Goal: Task Accomplishment & Management: Manage account settings

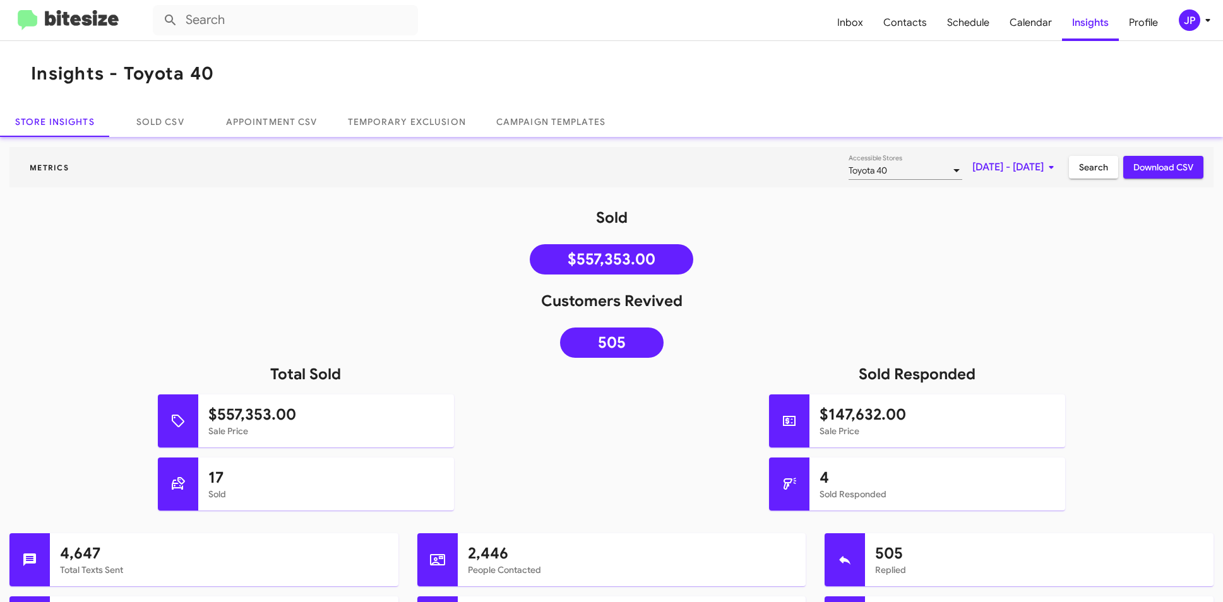
scroll to position [391, 0]
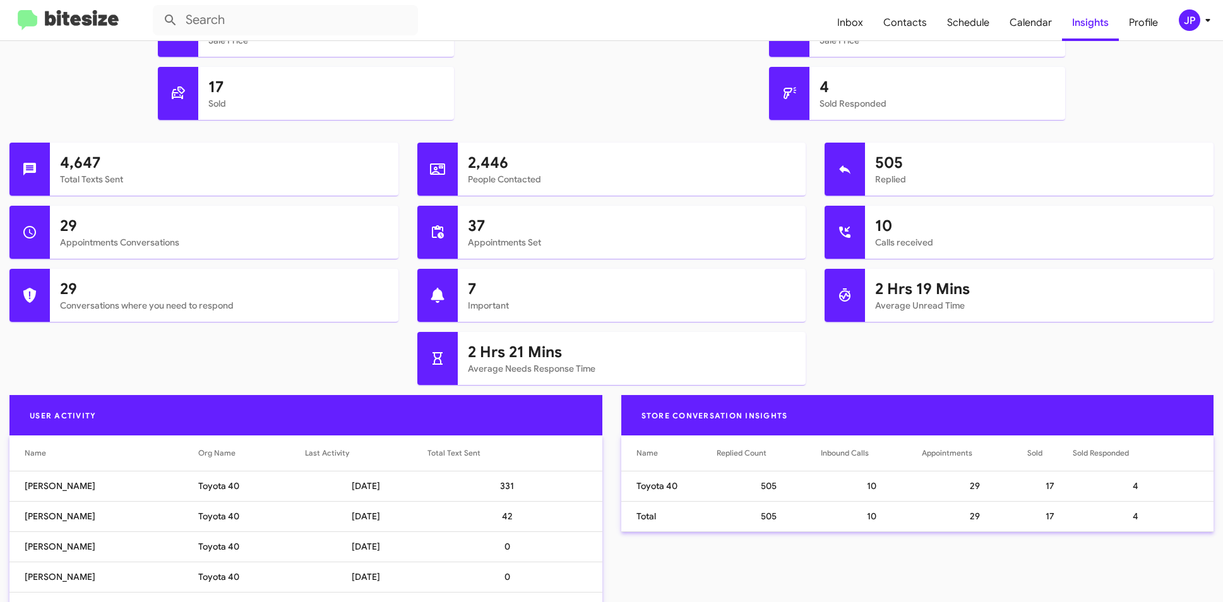
click at [1192, 19] on div "JP" at bounding box center [1188, 19] width 21 height 21
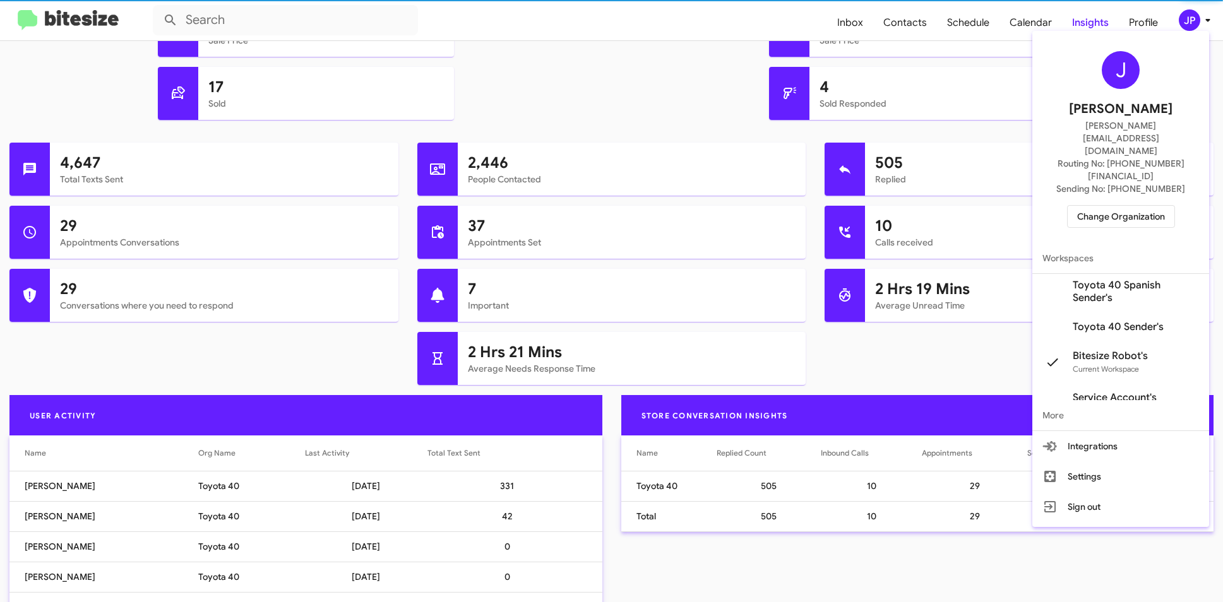
click at [1140, 206] on span "Change Organization" at bounding box center [1121, 216] width 88 height 21
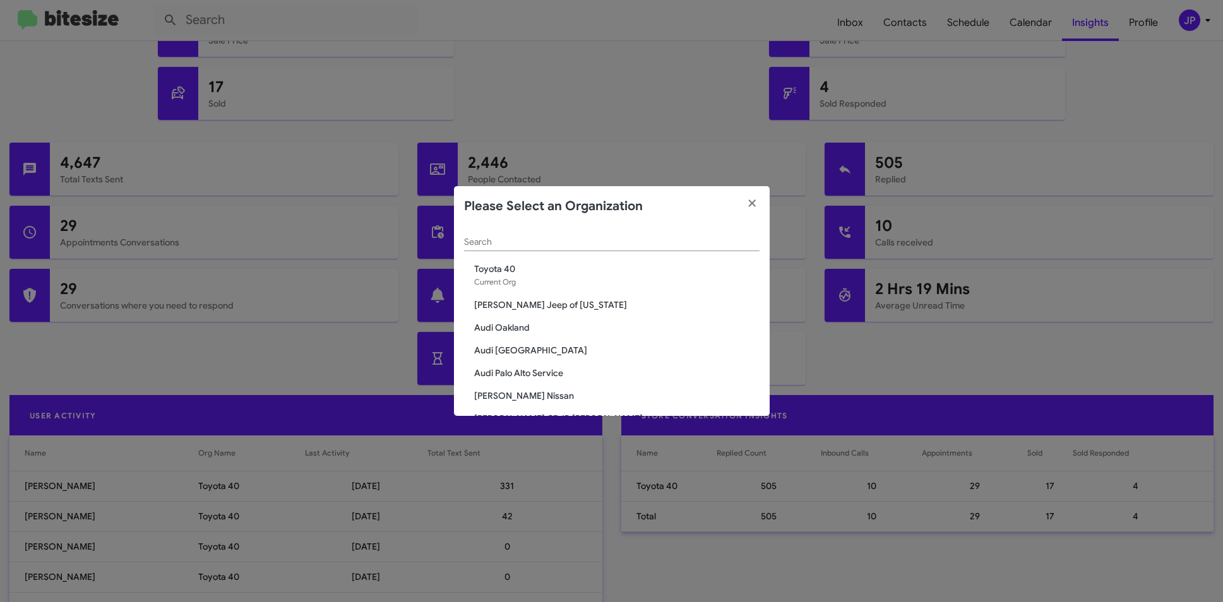
click at [495, 251] on div "Search" at bounding box center [611, 245] width 295 height 36
click at [497, 247] on div "Search" at bounding box center [611, 239] width 295 height 25
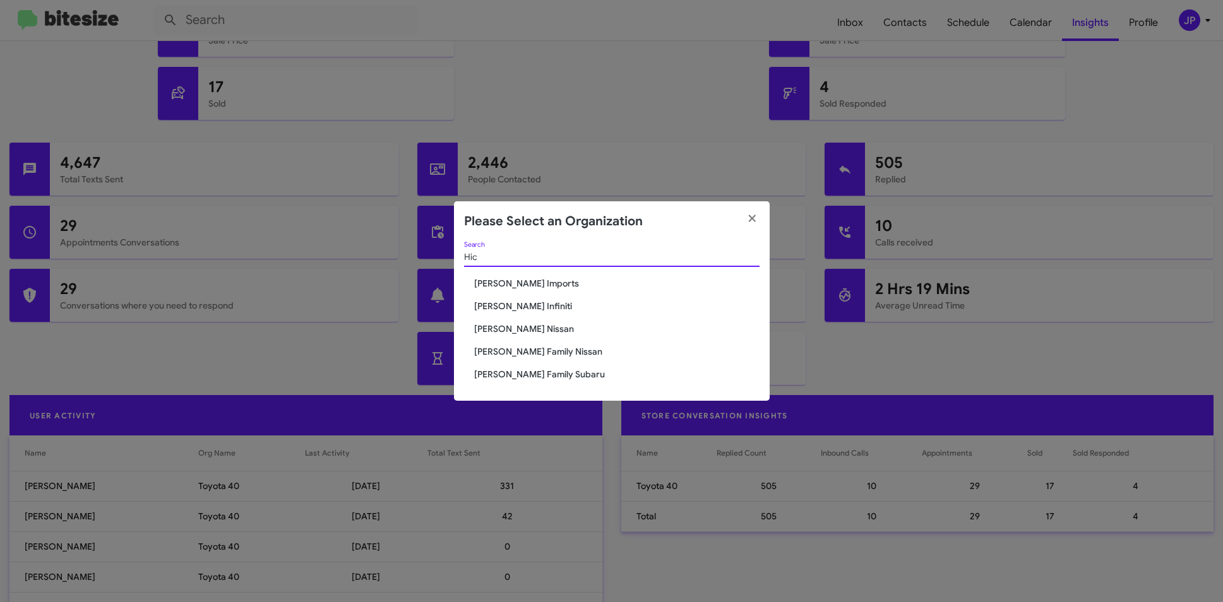
type input "Hic"
click at [535, 328] on span "[PERSON_NAME] Nissan" at bounding box center [616, 329] width 285 height 13
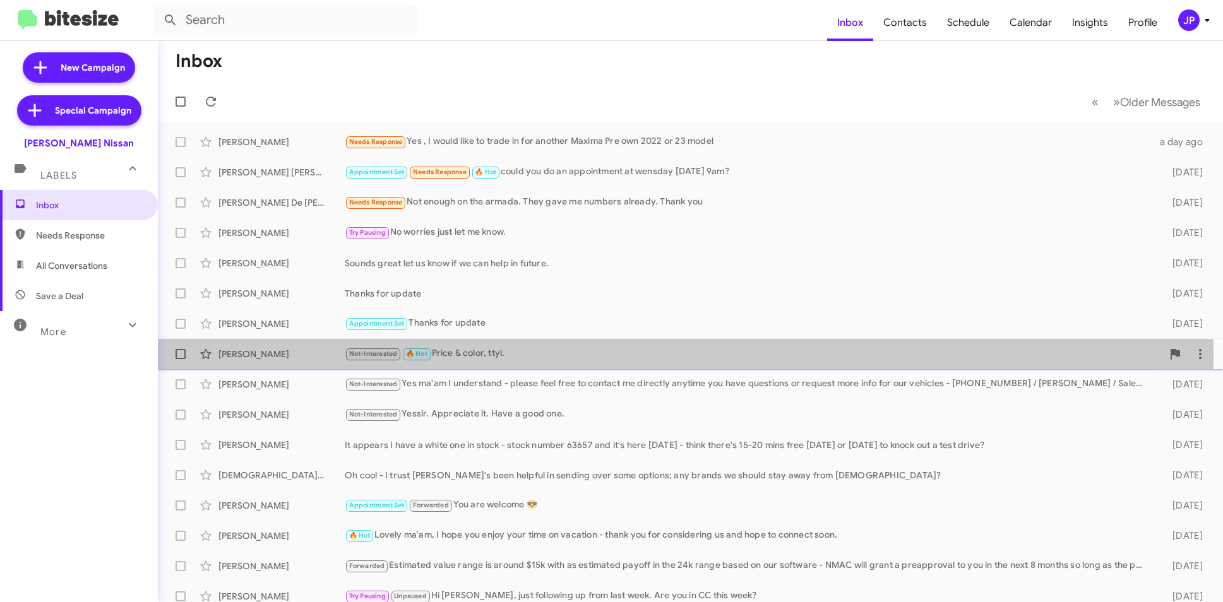
click at [463, 357] on div "Not-Interested 🔥 Hot Price & color, ttyl." at bounding box center [753, 354] width 817 height 15
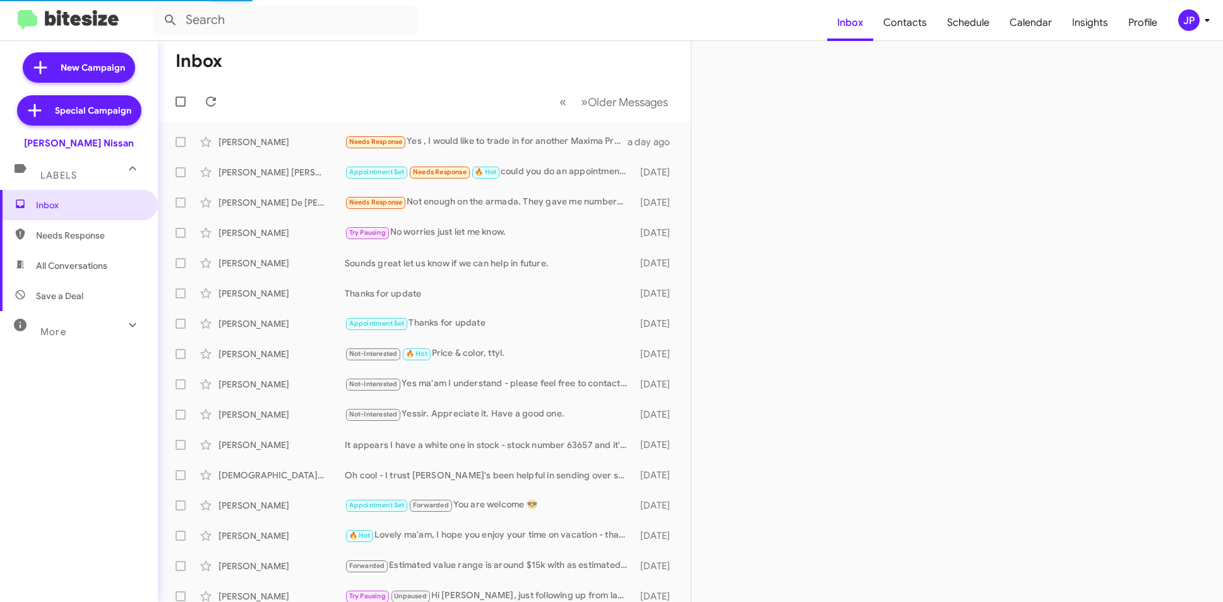
click at [112, 339] on mat-expansion-panel-header "More" at bounding box center [79, 326] width 158 height 30
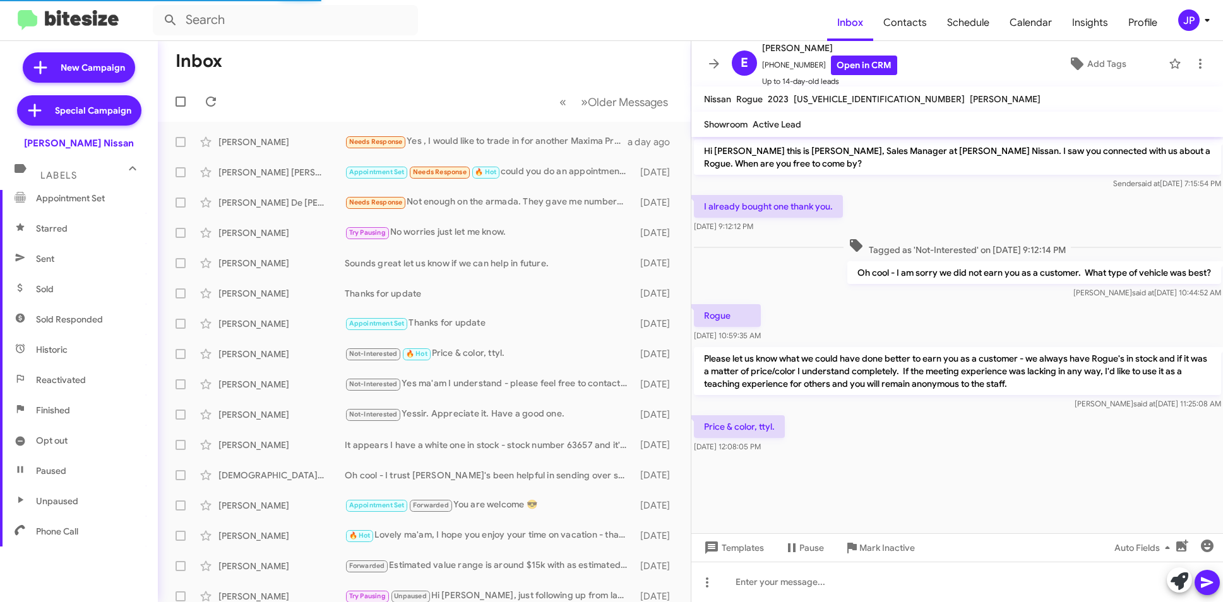
scroll to position [235, 0]
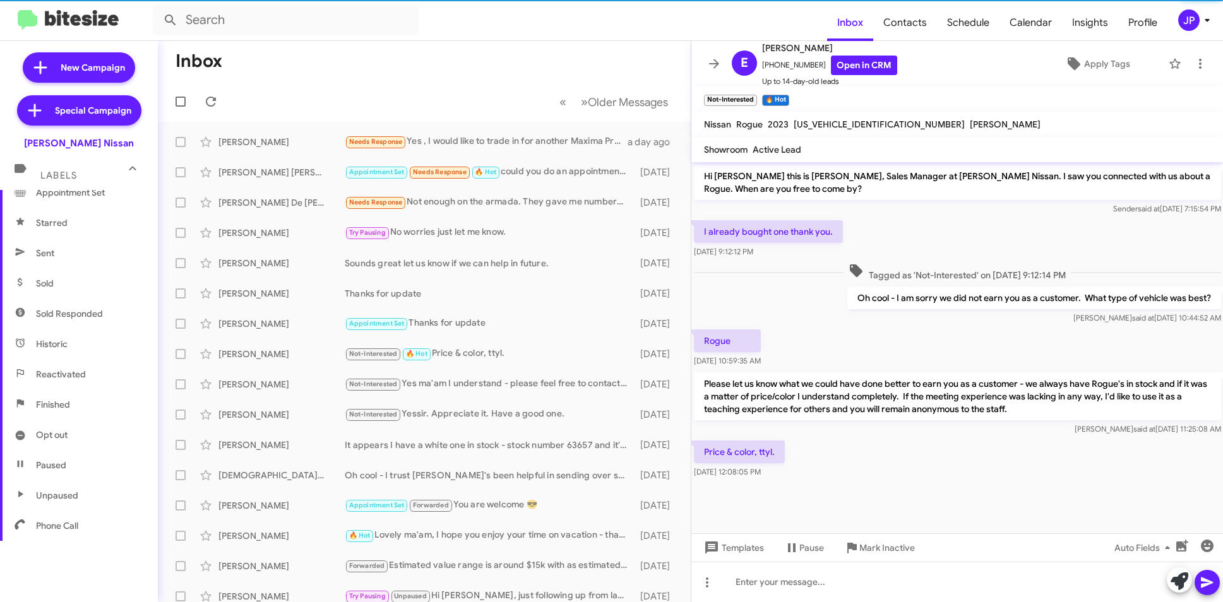
click at [68, 280] on span "Sold" at bounding box center [79, 283] width 158 height 30
type input "in:sold"
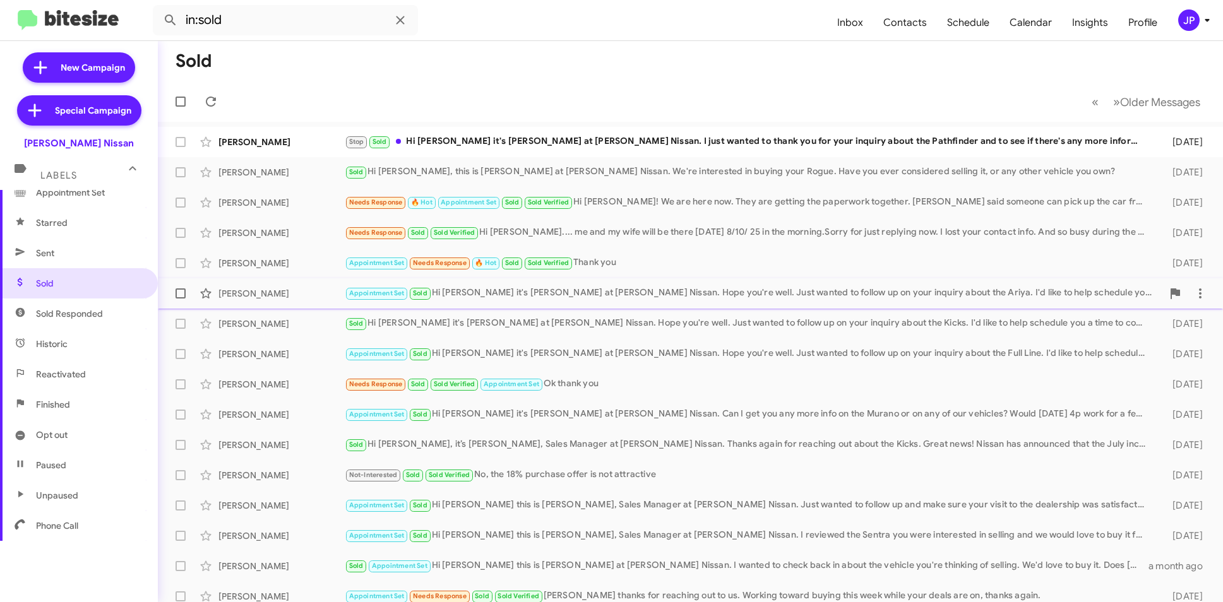
click at [627, 283] on div "Nathan Kolenovsky Appointment Set Sold Hi Nathan it's Edward Perry at Ed Hicks …" at bounding box center [690, 293] width 1045 height 25
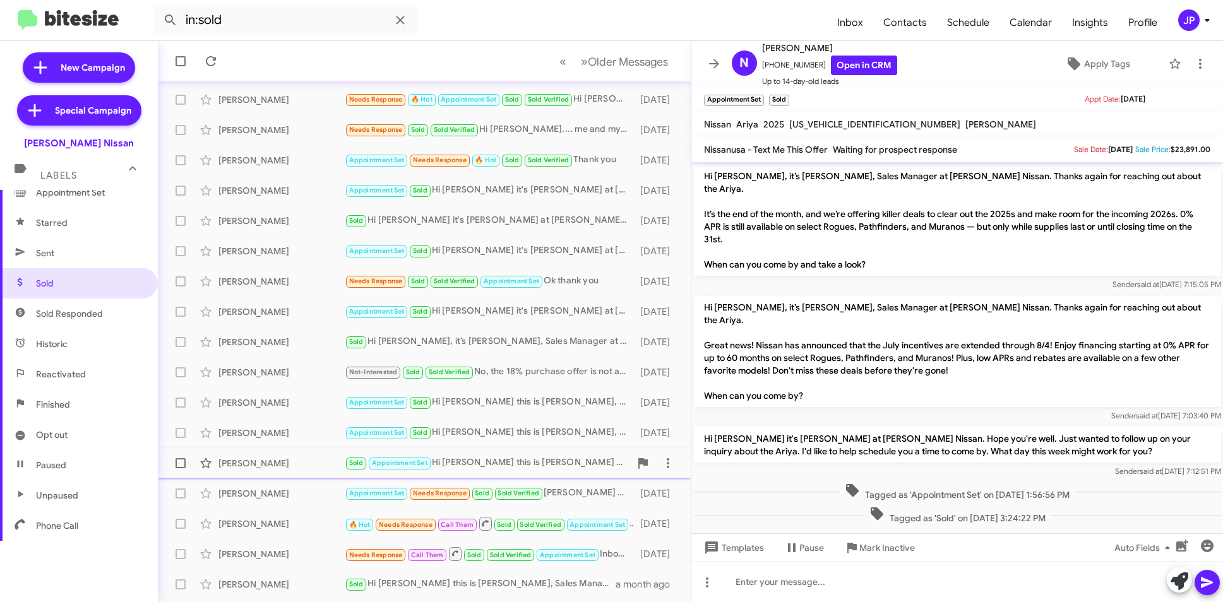
scroll to position [104, 0]
click at [556, 481] on div "Joe Berneking Appointment Set Needs Response Sold Sold Verified Edward thanks f…" at bounding box center [424, 492] width 513 height 25
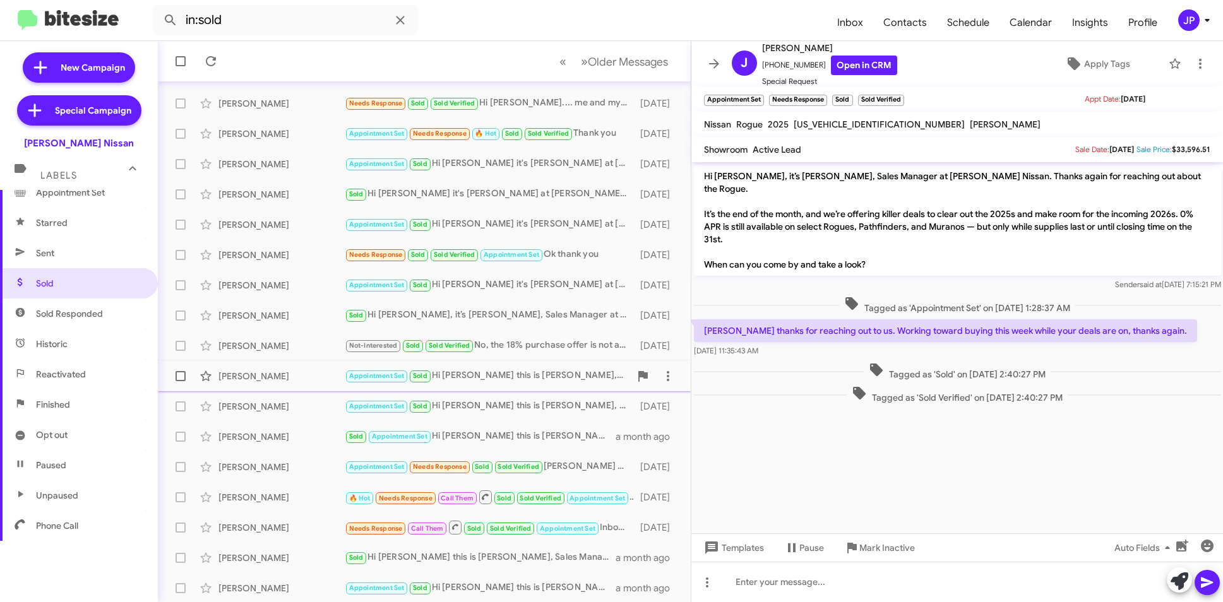
scroll to position [131, 0]
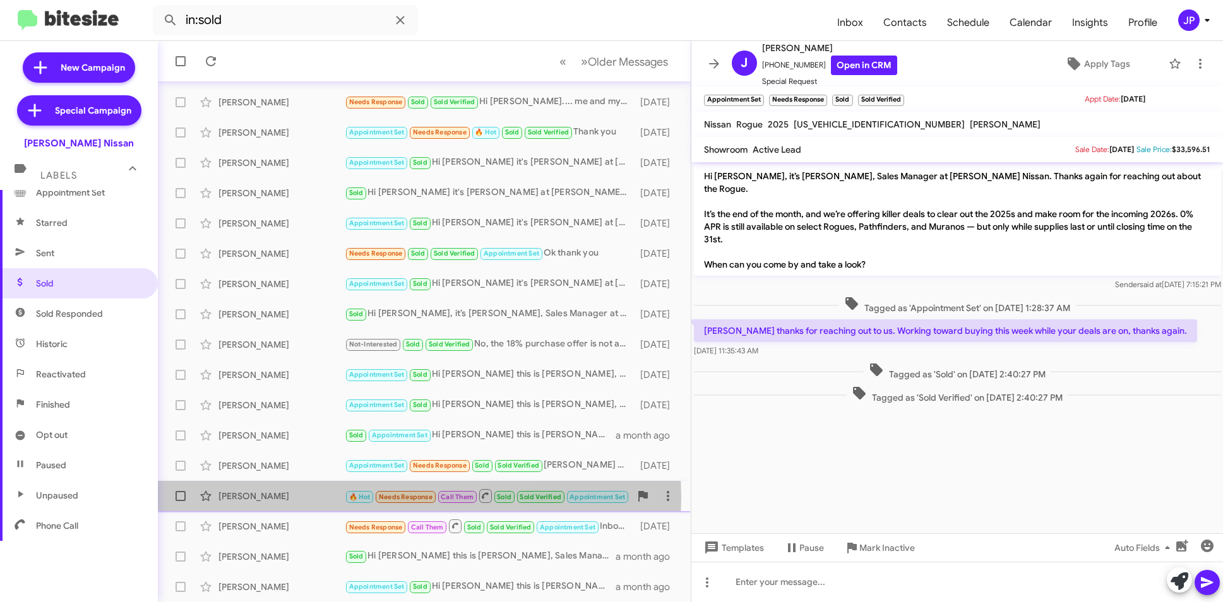
click at [283, 499] on div "Ricardo Chapa" at bounding box center [281, 496] width 126 height 13
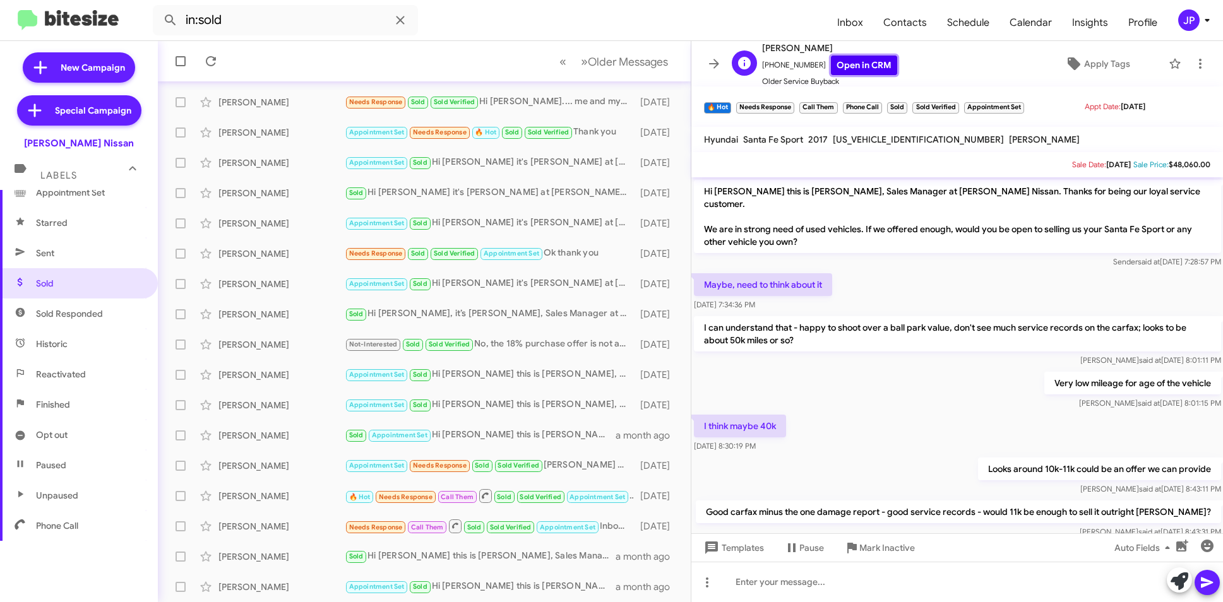
click at [864, 68] on link "Open in CRM" at bounding box center [864, 66] width 66 height 20
click at [854, 66] on link "Open in CRM" at bounding box center [864, 66] width 66 height 20
click at [311, 339] on div "Manuel Diaz" at bounding box center [281, 344] width 126 height 13
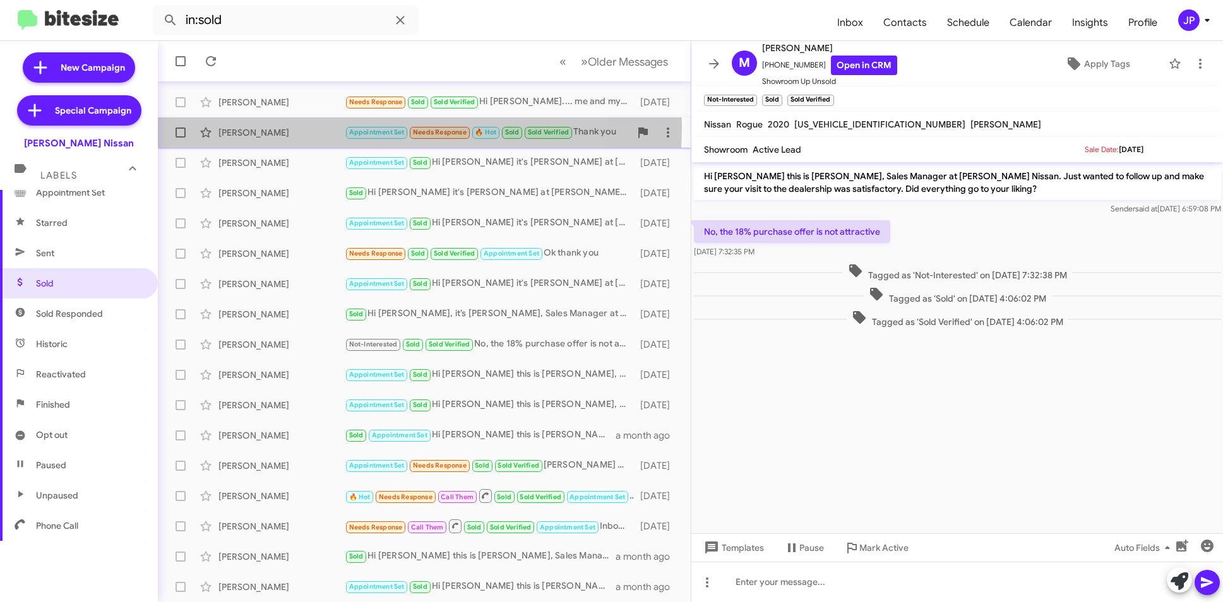
click at [324, 126] on div "Louella Arteche" at bounding box center [281, 132] width 126 height 13
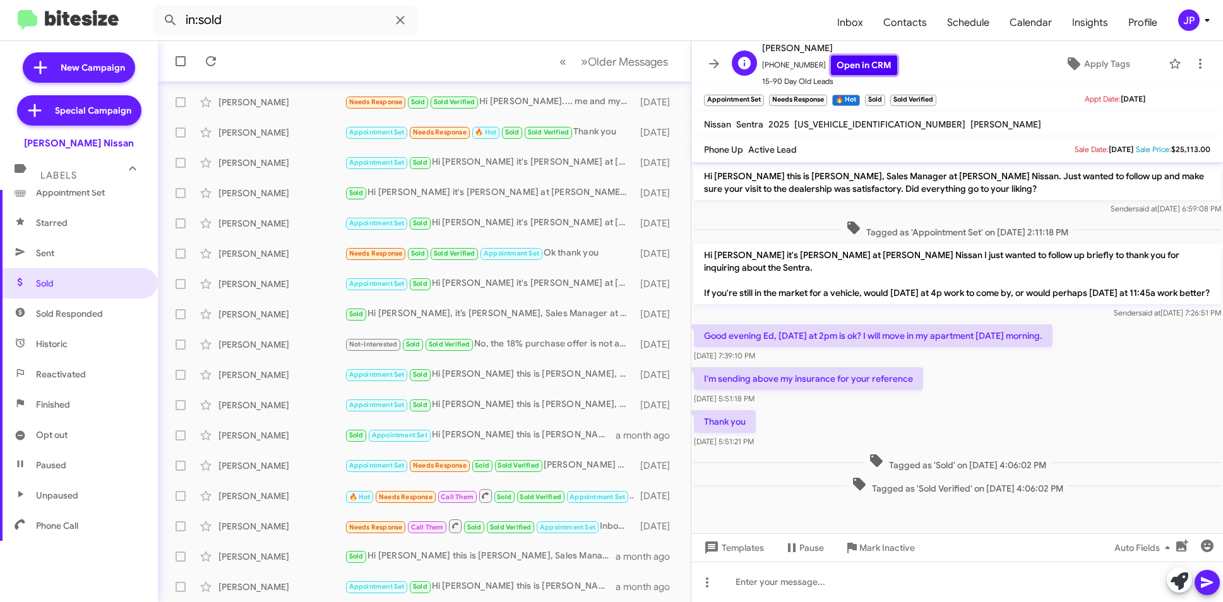
click at [862, 66] on link "Open in CRM" at bounding box center [864, 66] width 66 height 20
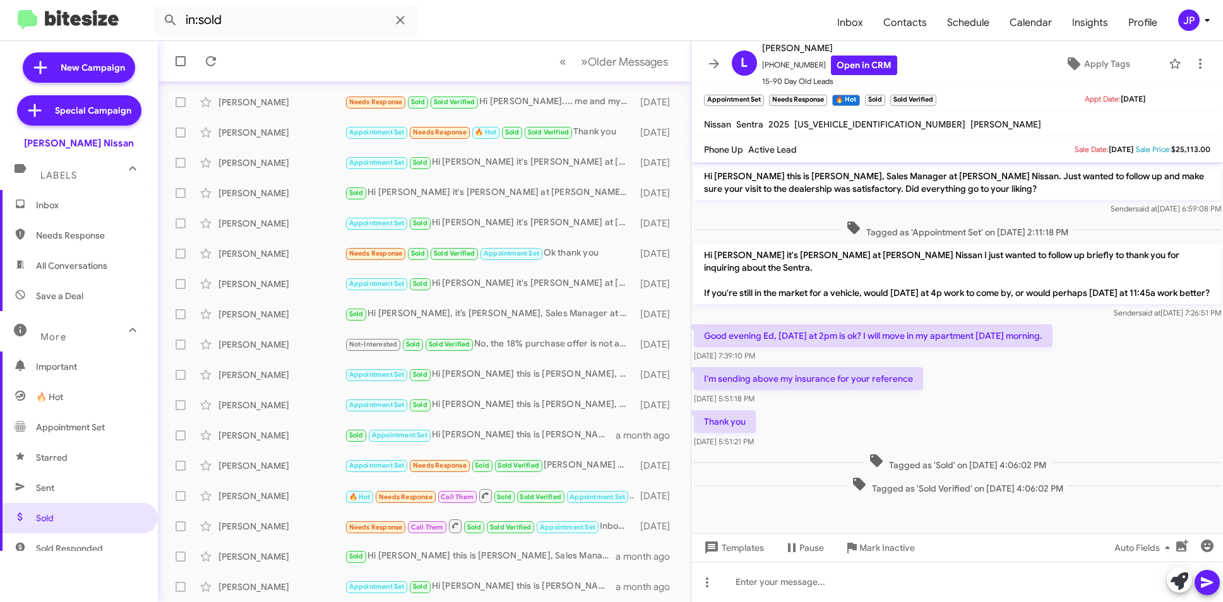
click at [68, 204] on span "Inbox" at bounding box center [89, 205] width 107 height 13
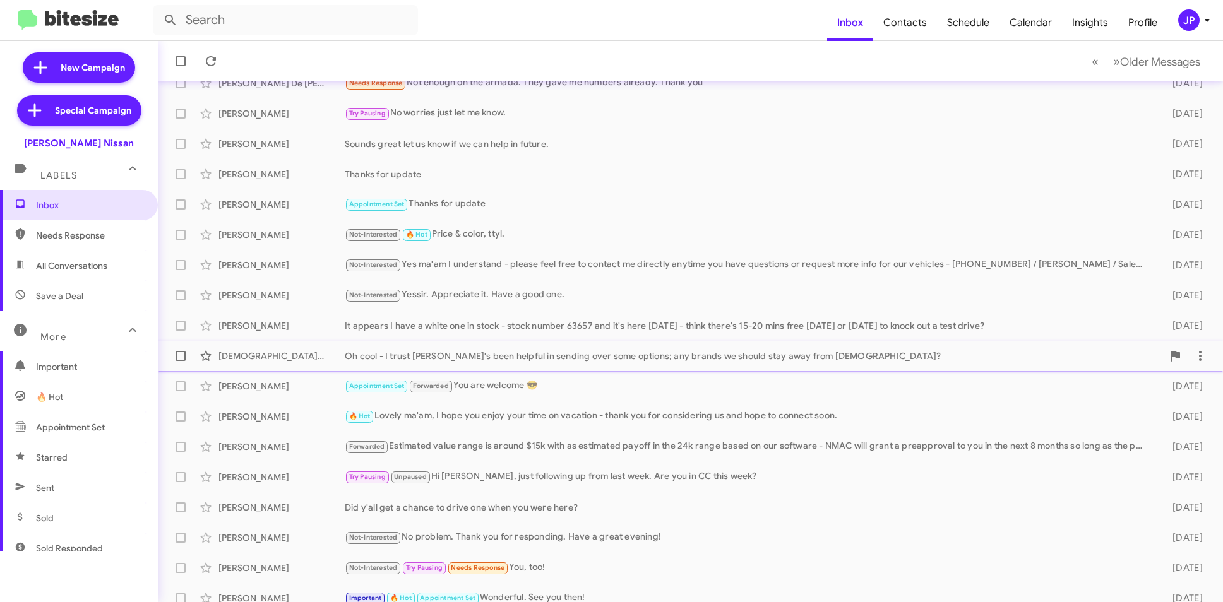
scroll to position [131, 0]
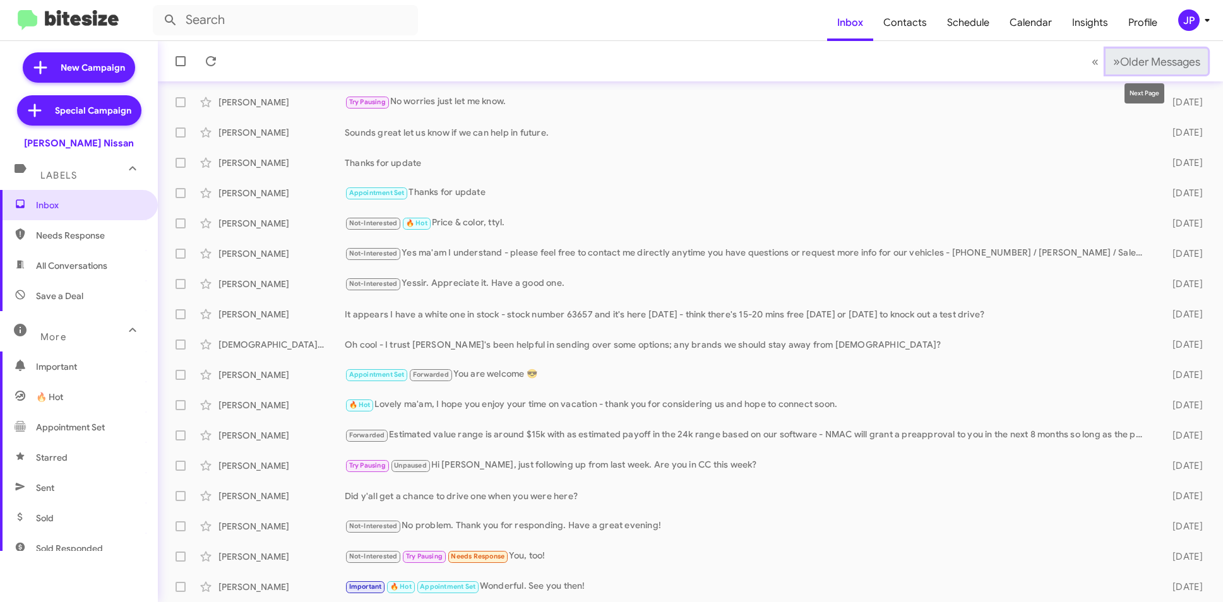
click at [1175, 57] on span "Older Messages" at bounding box center [1160, 62] width 80 height 14
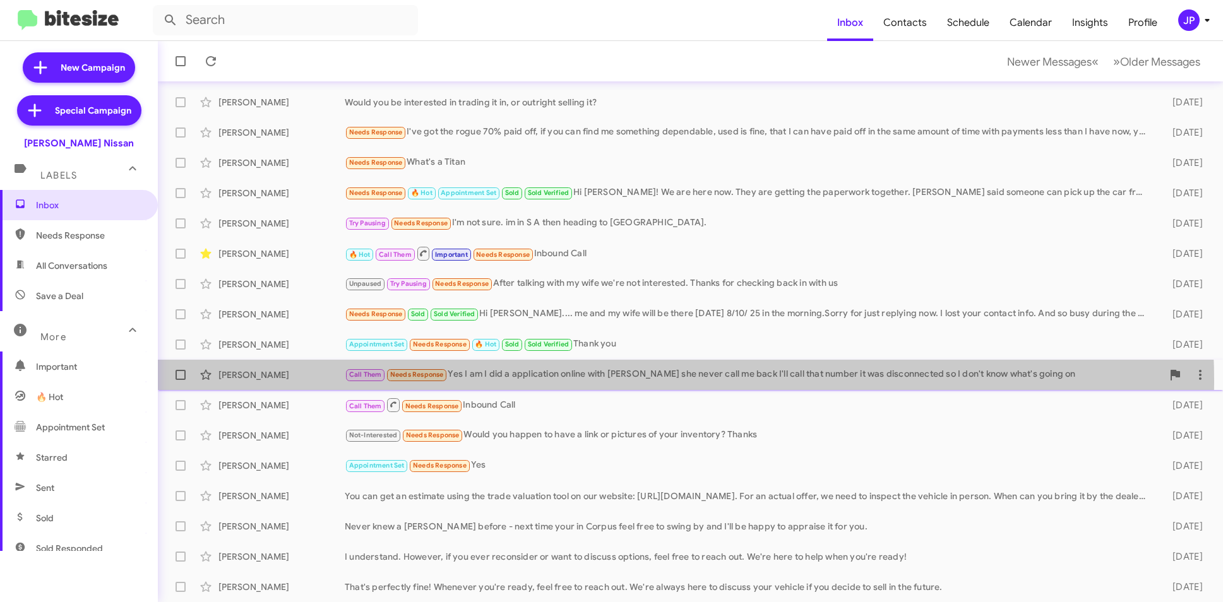
click at [605, 382] on div "Joyce Rodriguez Call Them Needs Response Yes I am I did a application online wi…" at bounding box center [690, 374] width 1045 height 25
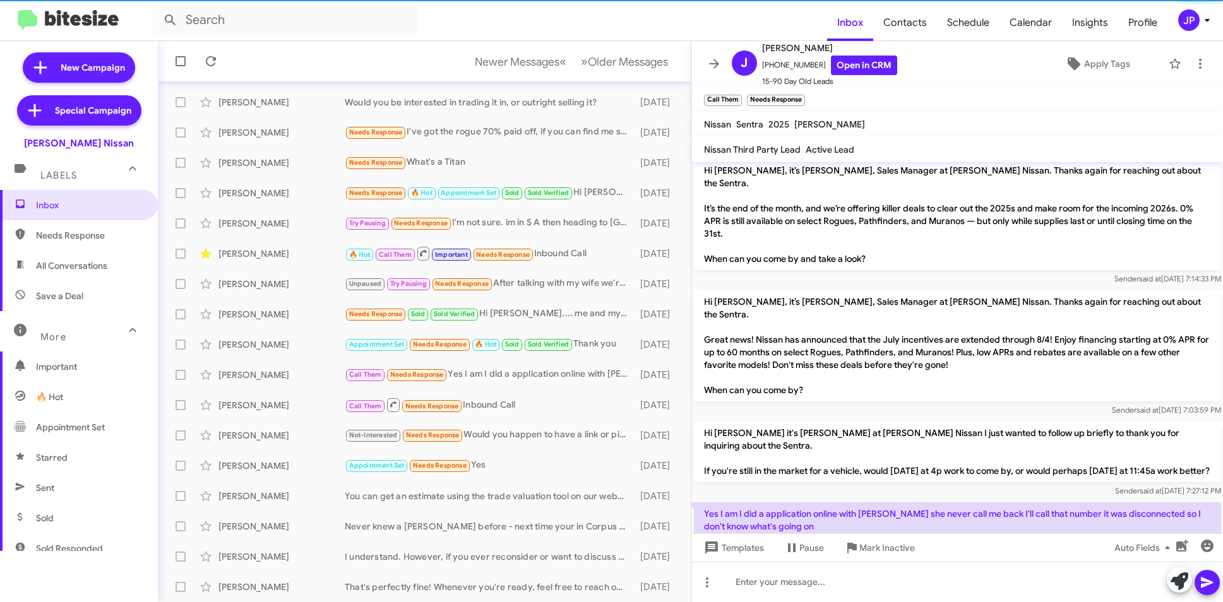
scroll to position [338, 0]
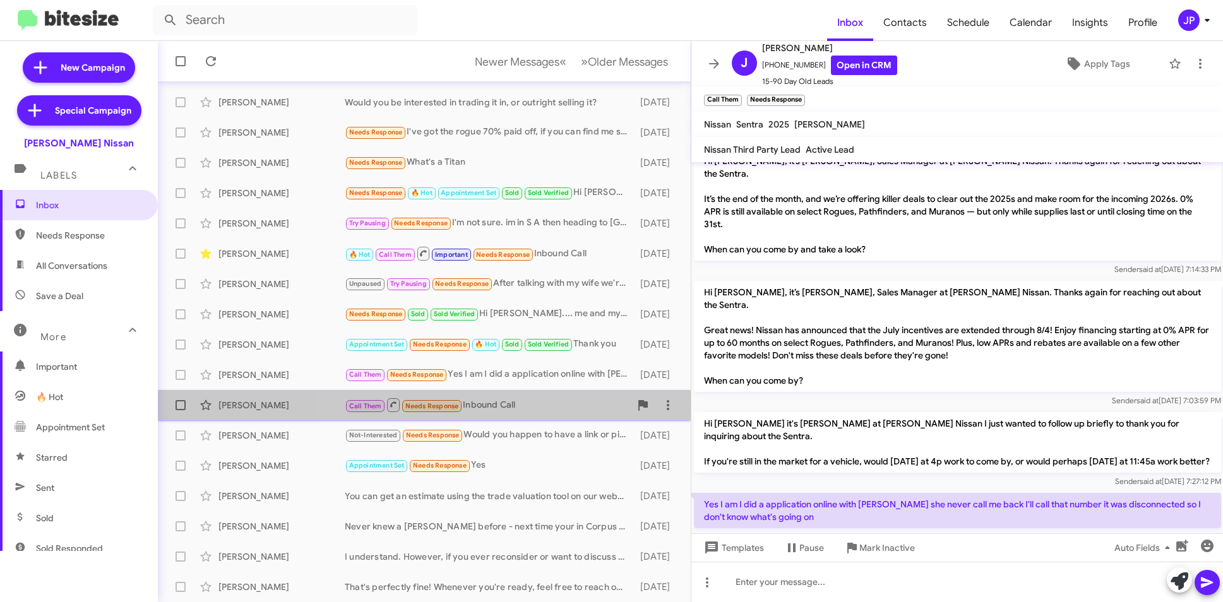
click at [495, 404] on div "Call Them Needs Response Inbound Call" at bounding box center [487, 405] width 285 height 16
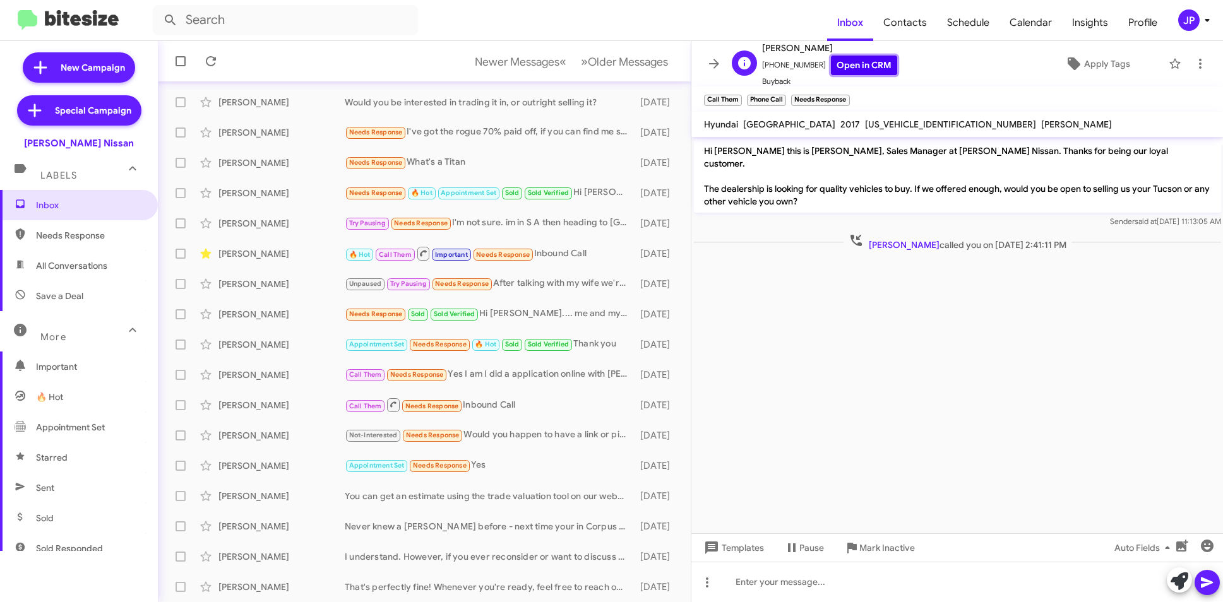
click at [878, 68] on link "Open in CRM" at bounding box center [864, 66] width 66 height 20
click at [588, 59] on span "Older Messages" at bounding box center [628, 62] width 80 height 14
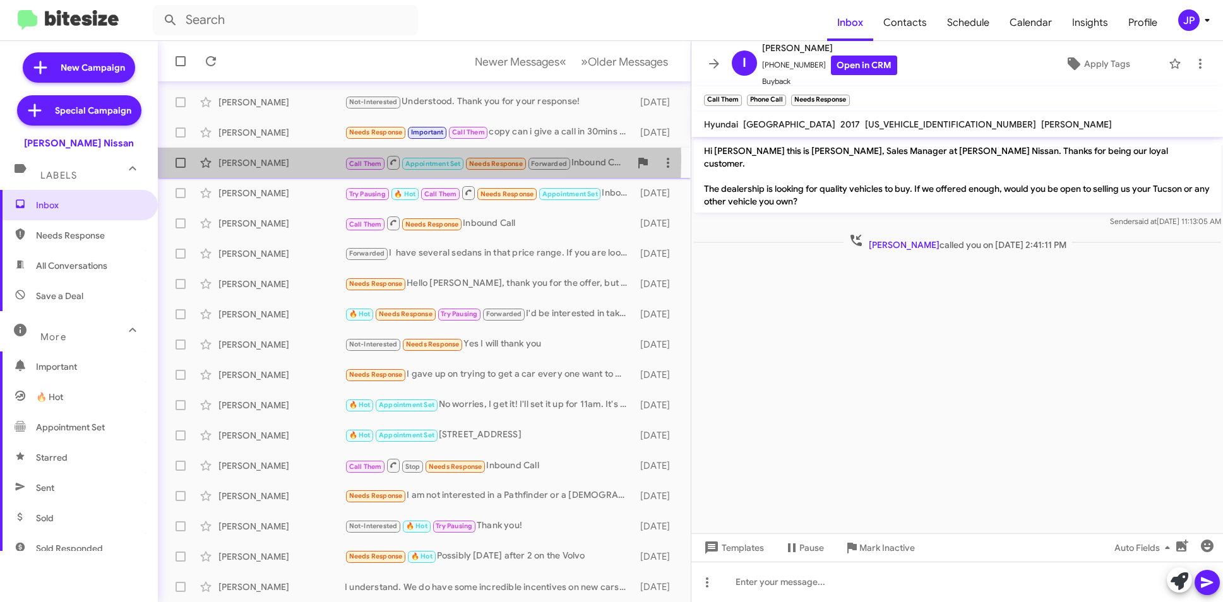
click at [302, 160] on div "Jesyka Bayoda" at bounding box center [281, 163] width 126 height 13
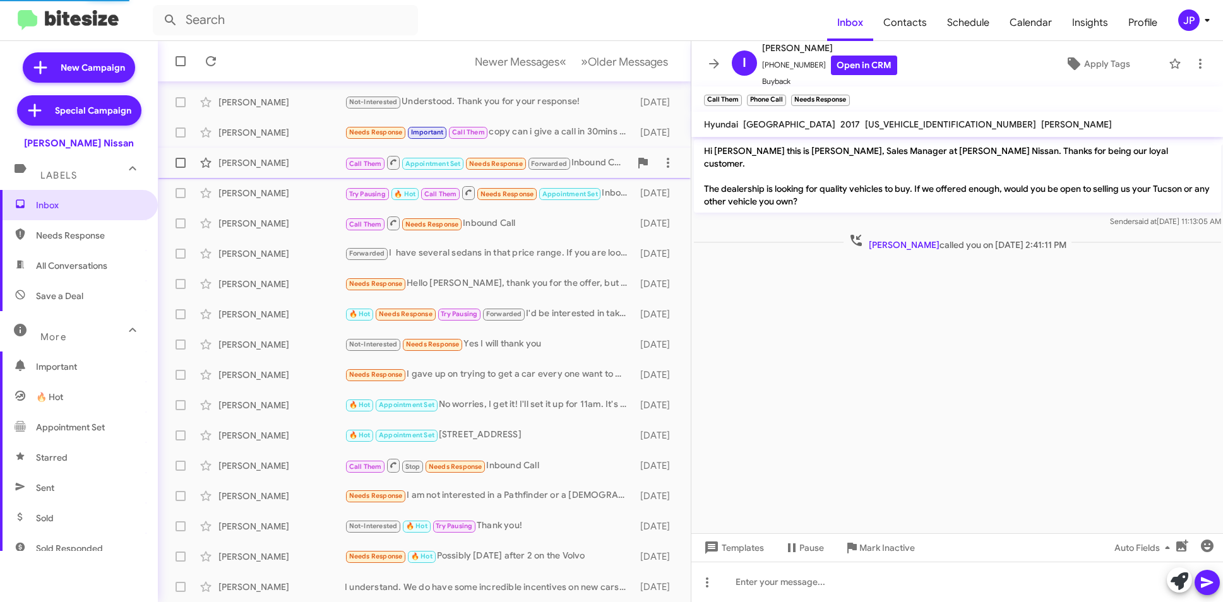
scroll to position [784, 0]
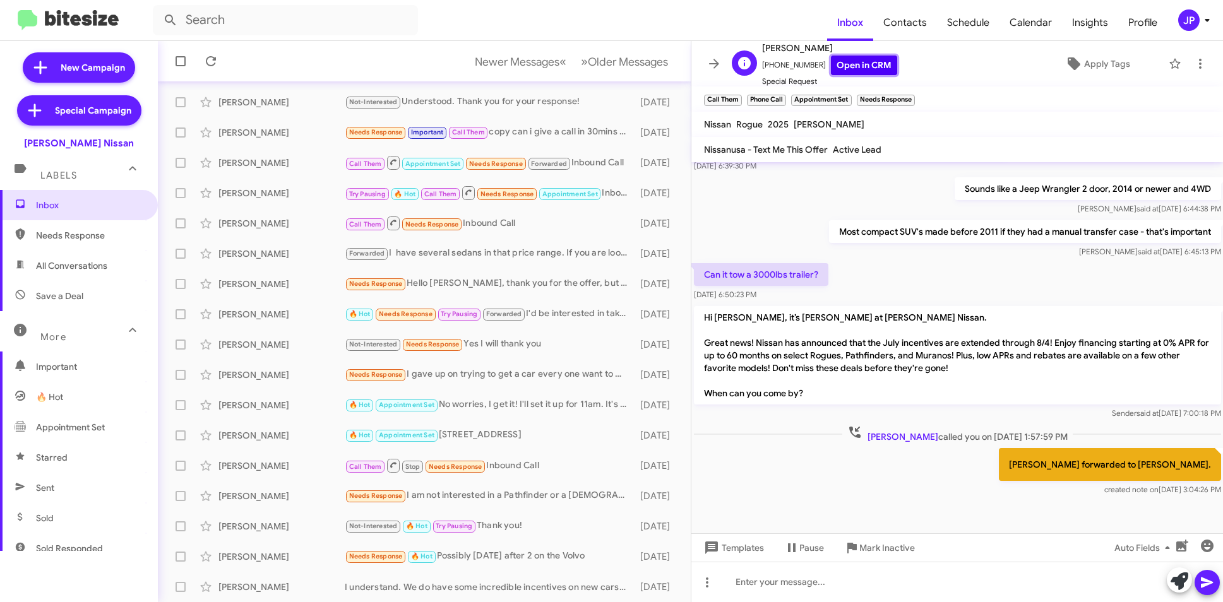
click at [860, 62] on link "Open in CRM" at bounding box center [864, 66] width 66 height 20
click at [1182, 22] on div "JP" at bounding box center [1188, 19] width 21 height 21
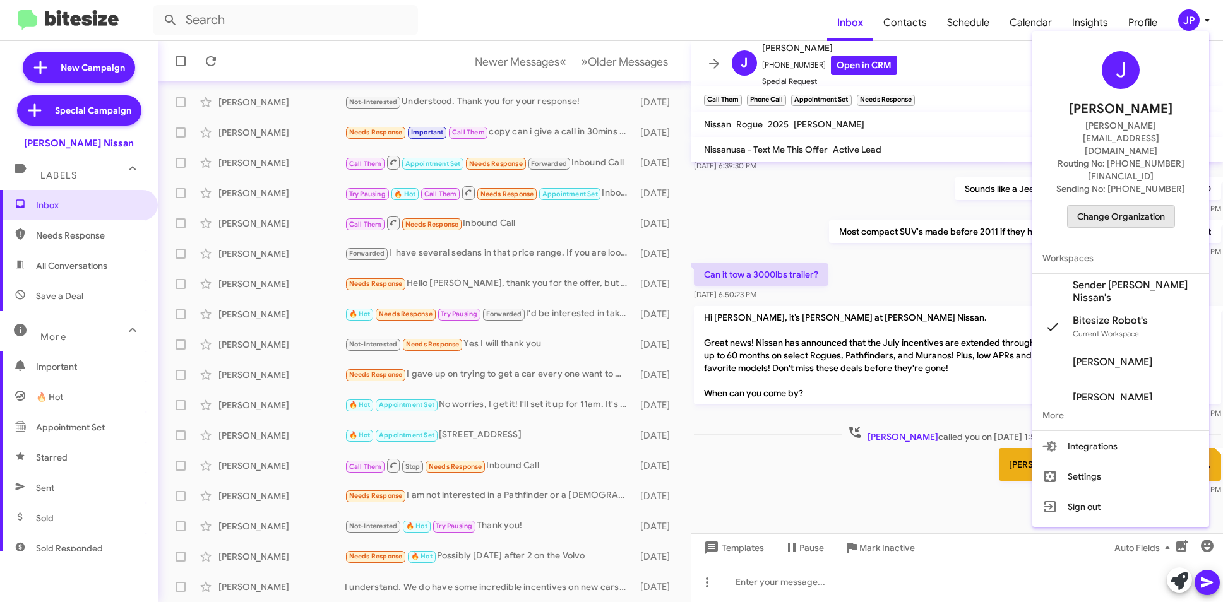
click at [1138, 206] on span "Change Organization" at bounding box center [1121, 216] width 88 height 21
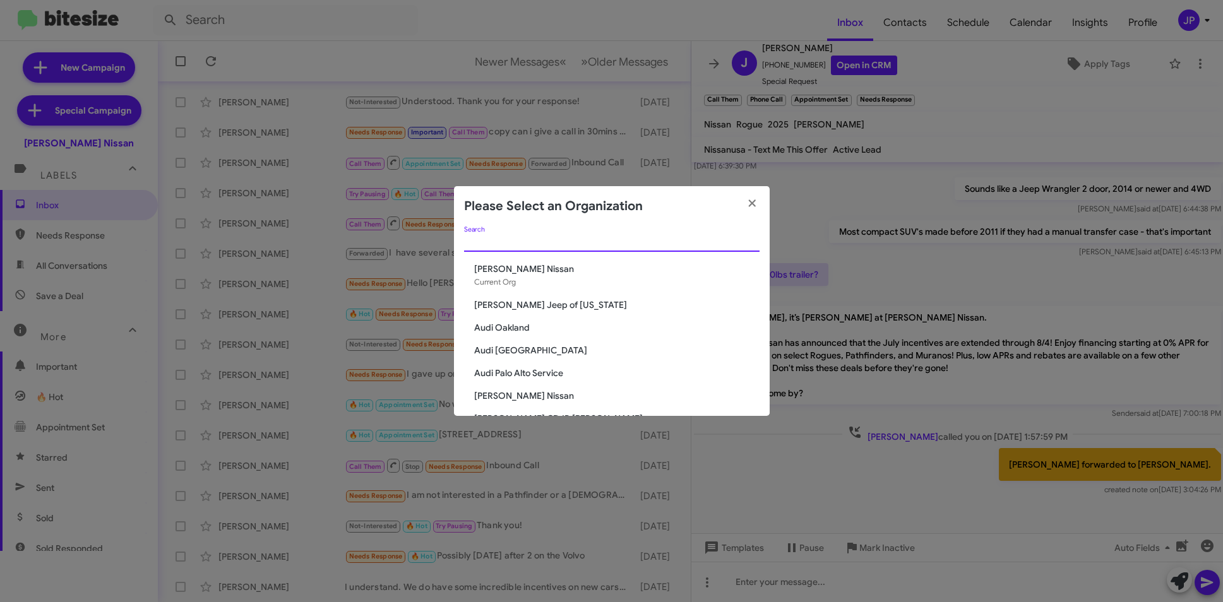
click at [507, 246] on input "Search" at bounding box center [611, 242] width 295 height 10
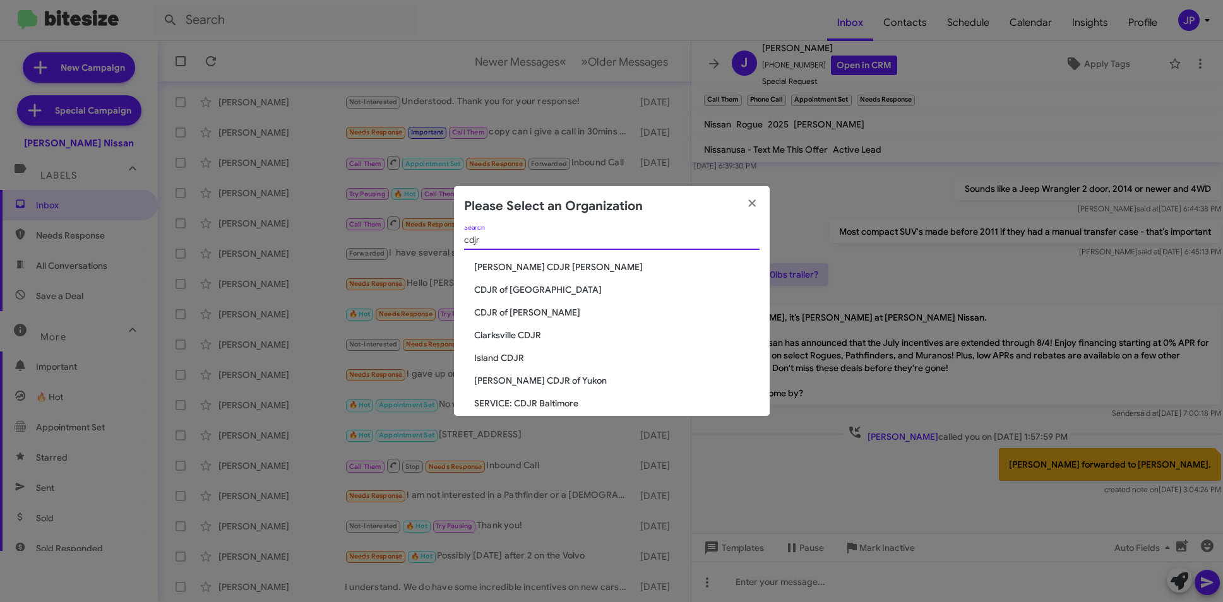
scroll to position [0, 0]
type input "cdjr"
click at [533, 338] on span "Clarksville CDJR" at bounding box center [616, 337] width 285 height 13
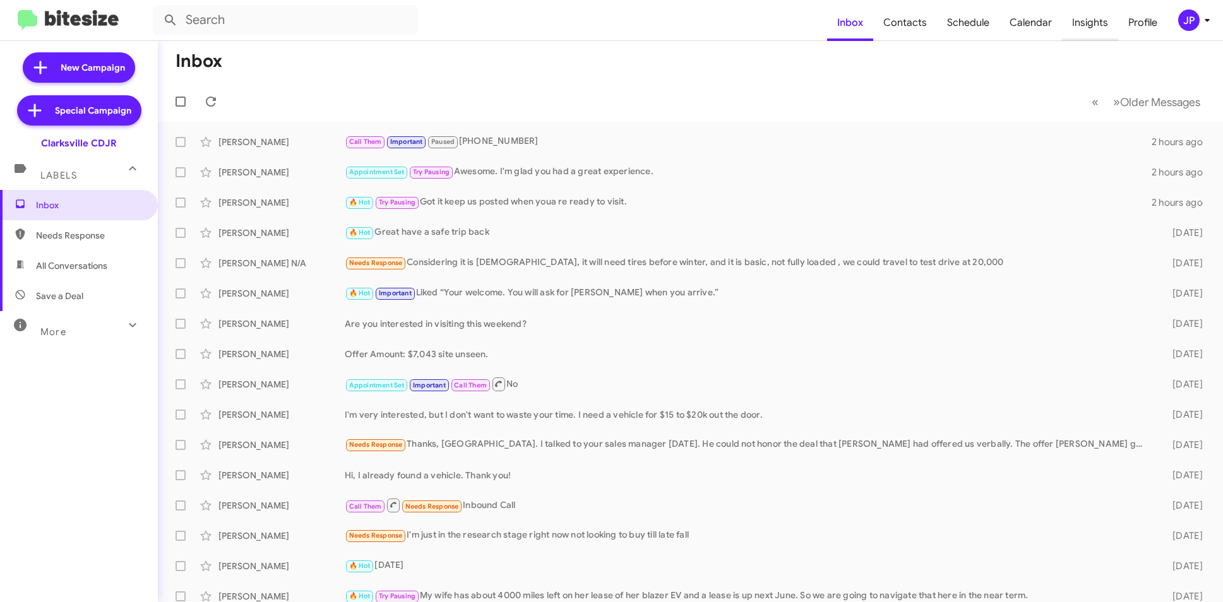
click at [1068, 25] on span "Insights" at bounding box center [1090, 22] width 56 height 37
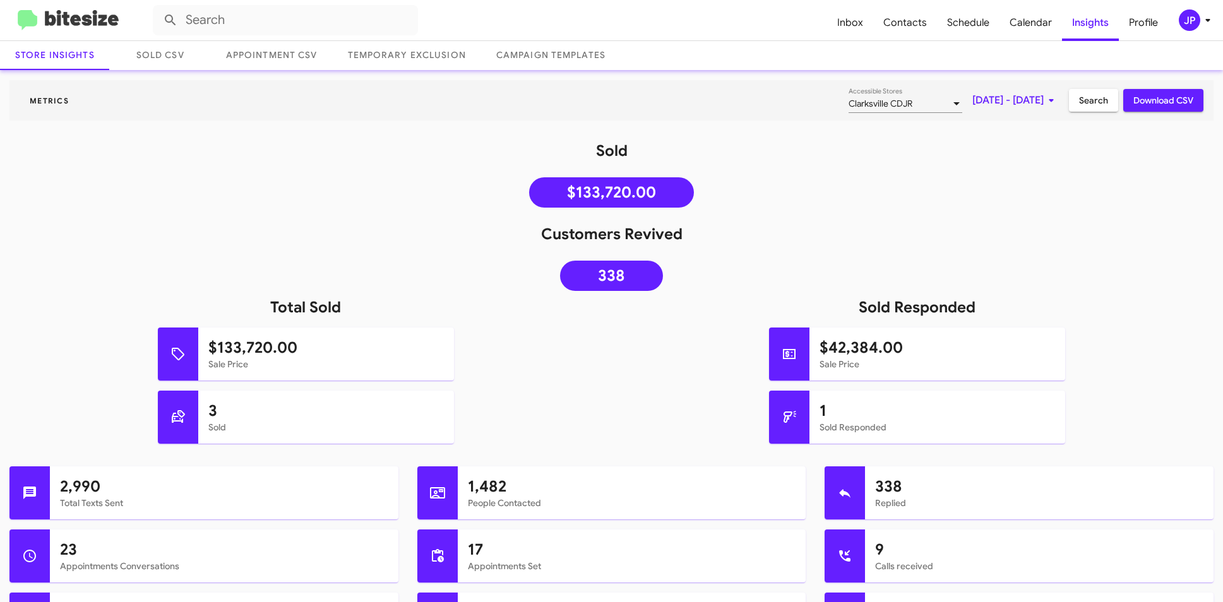
scroll to position [76, 0]
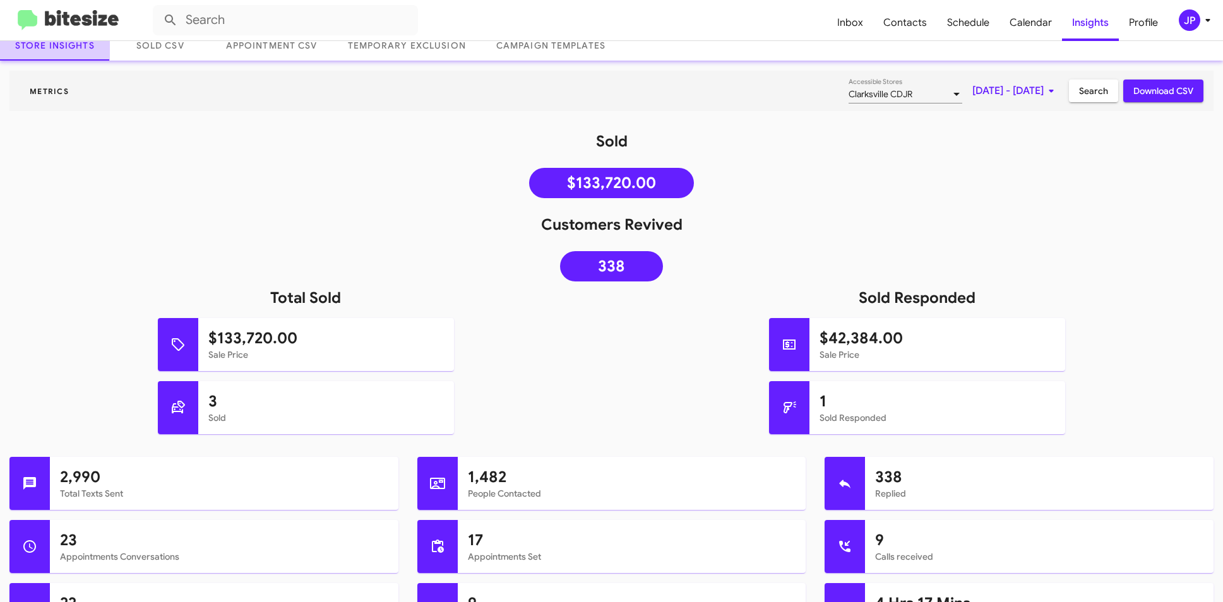
click at [32, 50] on link "Store Insights" at bounding box center [55, 45] width 110 height 30
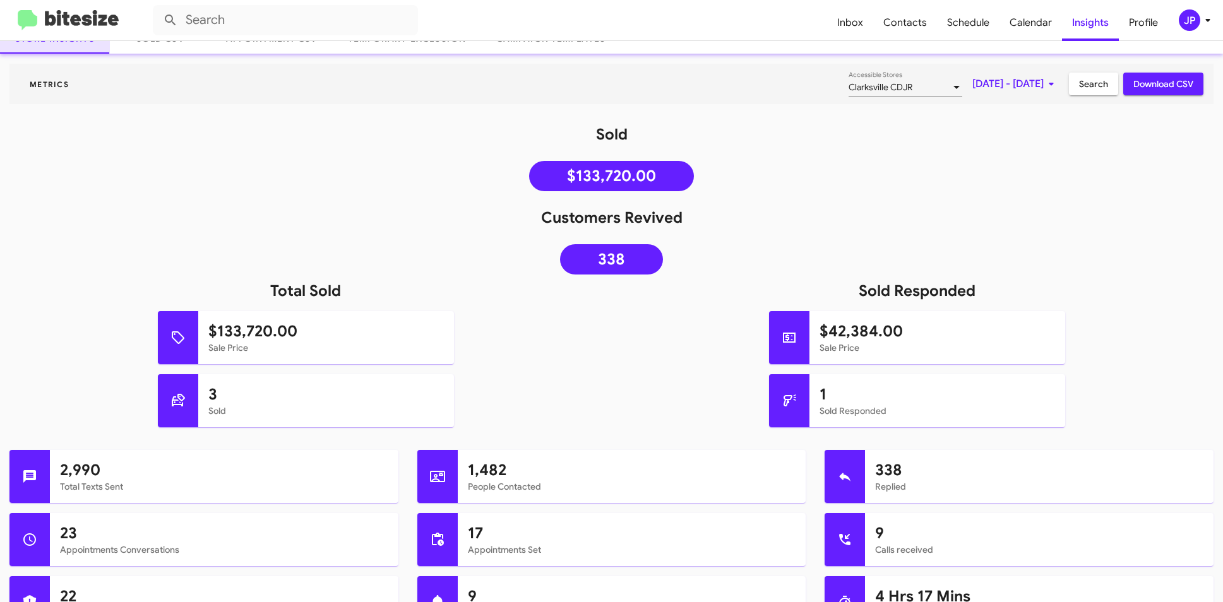
scroll to position [92, 0]
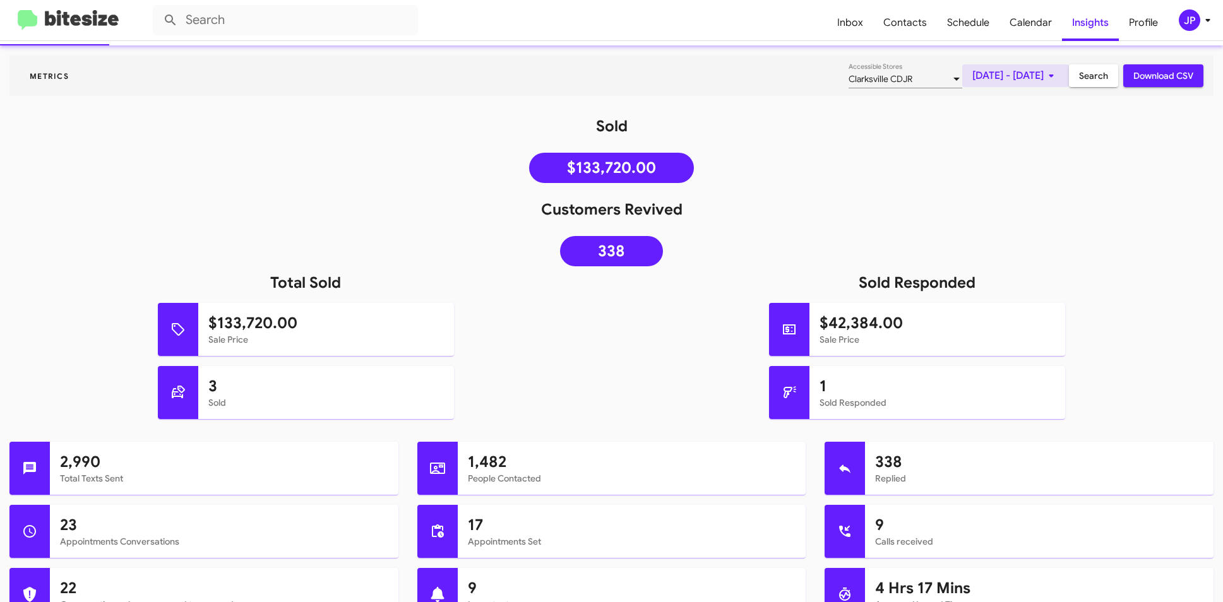
click at [1019, 81] on span "Aug 1, 2025 - Aug 18, 2025" at bounding box center [1015, 75] width 86 height 23
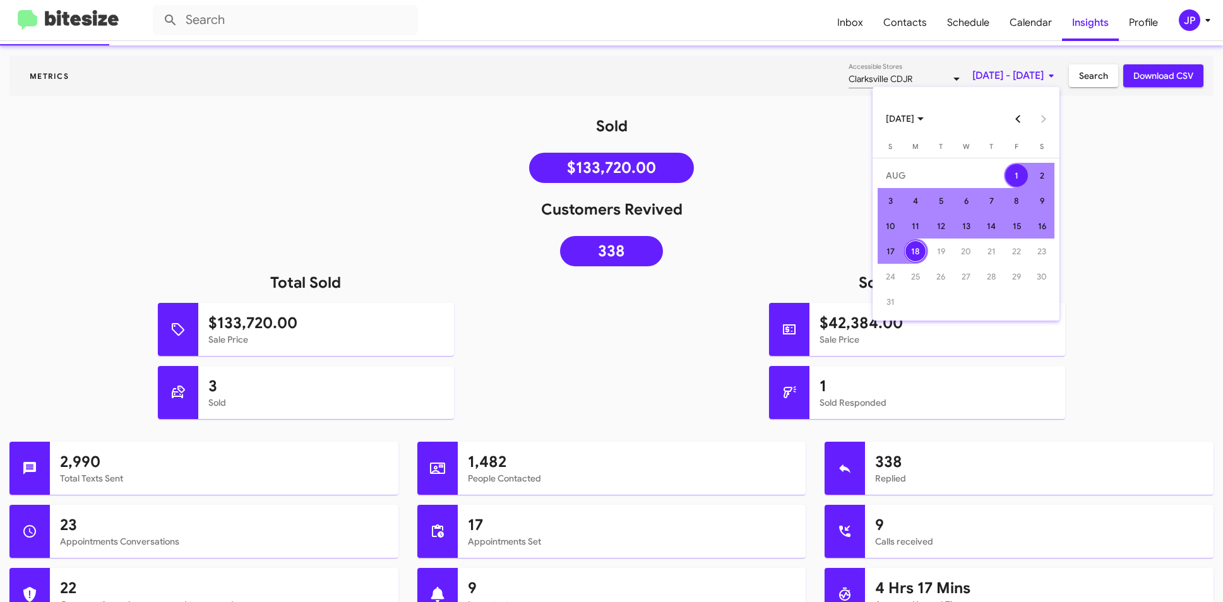
click at [827, 101] on div at bounding box center [611, 301] width 1223 height 602
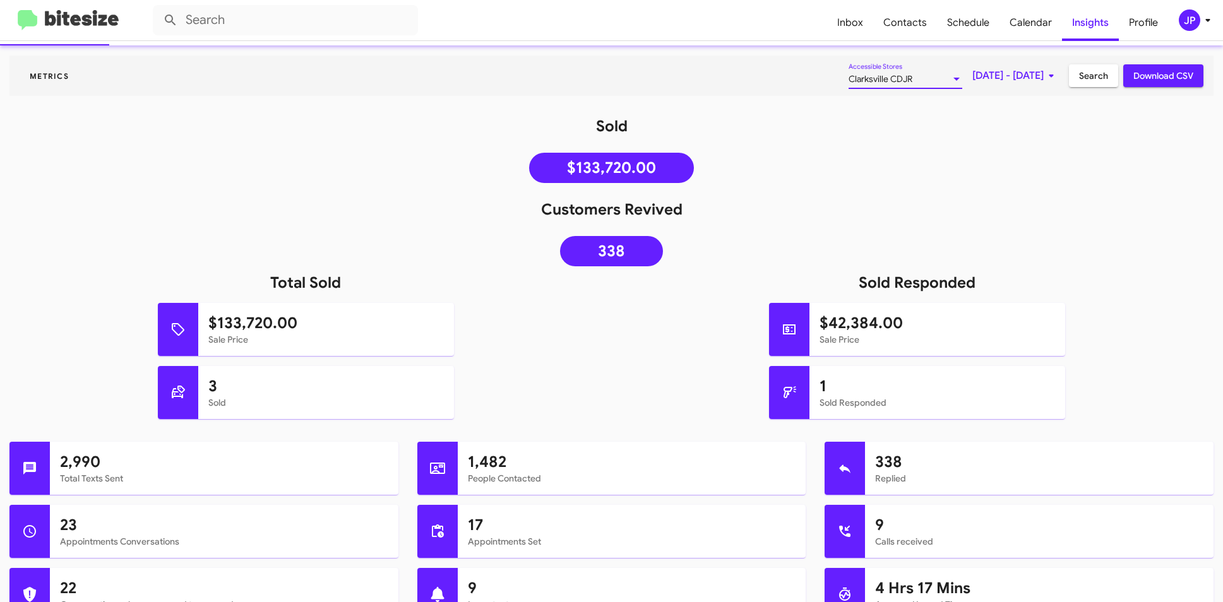
click at [848, 82] on span "Clarksville CDJR" at bounding box center [880, 78] width 64 height 11
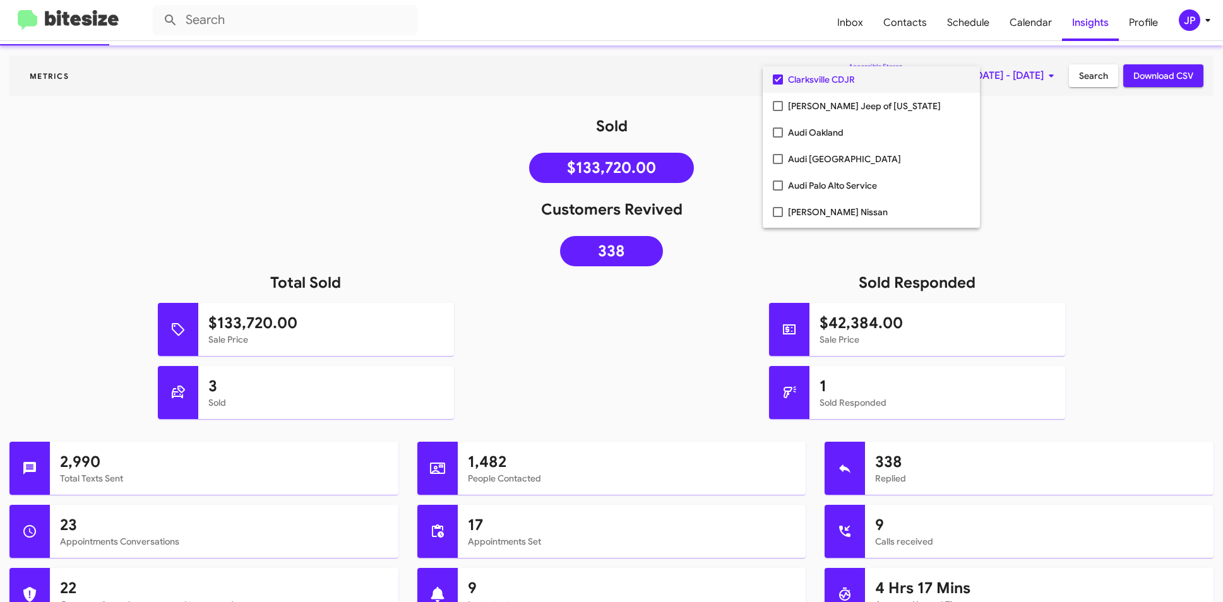
click at [254, 252] on div at bounding box center [611, 301] width 1223 height 602
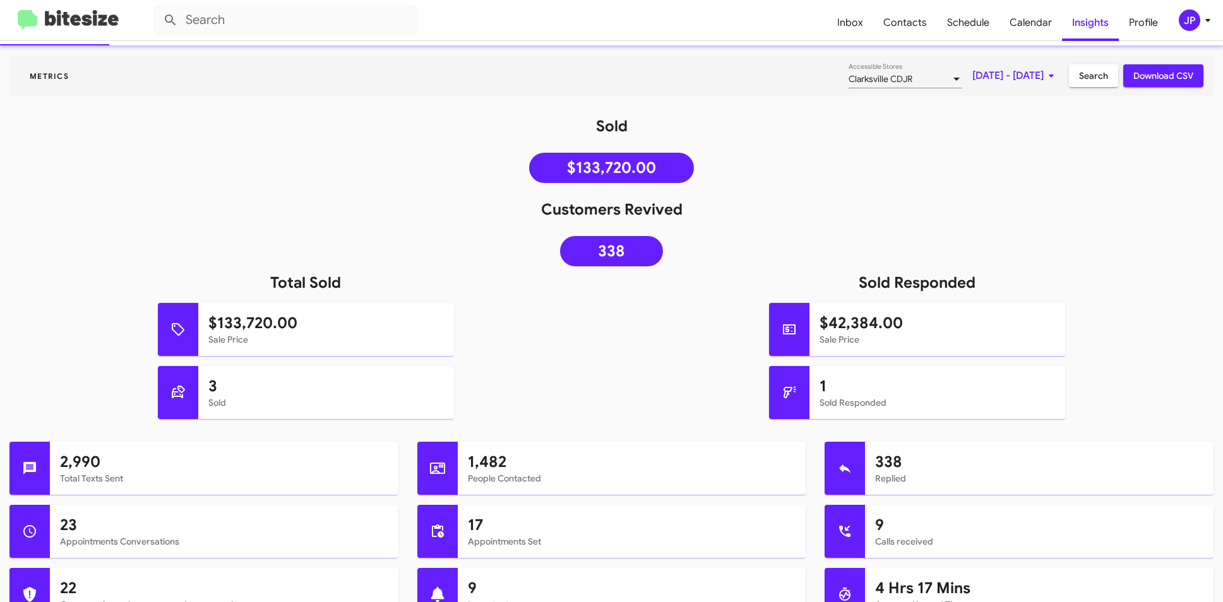
click at [85, 13] on img at bounding box center [68, 20] width 101 height 21
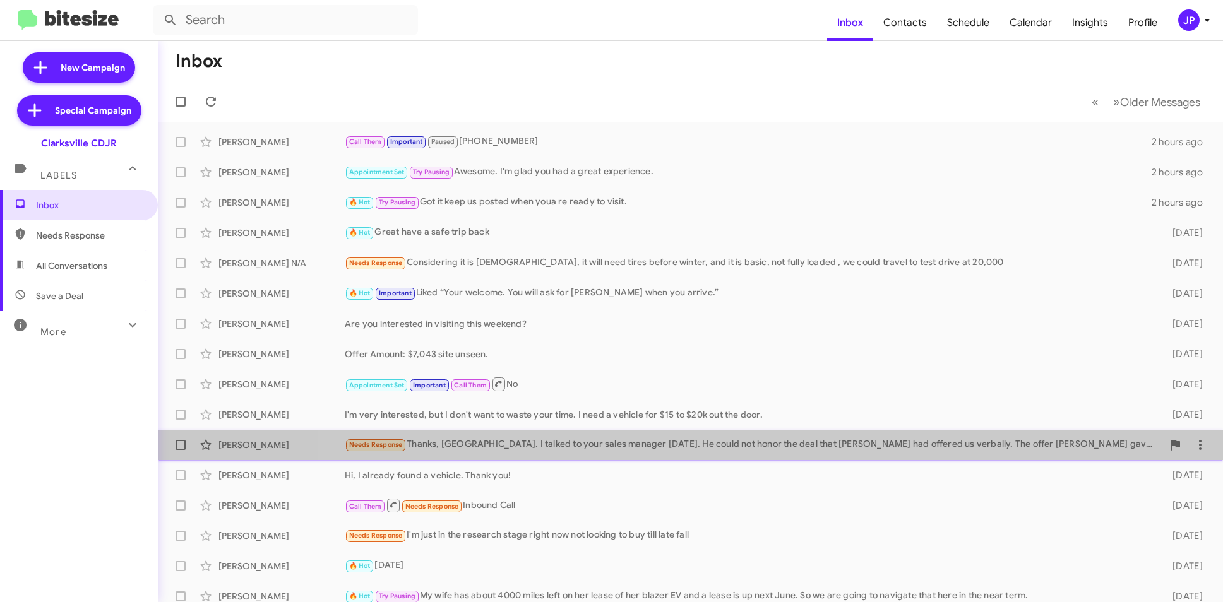
click at [851, 439] on div "Needs Response Thanks, Victoria. I talked to your sales manager last Wednesday.…" at bounding box center [753, 444] width 817 height 15
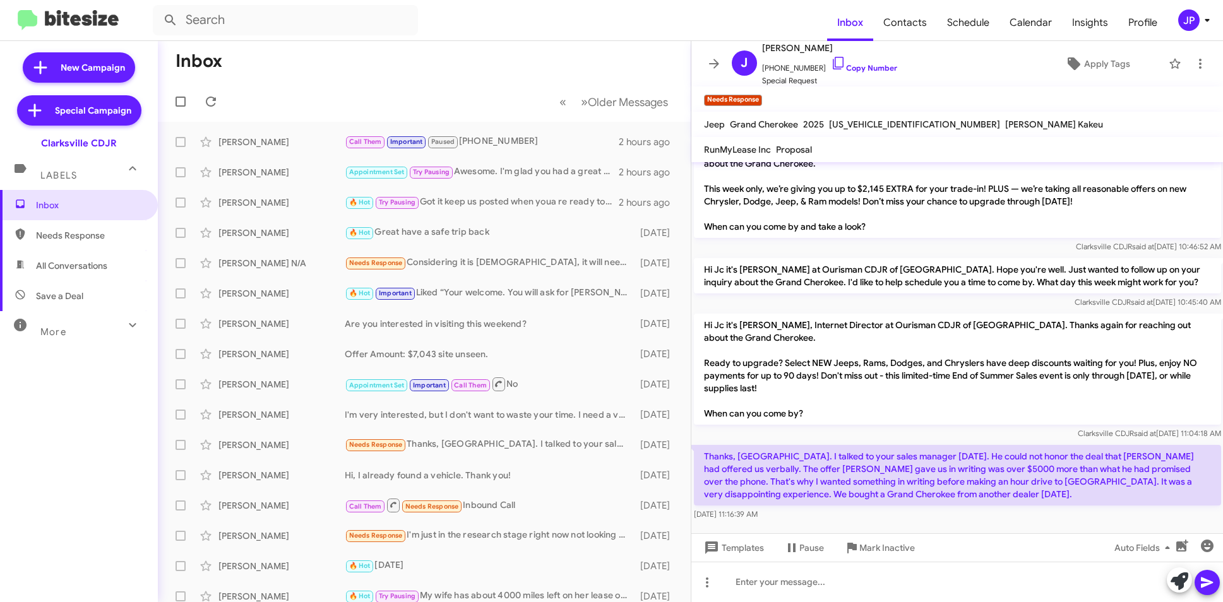
scroll to position [28, 0]
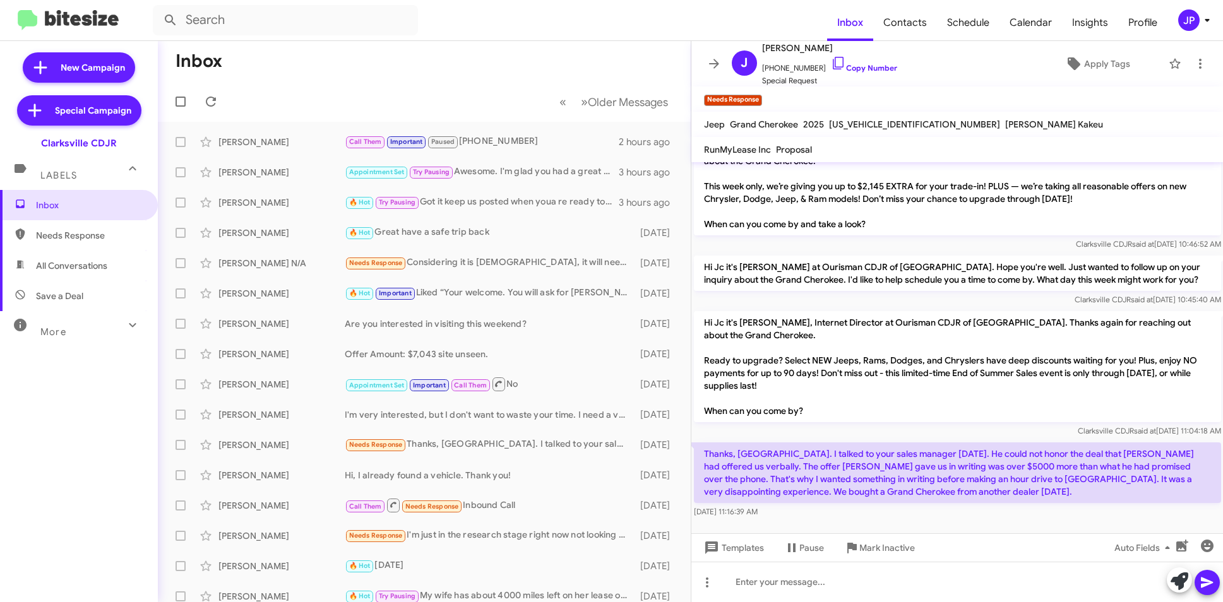
click at [1200, 24] on icon at bounding box center [1206, 20] width 15 height 15
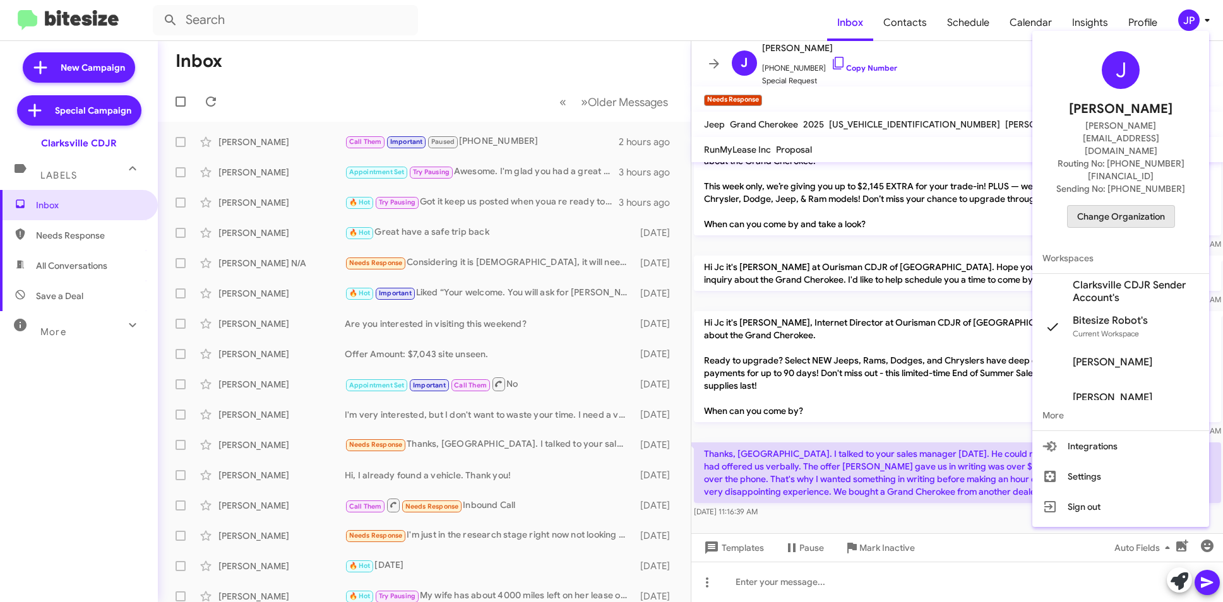
click at [1150, 206] on span "Change Organization" at bounding box center [1121, 216] width 88 height 21
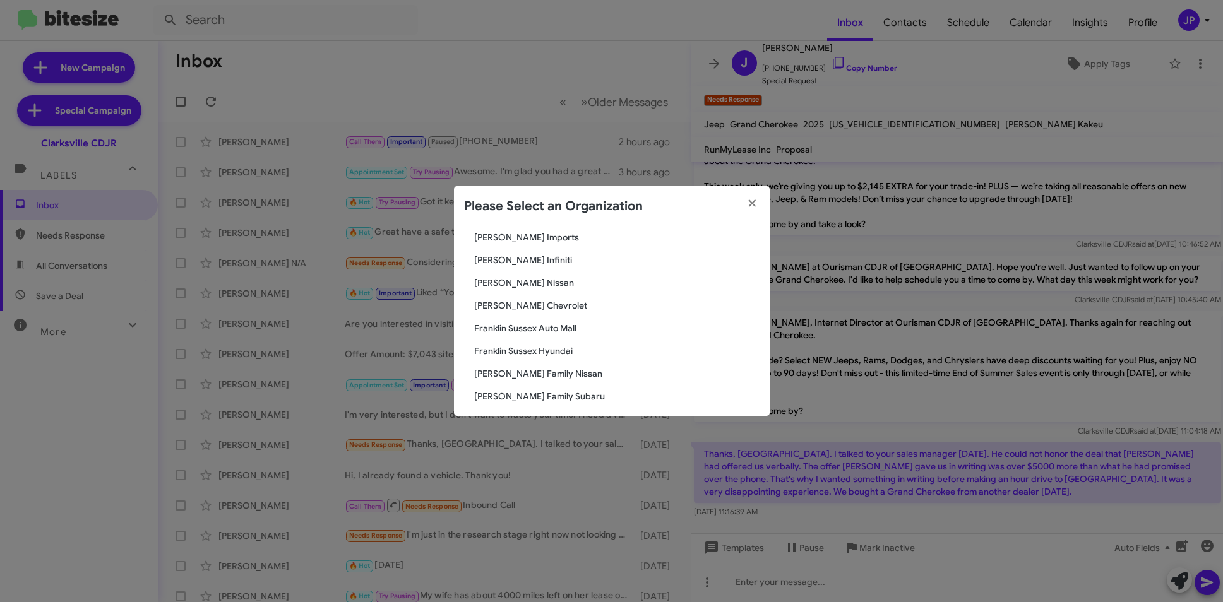
scroll to position [715, 0]
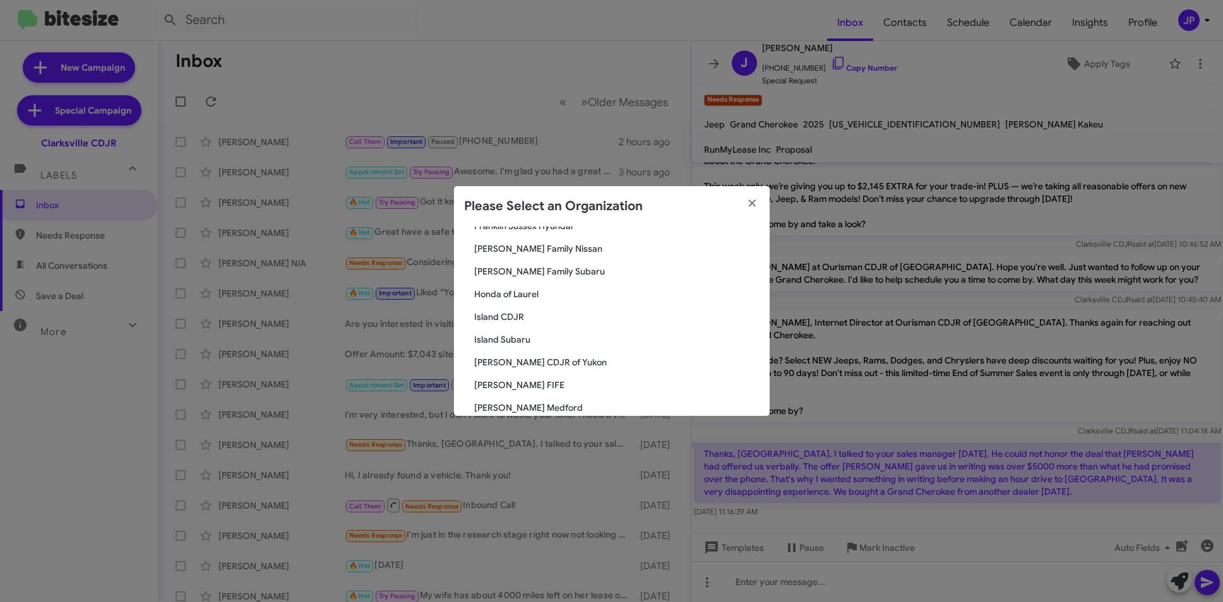
click at [548, 293] on span "Honda of Laurel" at bounding box center [616, 294] width 285 height 13
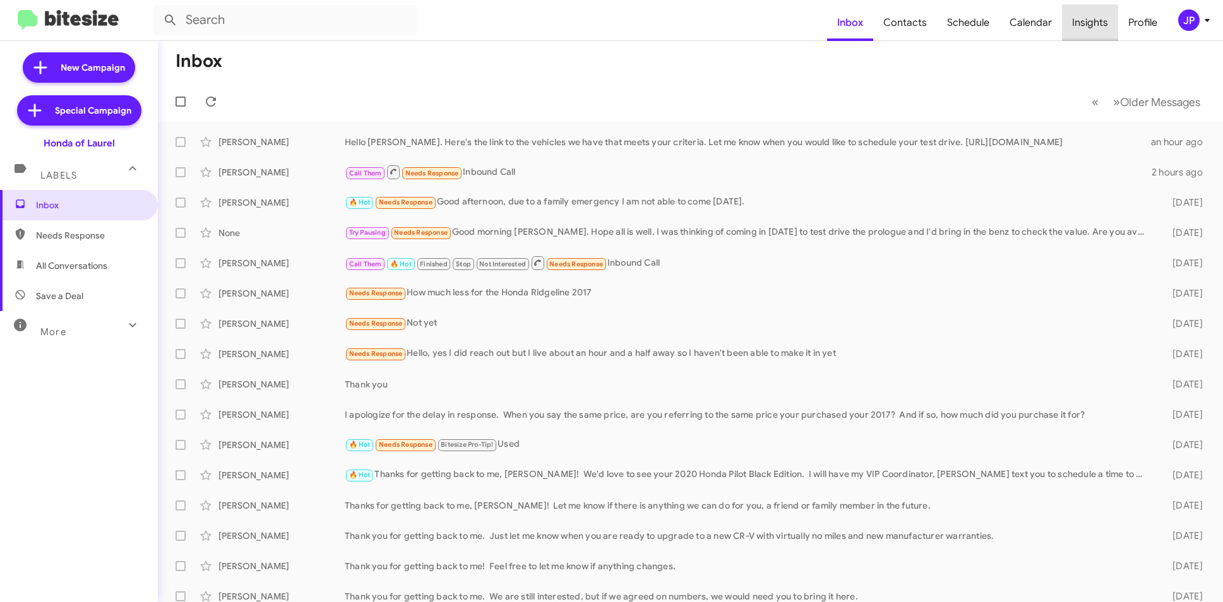
click at [1087, 24] on span "Insights" at bounding box center [1090, 22] width 56 height 37
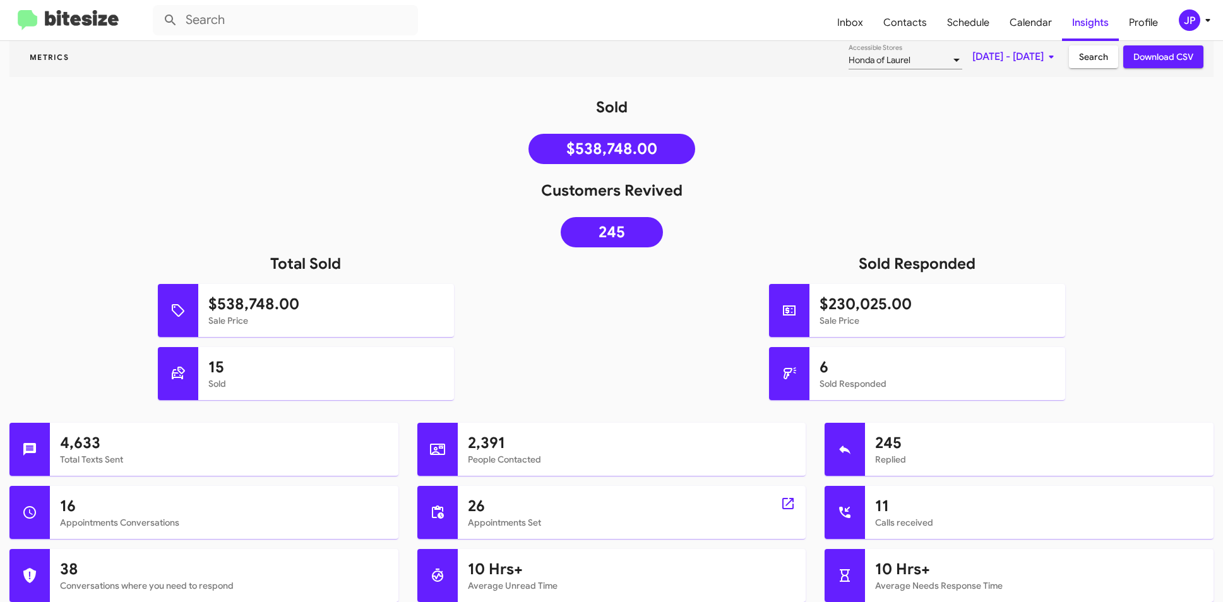
scroll to position [109, 0]
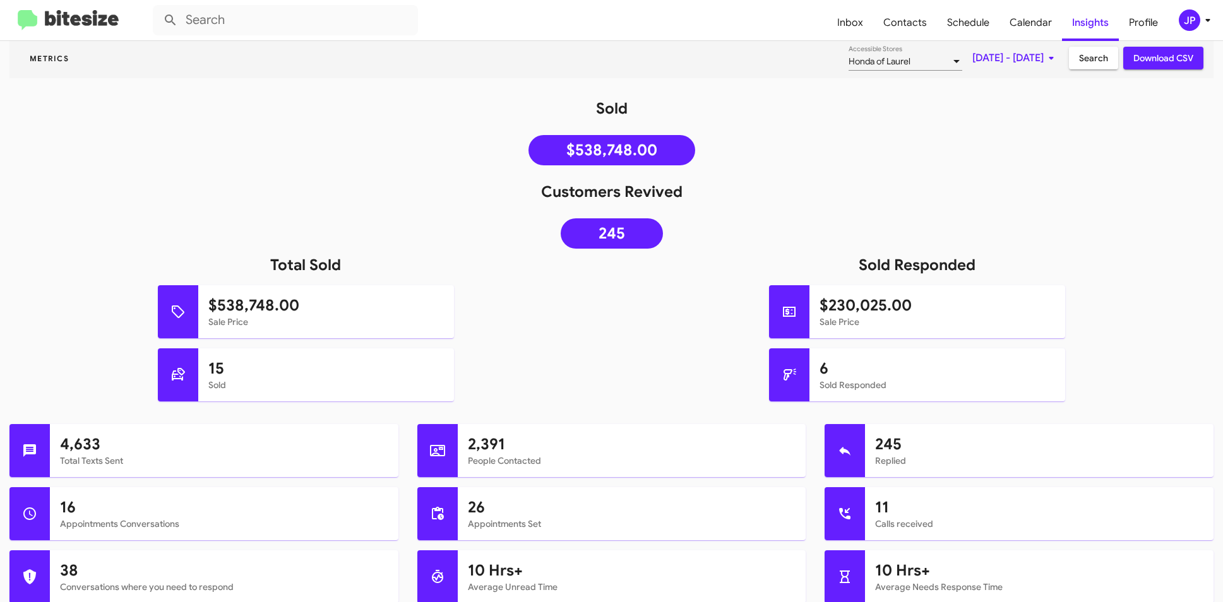
click at [997, 58] on span "Aug 1, 2025 - Aug 18, 2025" at bounding box center [1015, 58] width 86 height 23
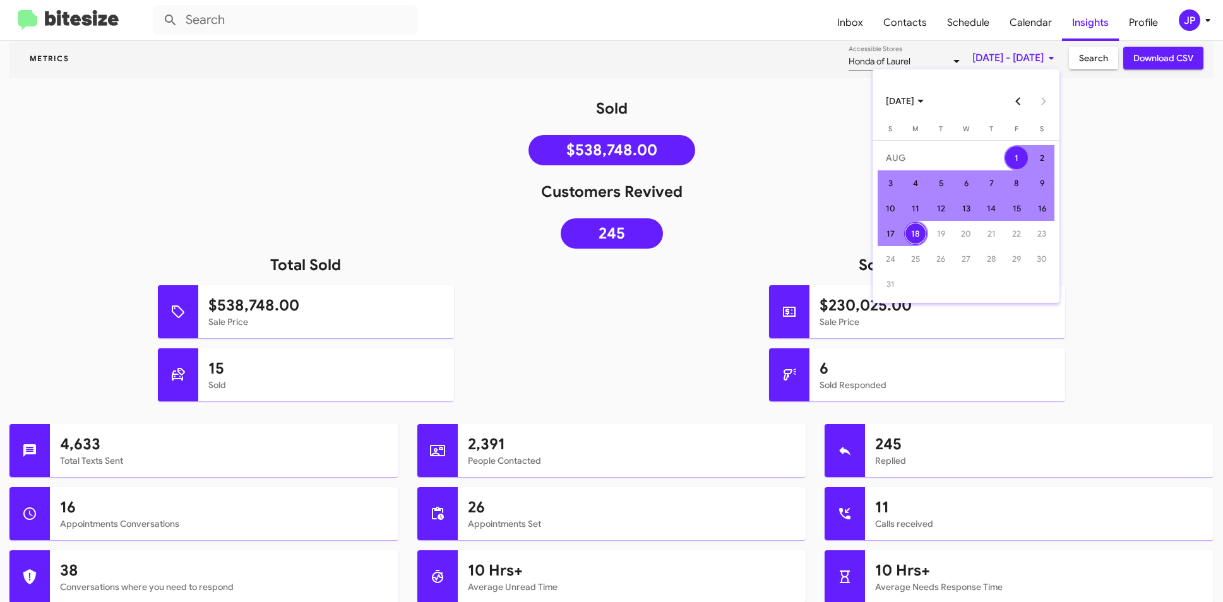
click at [1020, 112] on button "Previous month" at bounding box center [1017, 100] width 25 height 25
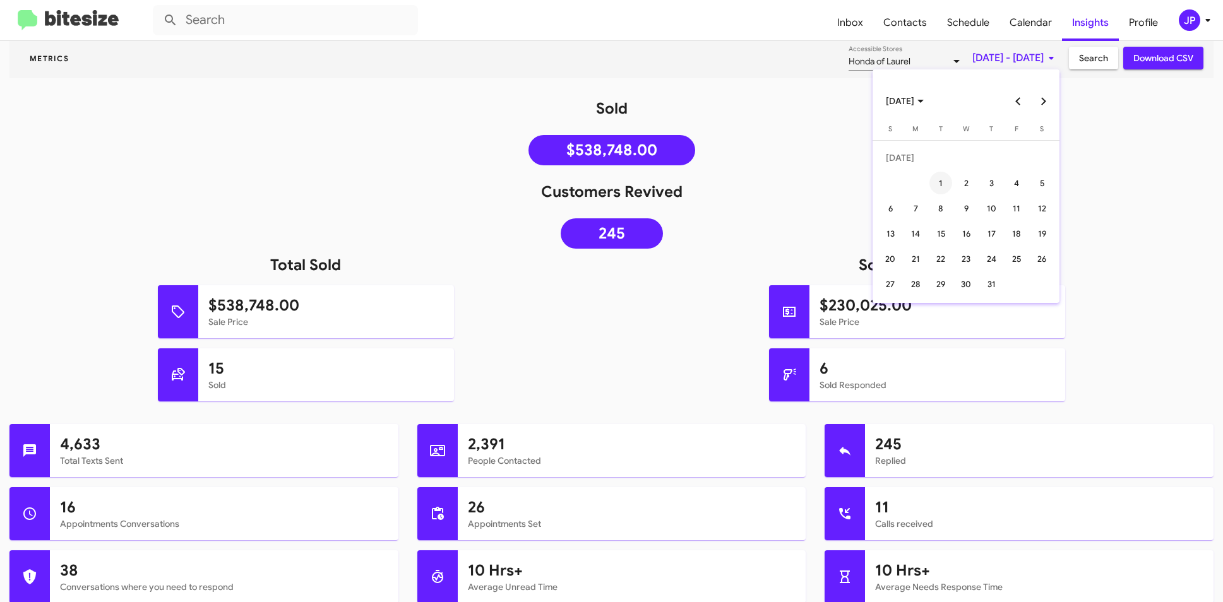
click at [939, 182] on div "1" at bounding box center [940, 183] width 23 height 23
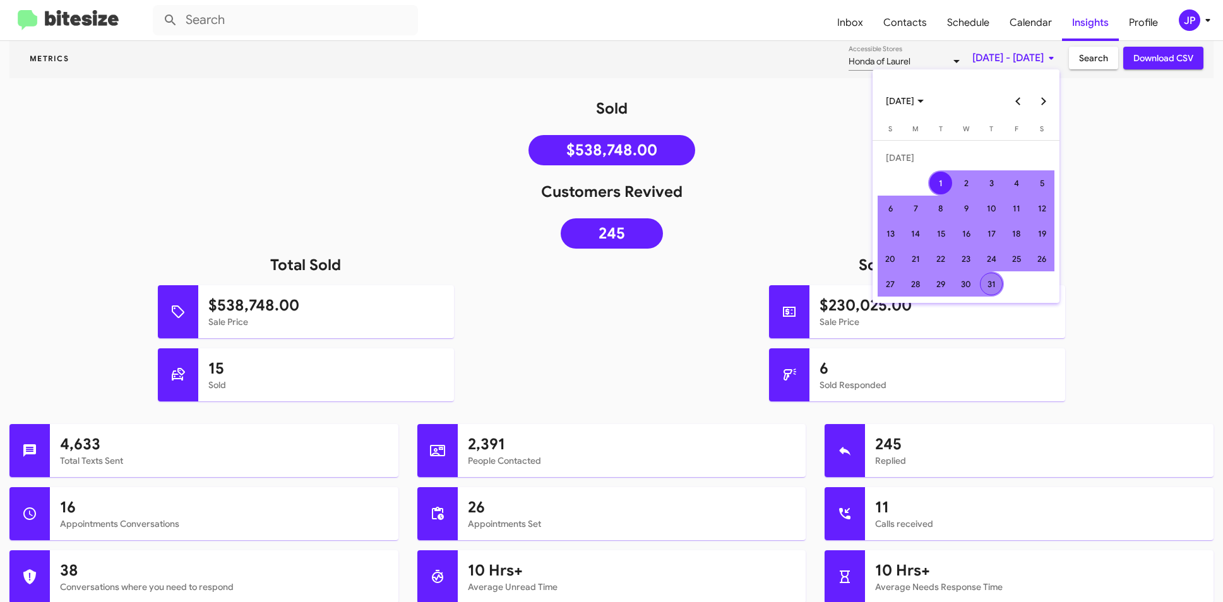
click at [993, 278] on div "31" at bounding box center [991, 284] width 23 height 23
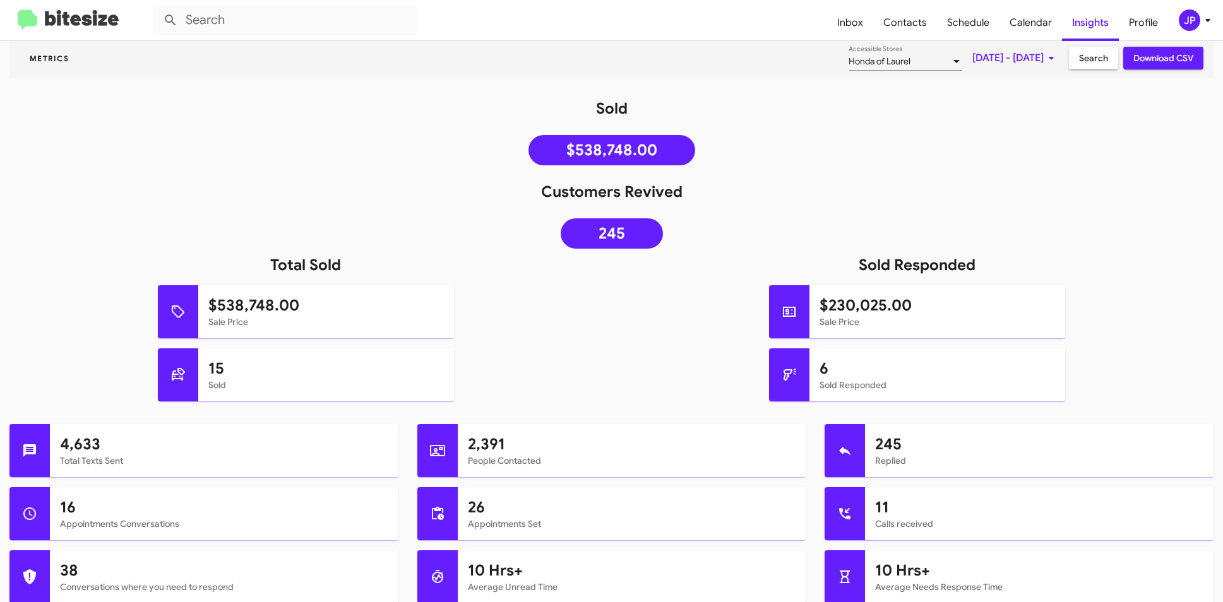
click at [1101, 65] on button "Search" at bounding box center [1093, 58] width 49 height 23
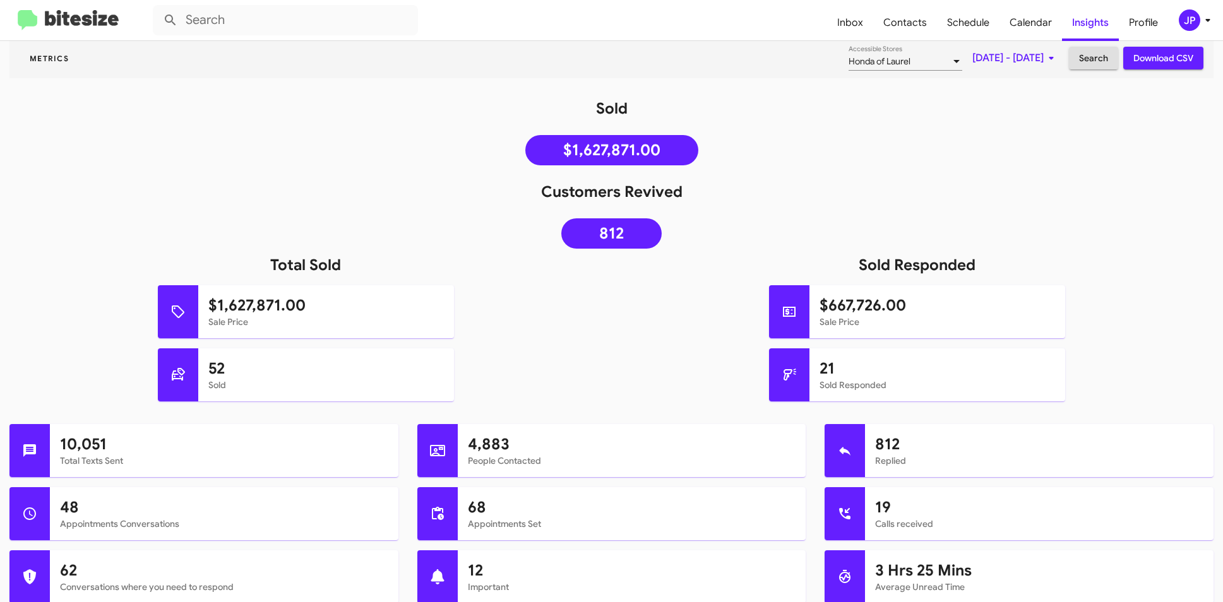
click at [951, 66] on div at bounding box center [956, 62] width 11 height 10
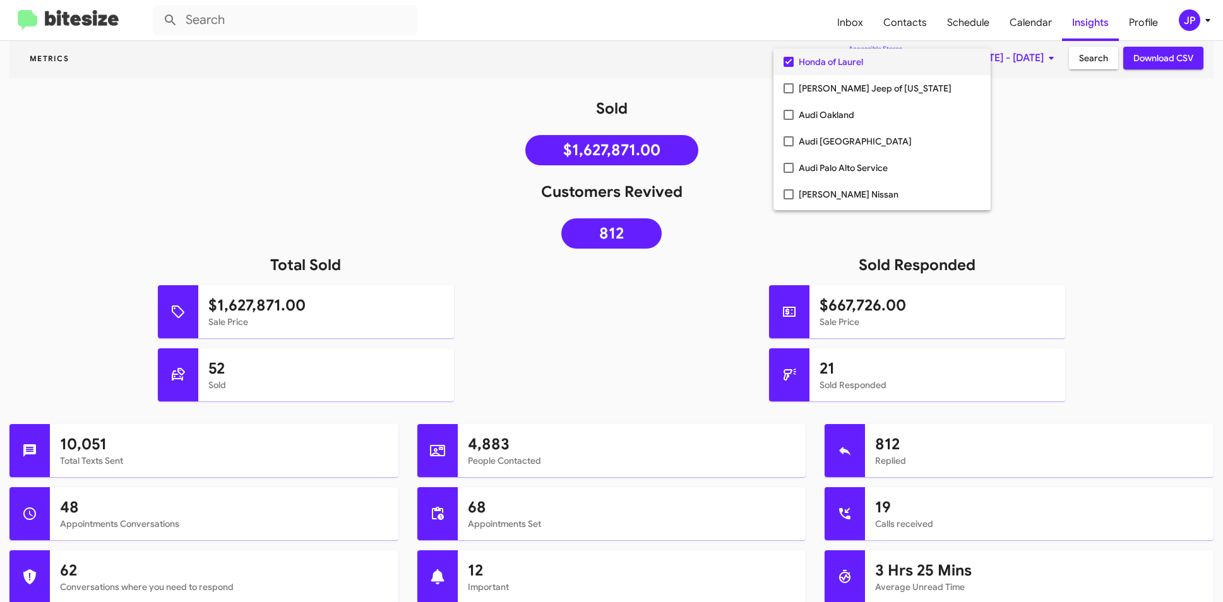
click at [689, 119] on div at bounding box center [611, 301] width 1223 height 602
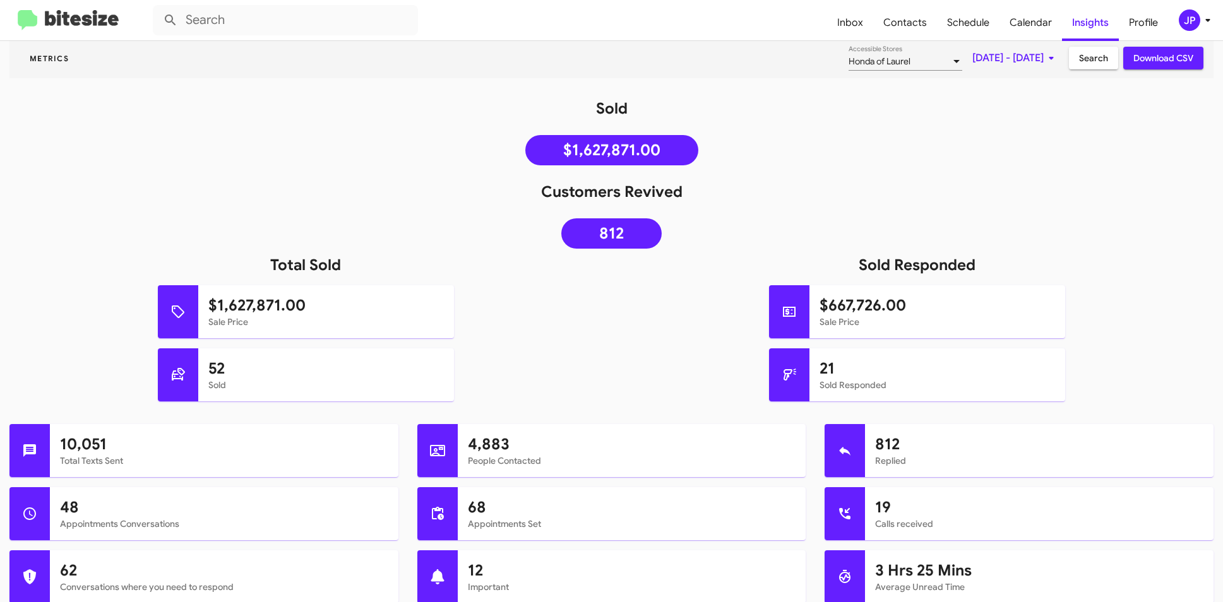
click at [115, 18] on img at bounding box center [68, 20] width 101 height 21
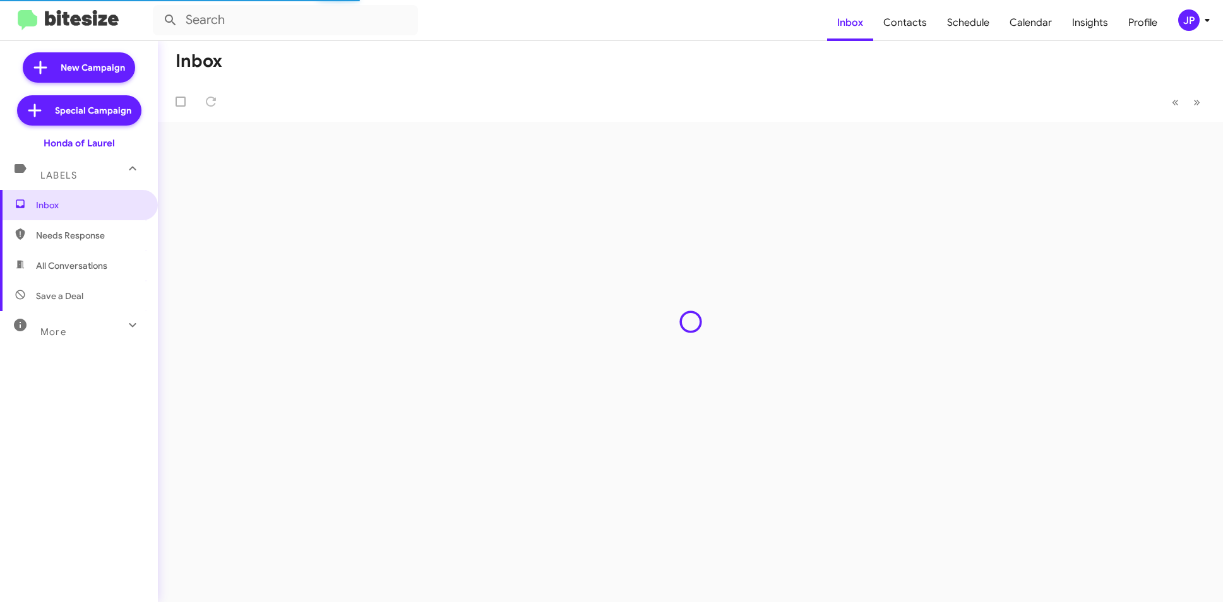
click at [1181, 19] on div "JP" at bounding box center [1188, 19] width 21 height 21
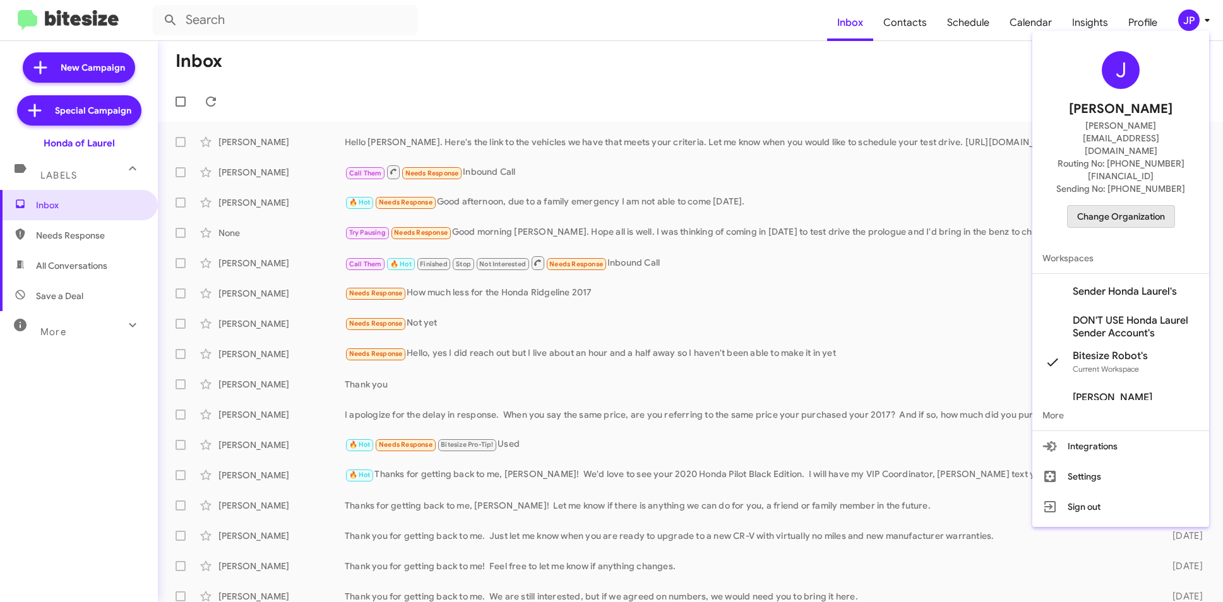
click at [1140, 206] on span "Change Organization" at bounding box center [1121, 216] width 88 height 21
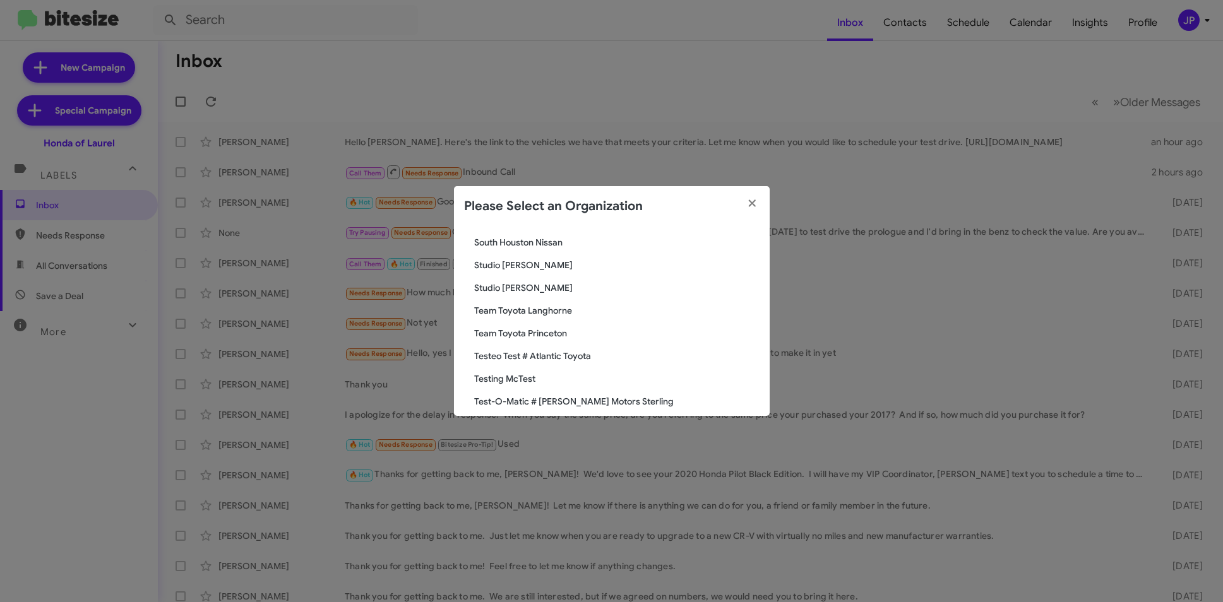
scroll to position [2233, 0]
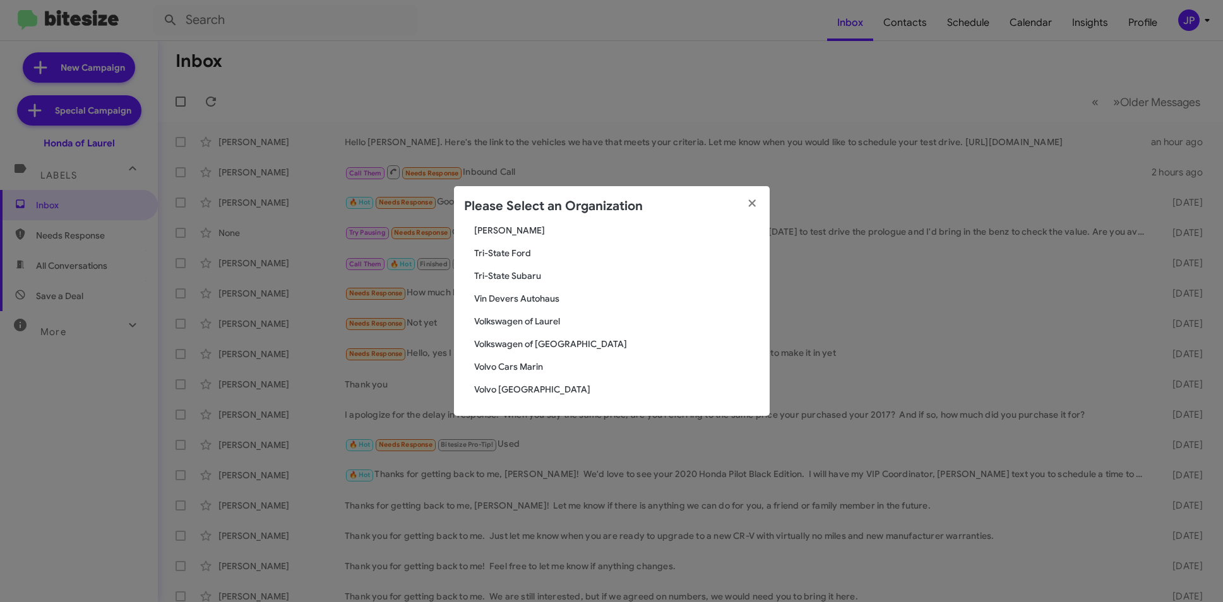
click at [533, 391] on span "Volvo [GEOGRAPHIC_DATA]" at bounding box center [616, 389] width 285 height 13
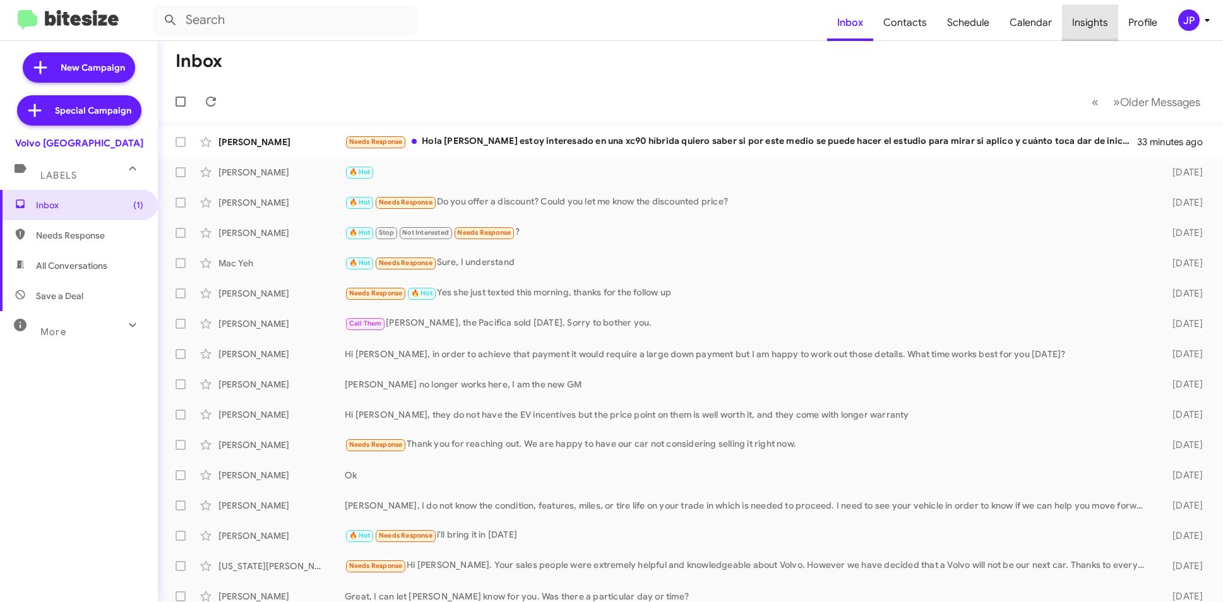
click at [1112, 35] on span "Insights" at bounding box center [1090, 22] width 56 height 37
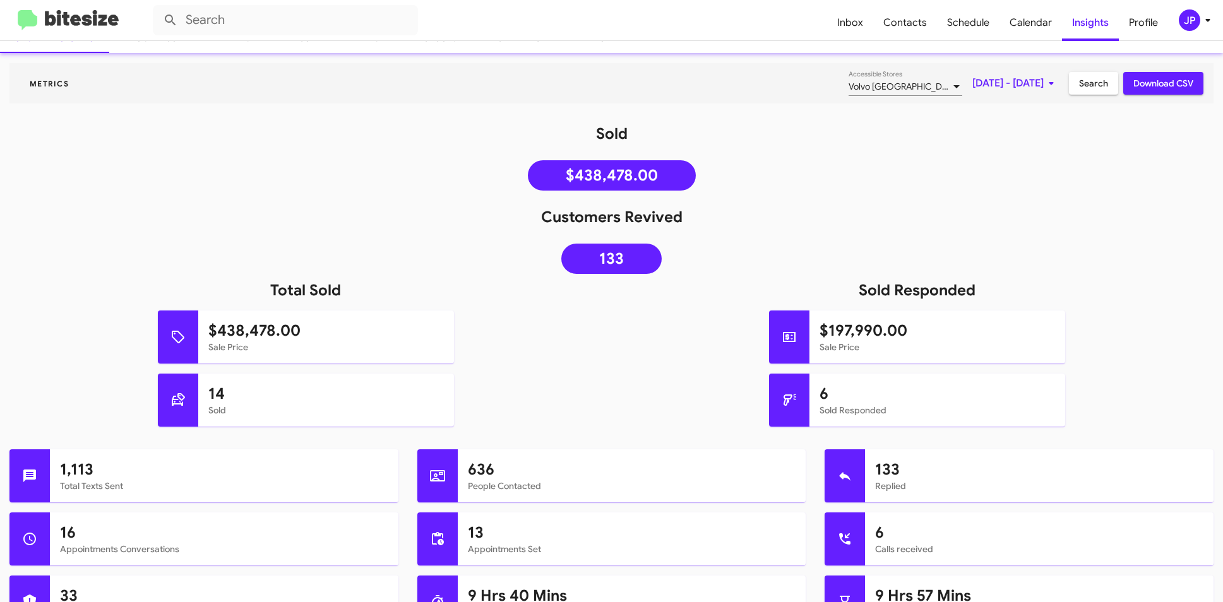
scroll to position [86, 0]
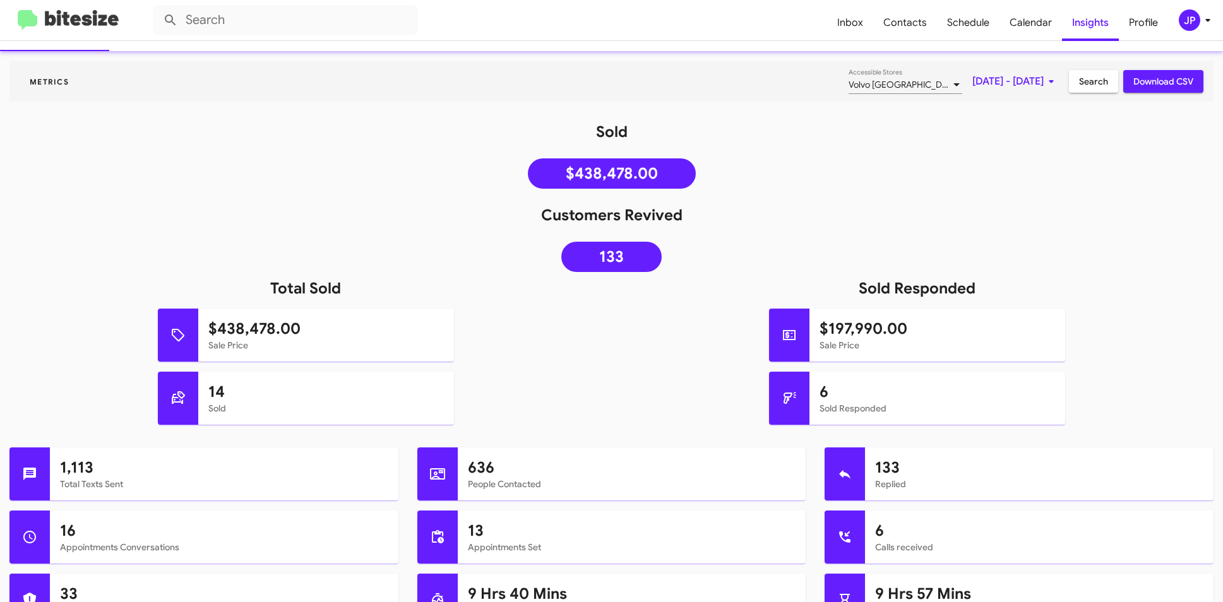
click at [1179, 22] on div "JP" at bounding box center [1188, 19] width 21 height 21
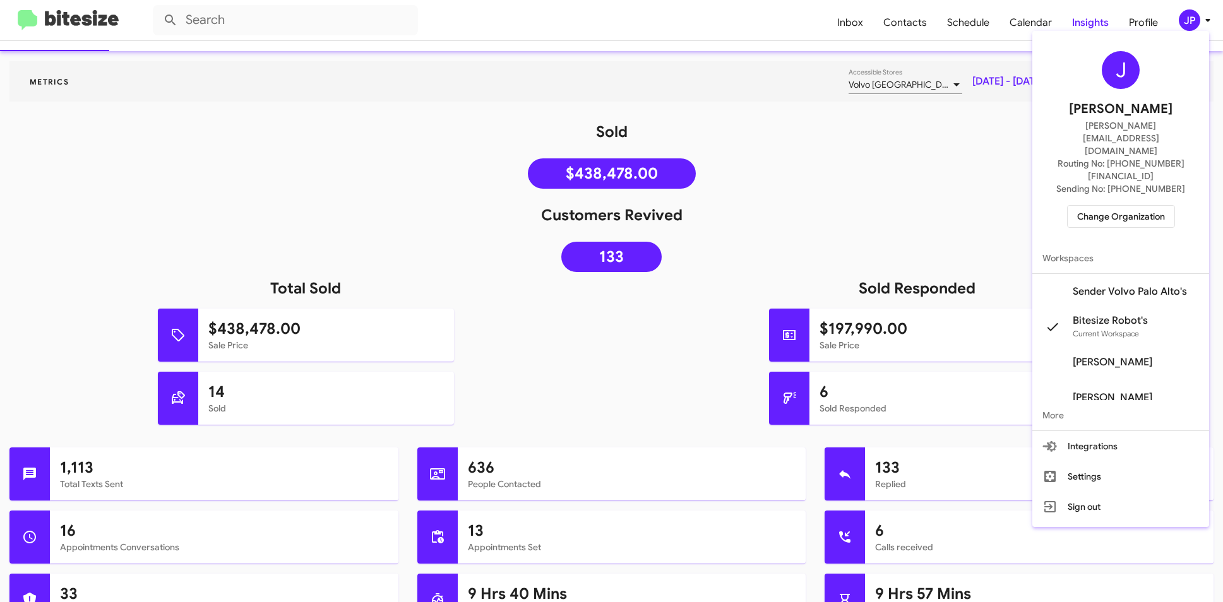
click at [1146, 206] on span "Change Organization" at bounding box center [1121, 216] width 88 height 21
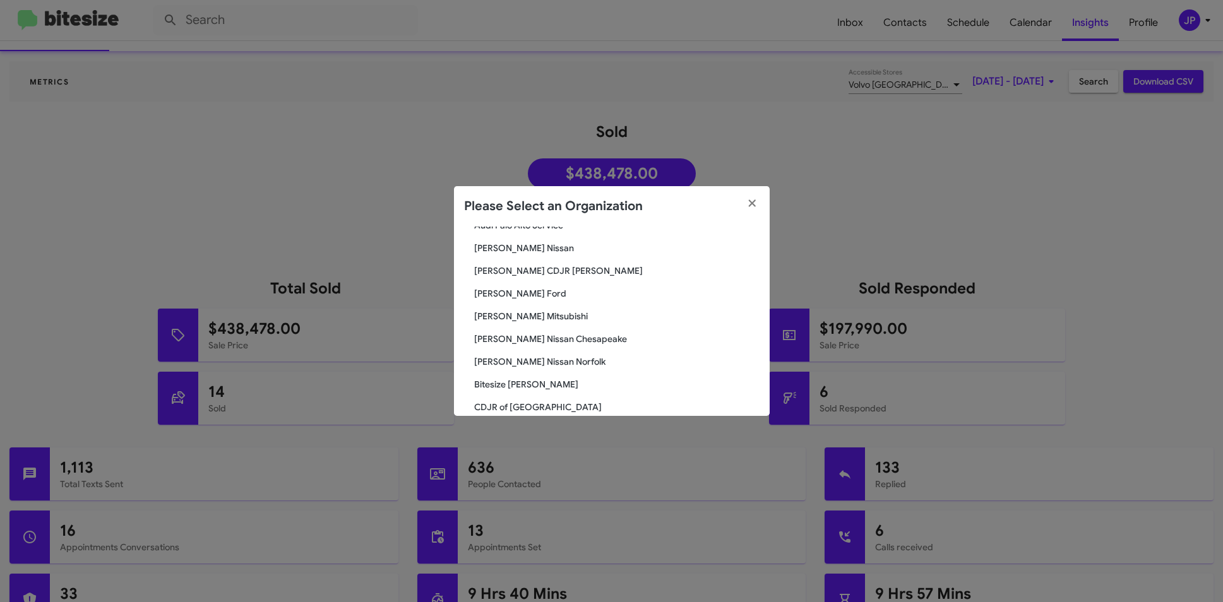
scroll to position [168, 0]
click at [507, 247] on span "[PERSON_NAME] CDJR [PERSON_NAME]" at bounding box center [616, 250] width 285 height 13
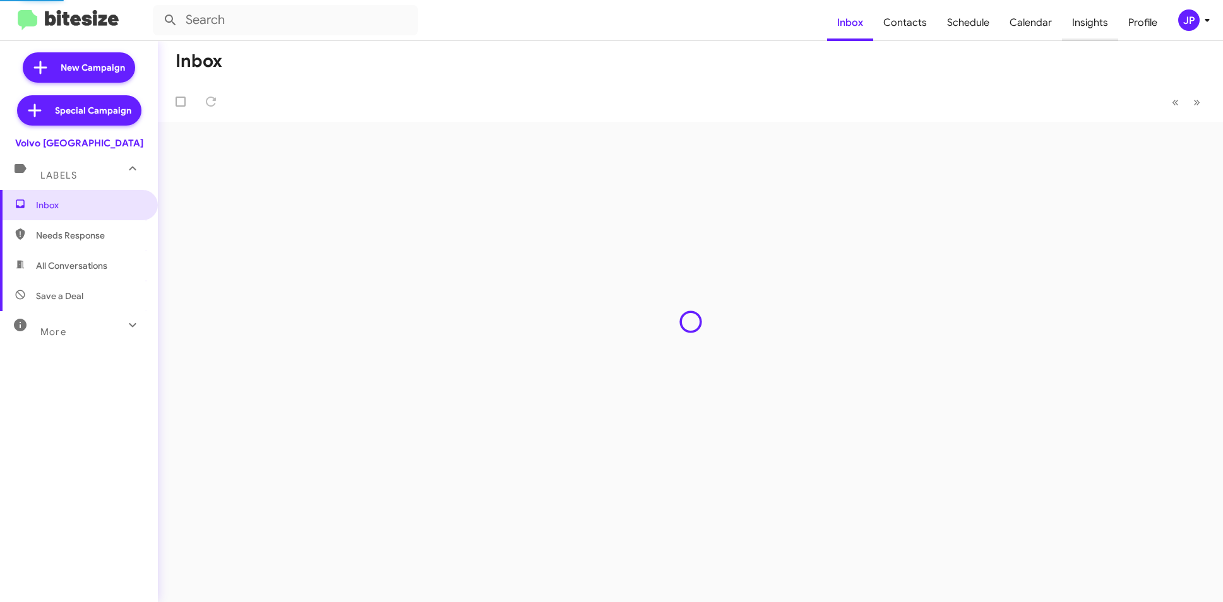
click at [1081, 22] on span "Insights" at bounding box center [1090, 22] width 56 height 37
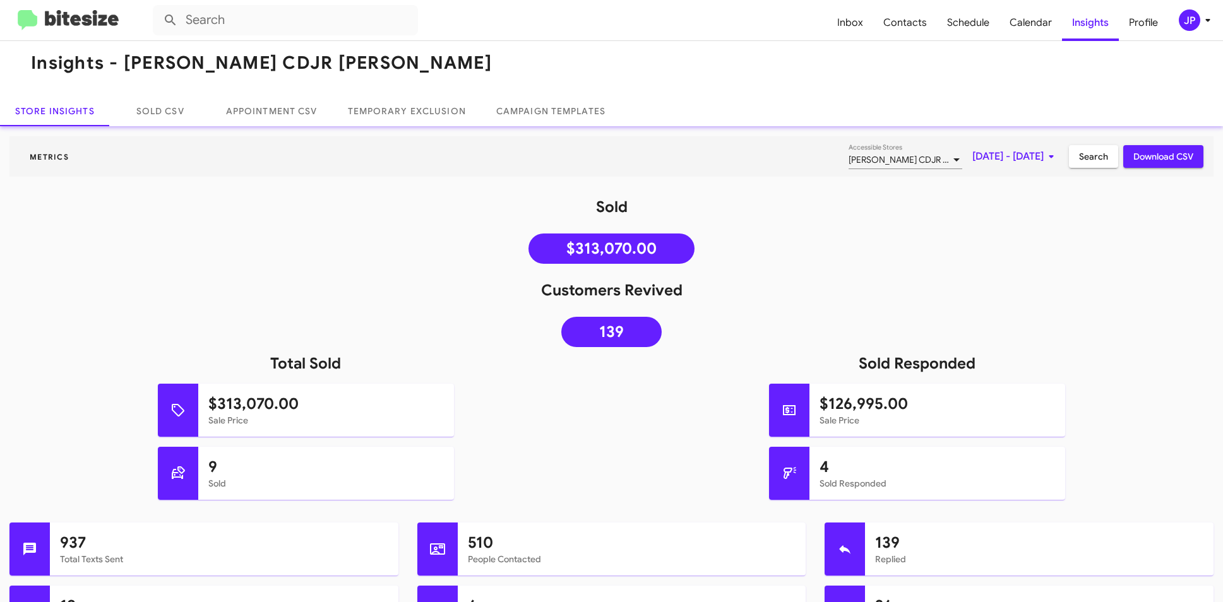
scroll to position [9, 0]
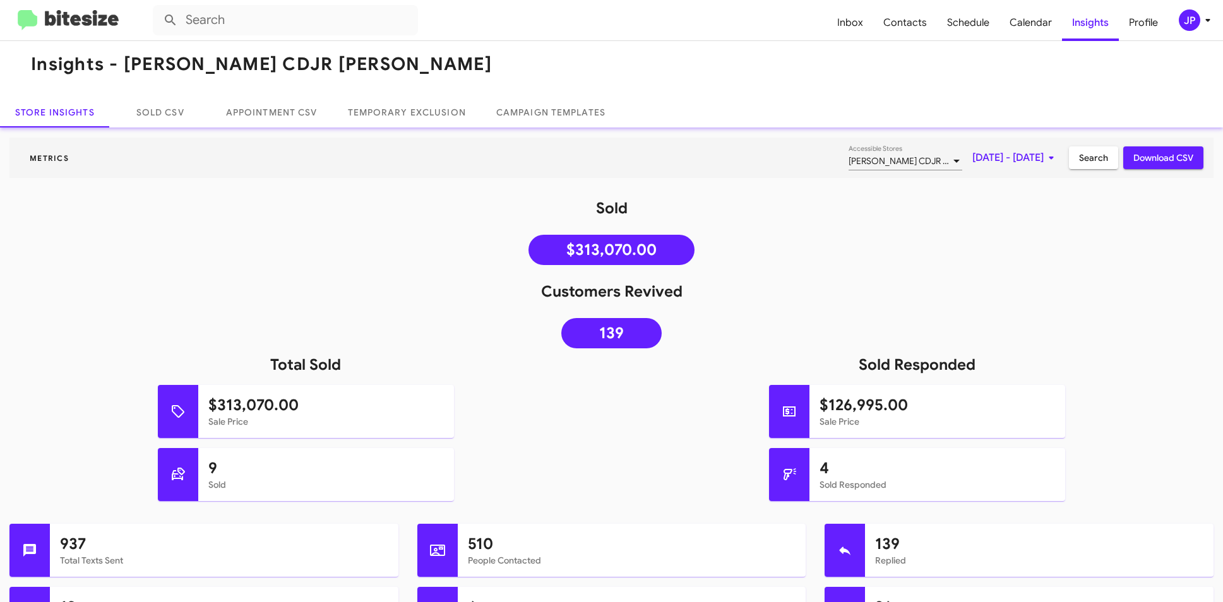
click at [878, 157] on span "[PERSON_NAME] CDJR [PERSON_NAME]" at bounding box center [929, 160] width 162 height 11
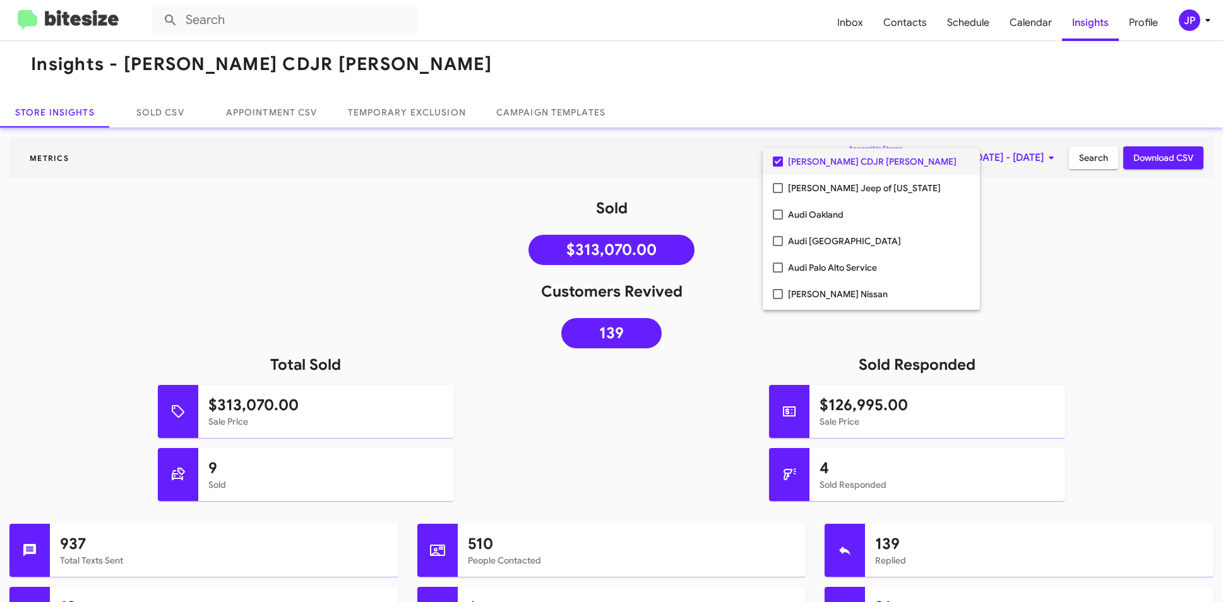
drag, startPoint x: 1014, startPoint y: 201, endPoint x: 1015, endPoint y: 181, distance: 19.6
click at [1014, 200] on div at bounding box center [611, 301] width 1223 height 602
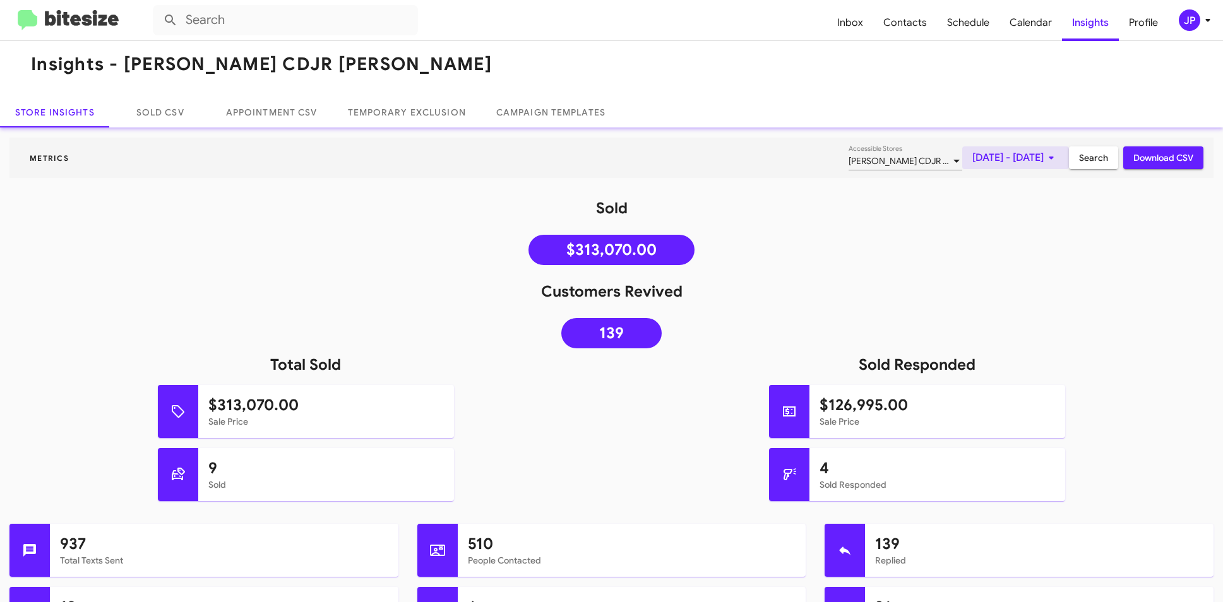
click at [1018, 162] on span "[DATE] - [DATE]" at bounding box center [1015, 157] width 86 height 23
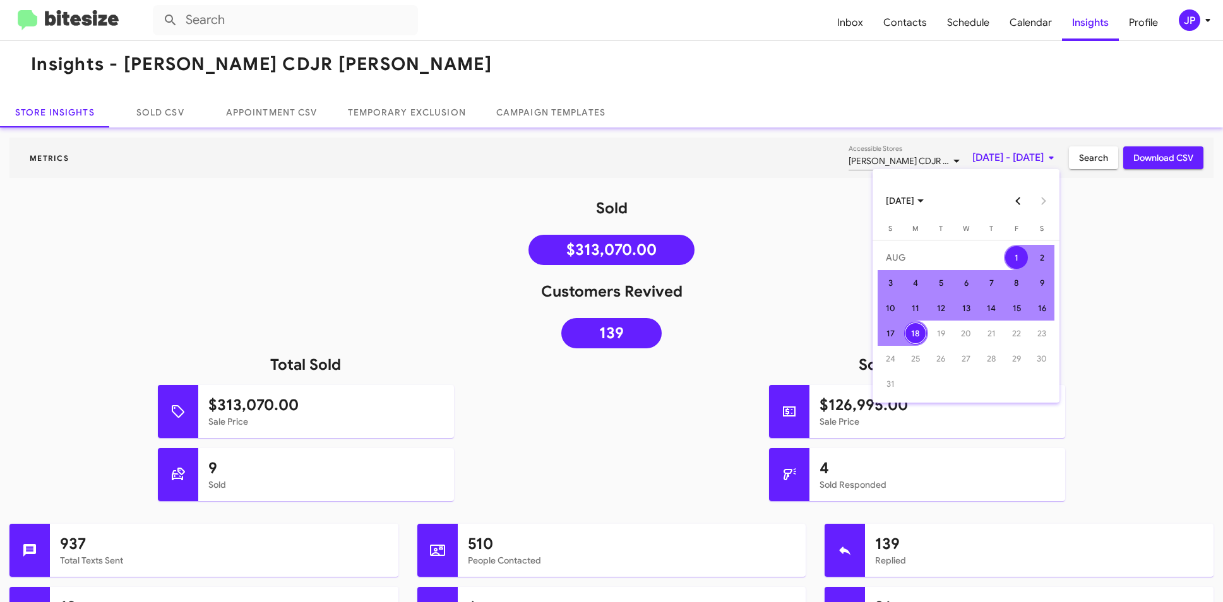
click at [1009, 193] on button "Previous month" at bounding box center [1017, 200] width 25 height 25
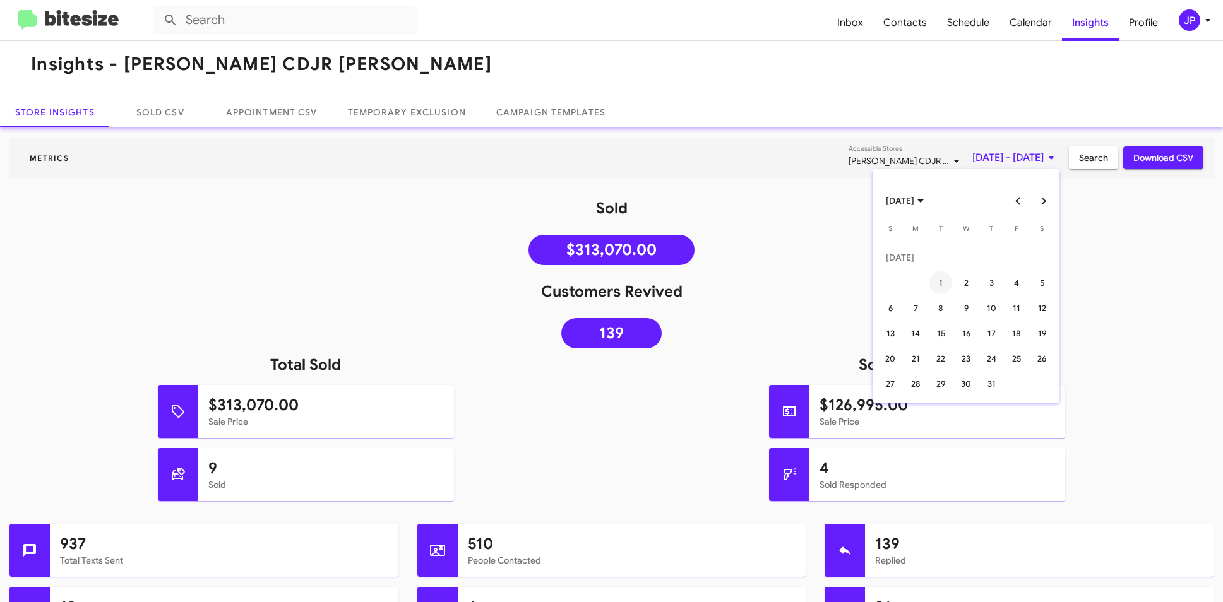
click at [940, 285] on div "1" at bounding box center [940, 282] width 23 height 23
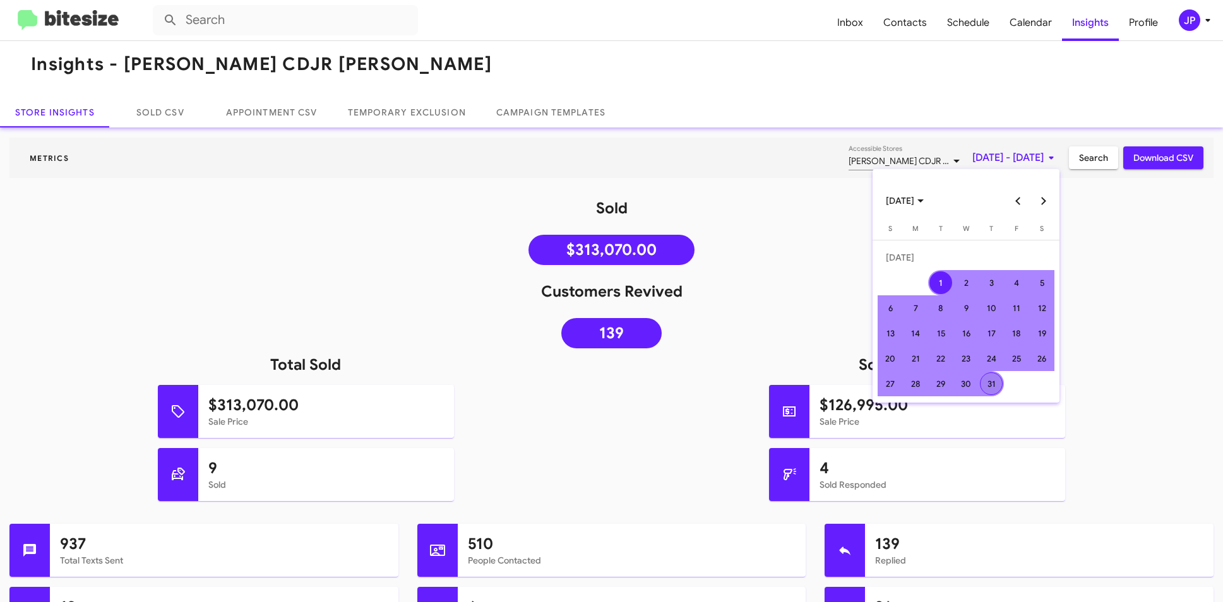
click at [988, 387] on div "31" at bounding box center [991, 383] width 23 height 23
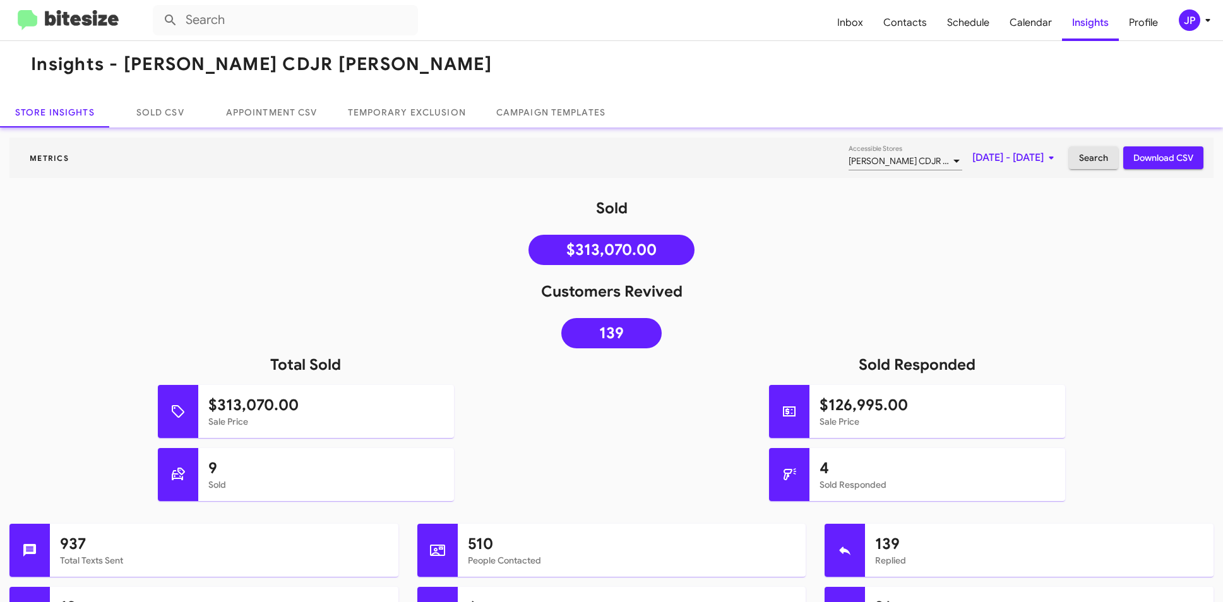
click at [1079, 166] on span "Search" at bounding box center [1093, 157] width 29 height 23
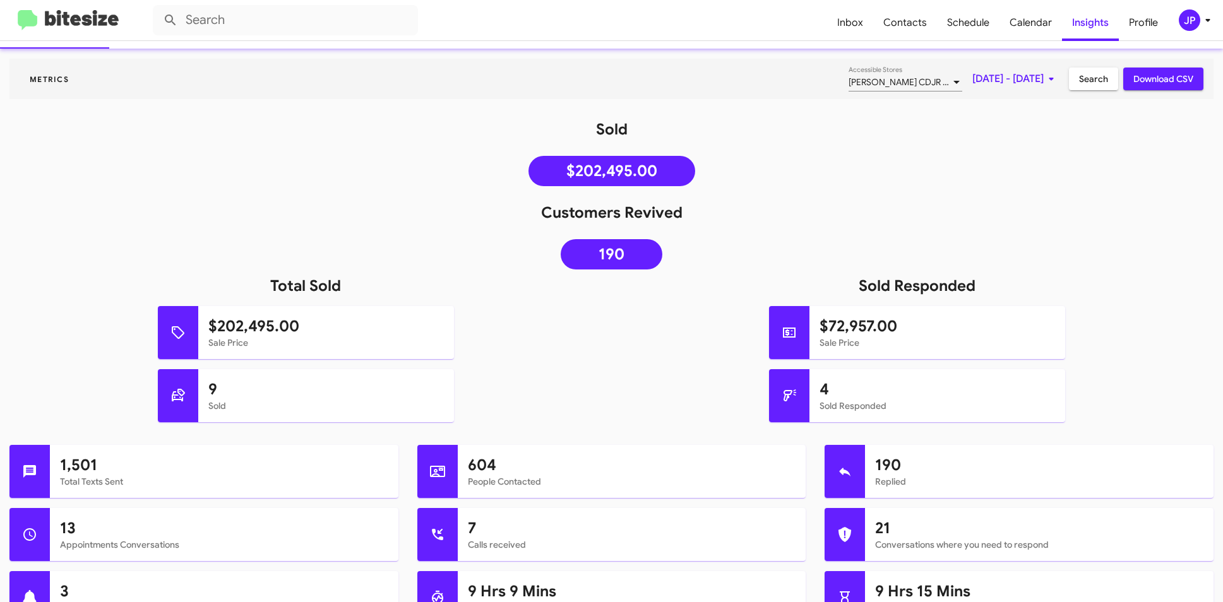
scroll to position [86, 0]
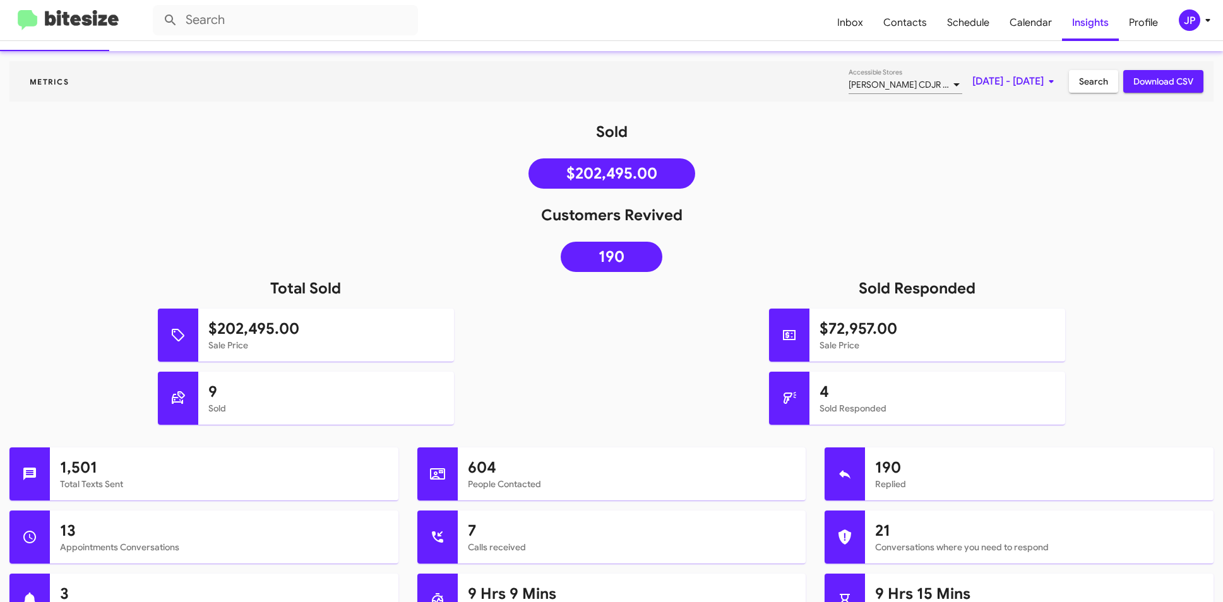
click at [678, 429] on div "4 Sold Responded" at bounding box center [917, 410] width 631 height 76
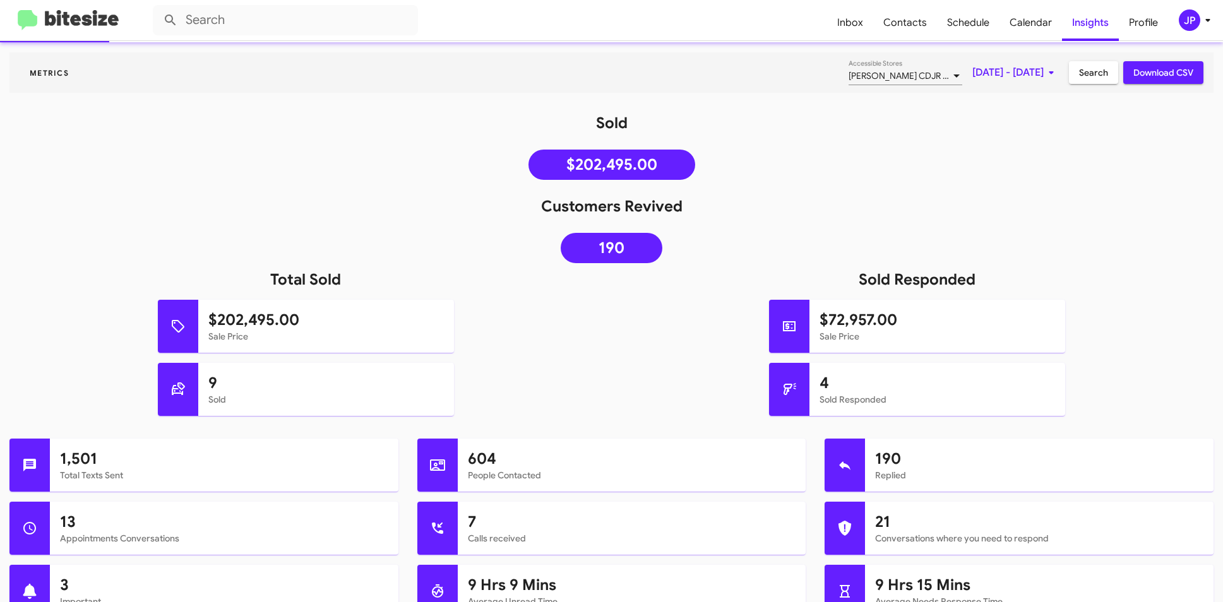
scroll to position [95, 0]
click at [1082, 81] on span "Search" at bounding box center [1093, 72] width 29 height 23
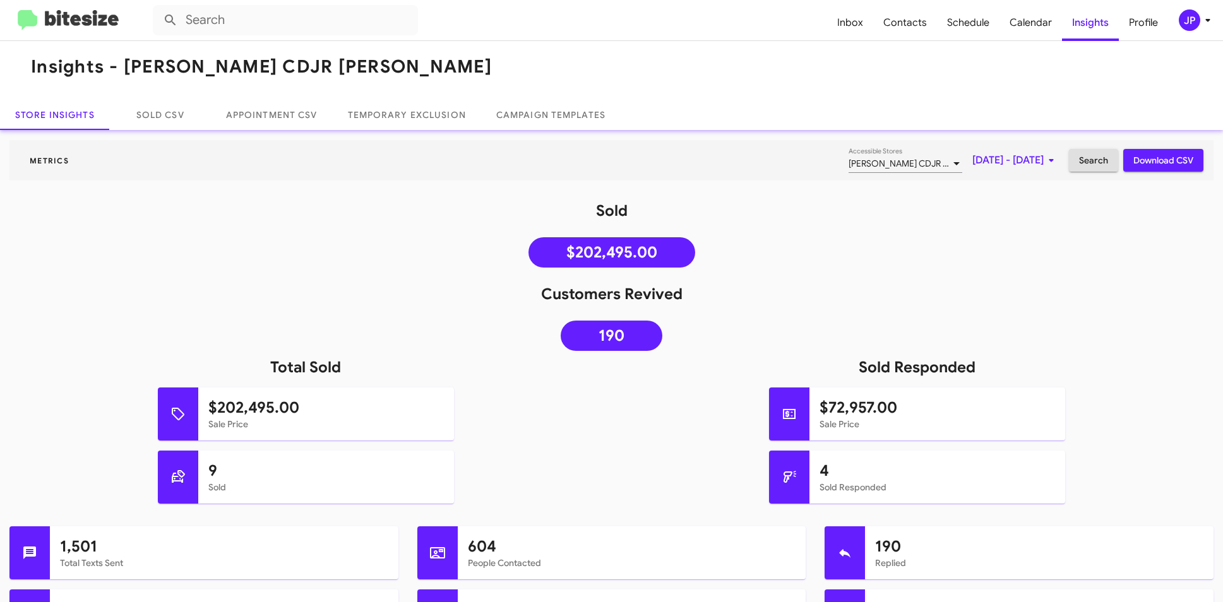
scroll to position [0, 0]
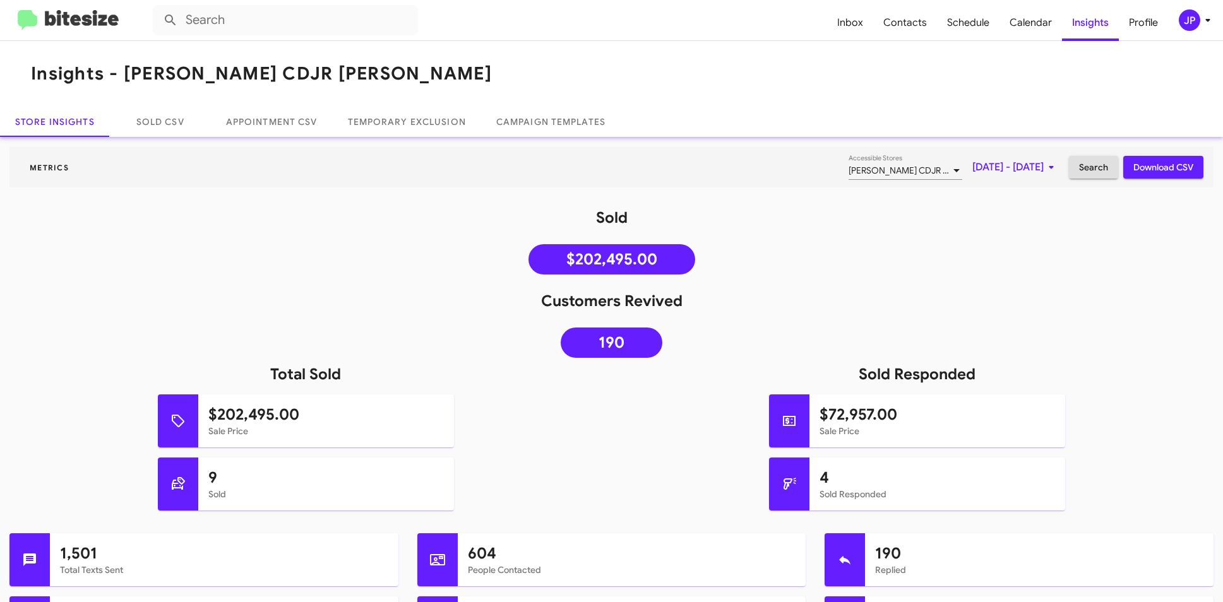
click at [894, 164] on div "[PERSON_NAME] CDJR [PERSON_NAME] Accessible Stores" at bounding box center [905, 167] width 114 height 25
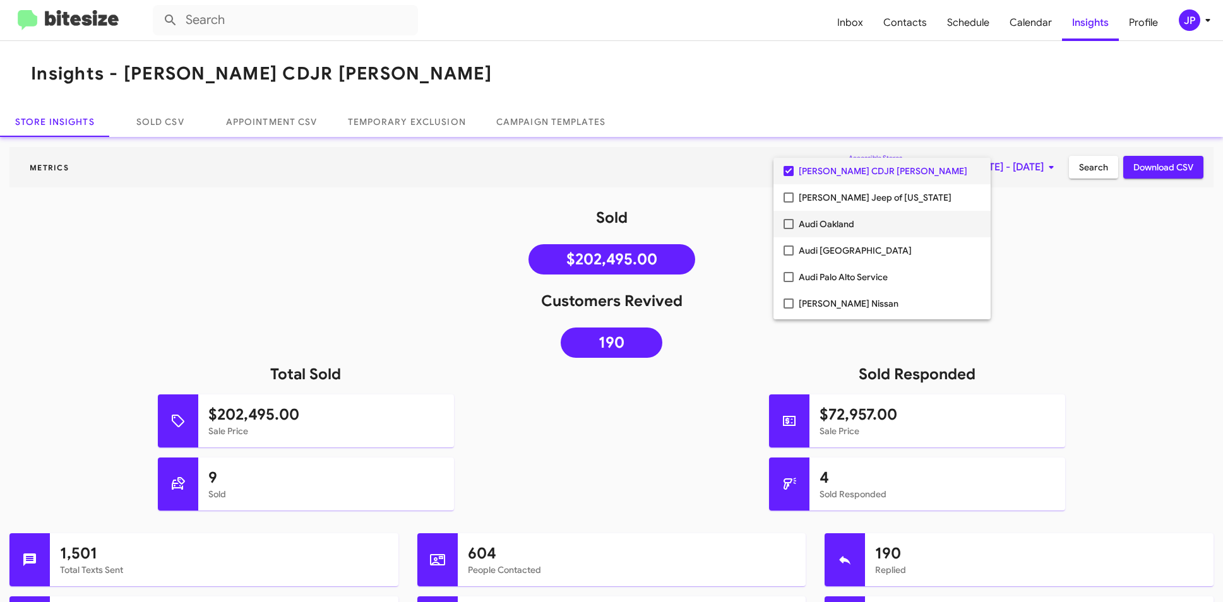
click at [809, 227] on span "Audi Oakland" at bounding box center [889, 224] width 182 height 27
click at [785, 194] on mat-pseudo-checkbox at bounding box center [788, 198] width 10 height 10
click at [1070, 168] on div at bounding box center [611, 301] width 1223 height 602
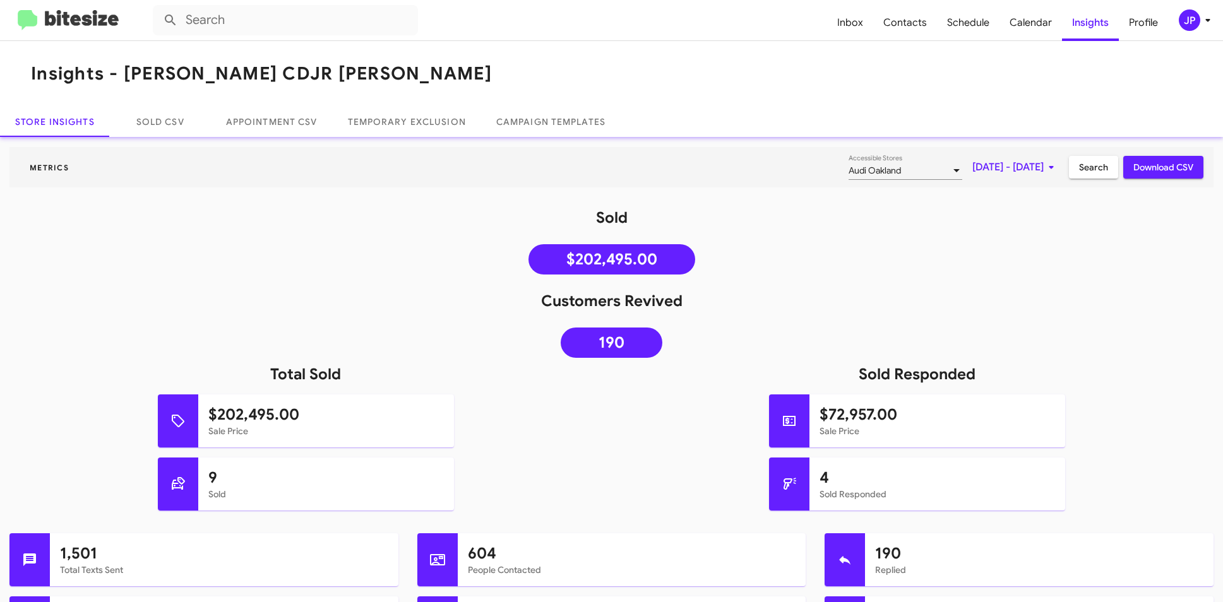
click at [1079, 169] on span "Search" at bounding box center [1093, 167] width 29 height 23
click at [101, 28] on img at bounding box center [68, 20] width 101 height 21
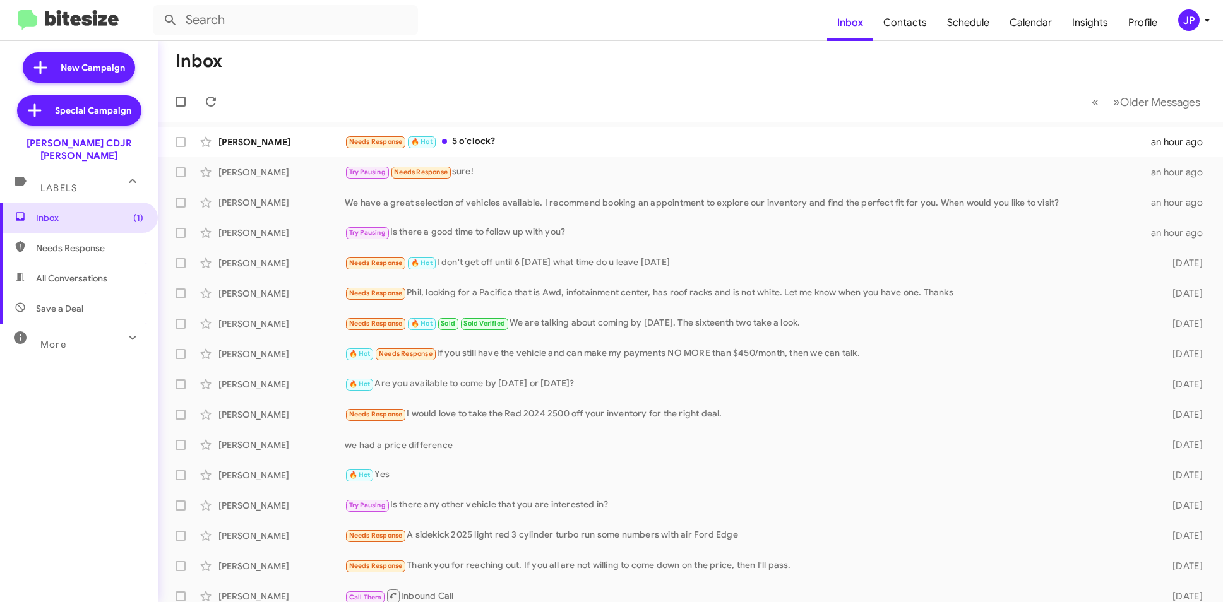
click at [1187, 26] on div "JP" at bounding box center [1188, 19] width 21 height 21
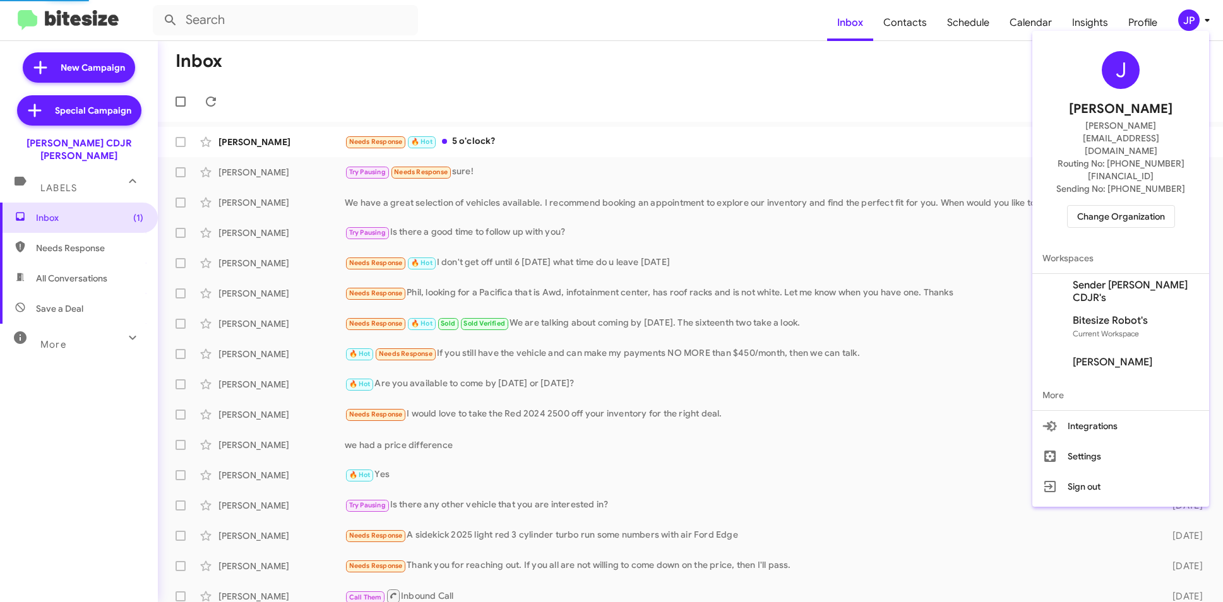
click at [1175, 205] on button "Change Organization" at bounding box center [1121, 216] width 108 height 23
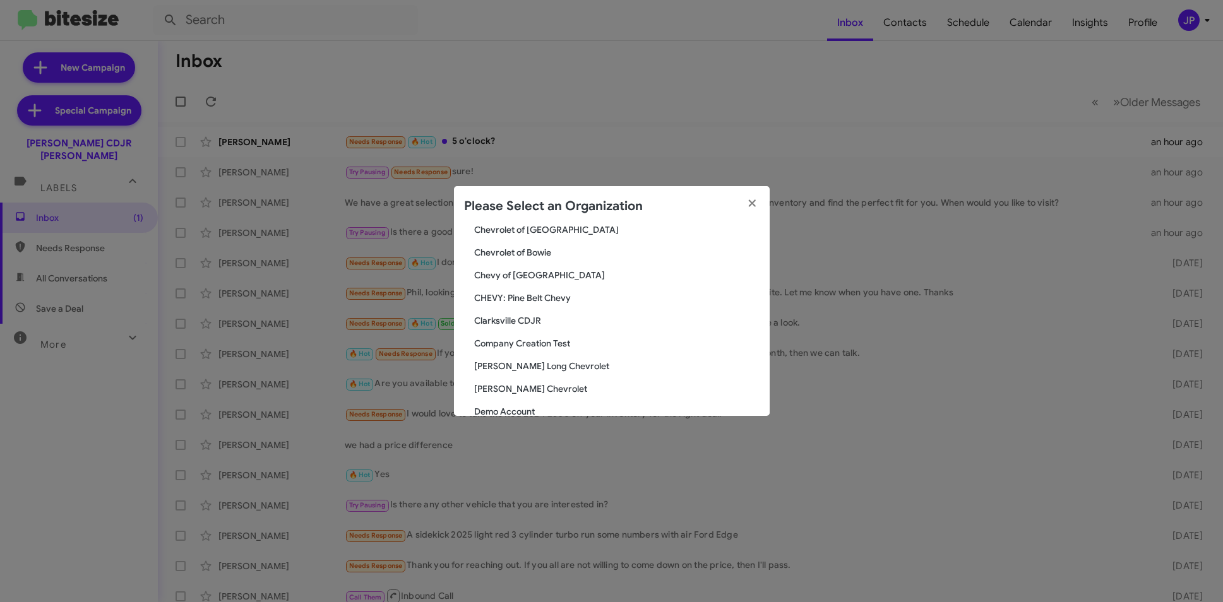
scroll to position [350, 0]
click at [527, 364] on span "[PERSON_NAME] Long Chevrolet" at bounding box center [616, 363] width 285 height 13
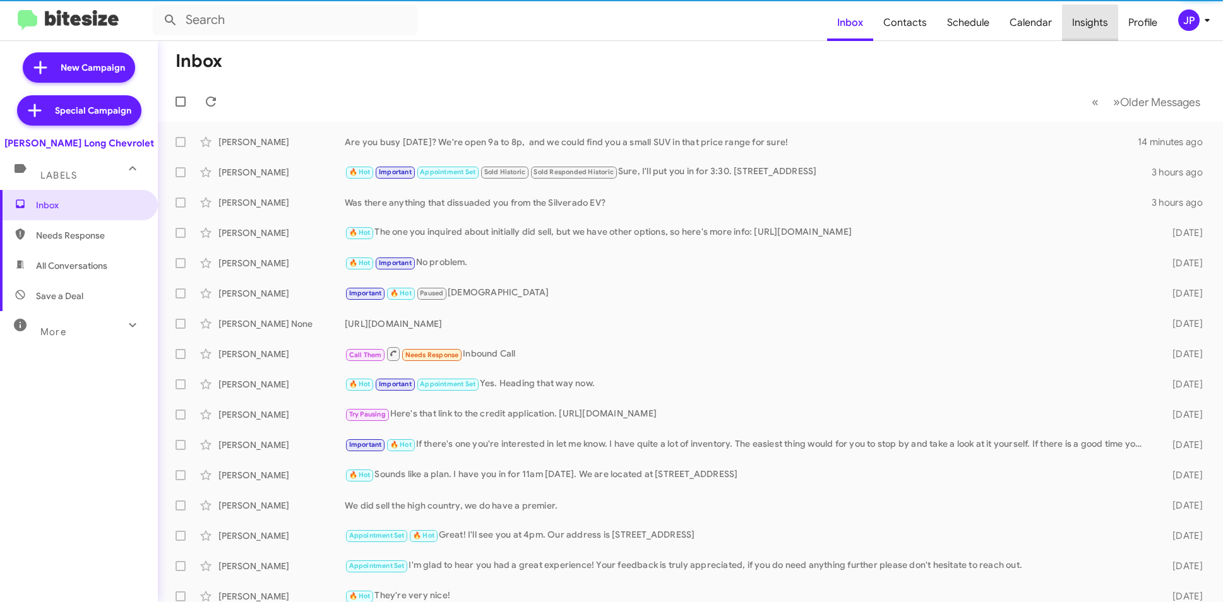
click at [1086, 27] on span "Insights" at bounding box center [1090, 22] width 56 height 37
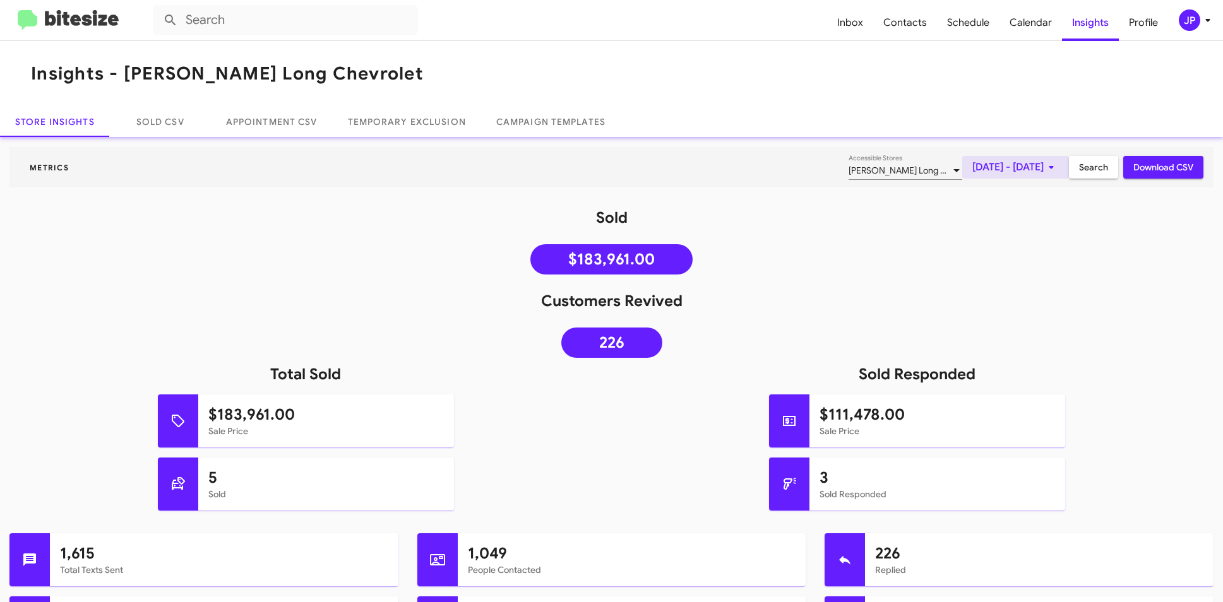
click at [999, 169] on span "[DATE] - [DATE]" at bounding box center [1015, 167] width 86 height 23
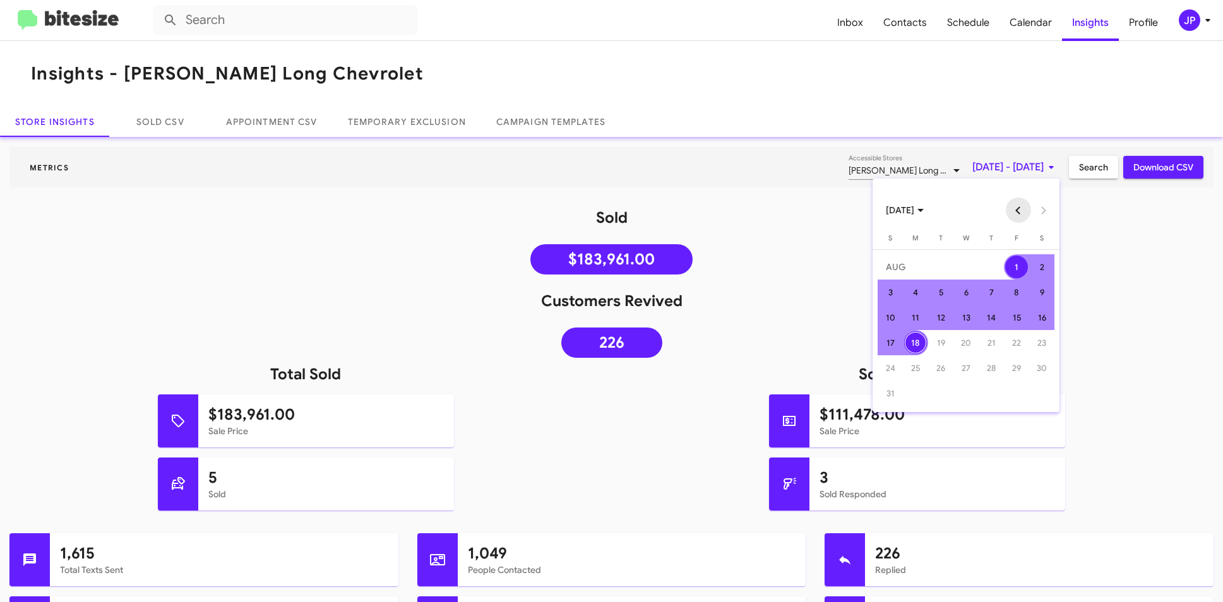
click at [1010, 210] on button "Previous month" at bounding box center [1017, 210] width 25 height 25
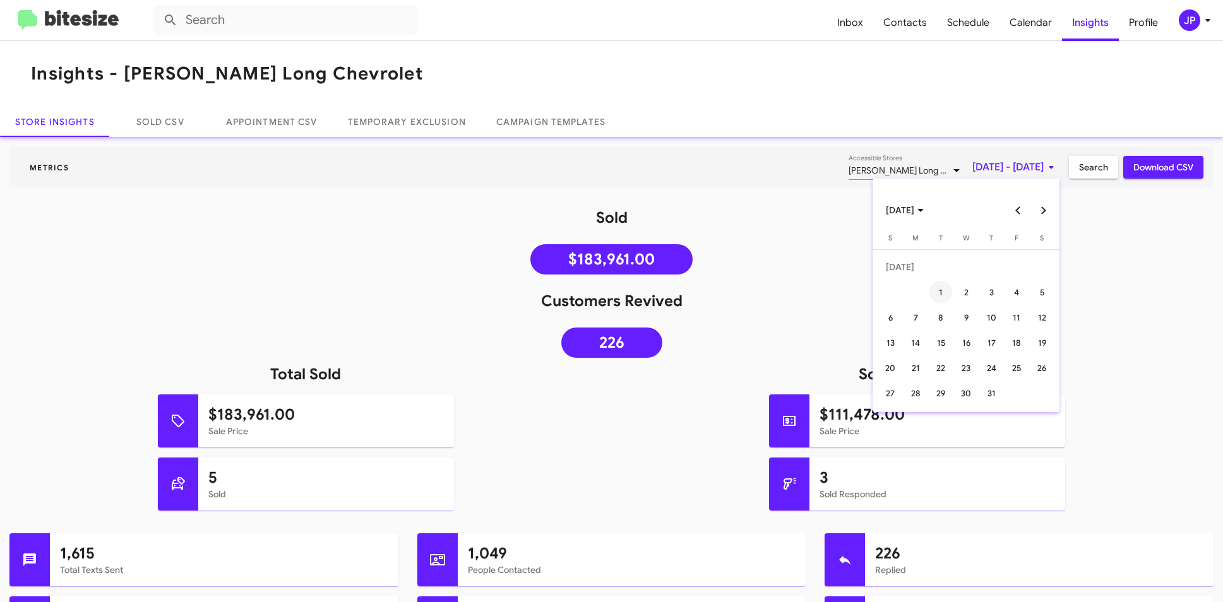
click at [945, 291] on div "1" at bounding box center [940, 292] width 23 height 23
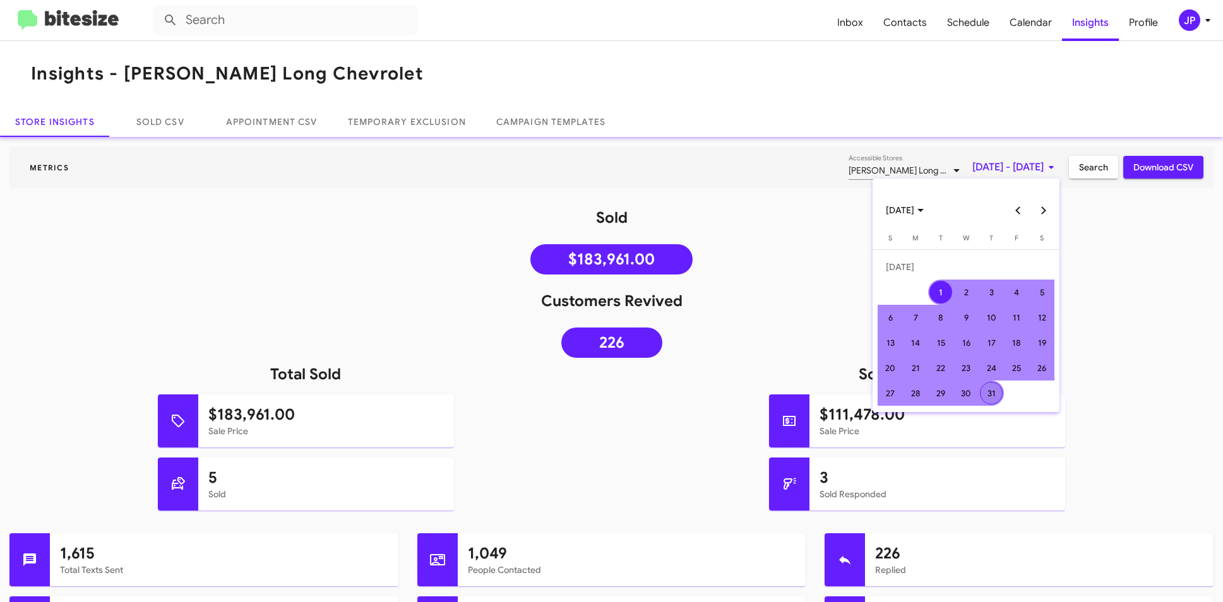
click at [986, 395] on div "31" at bounding box center [991, 393] width 23 height 23
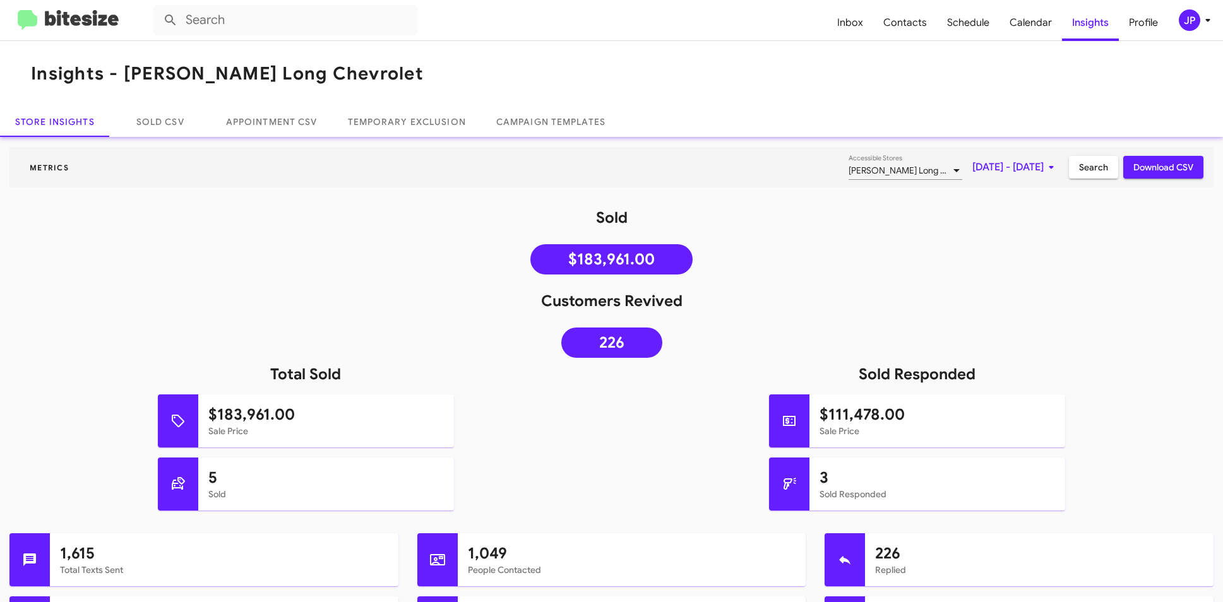
click at [1079, 165] on span "Search" at bounding box center [1093, 167] width 29 height 23
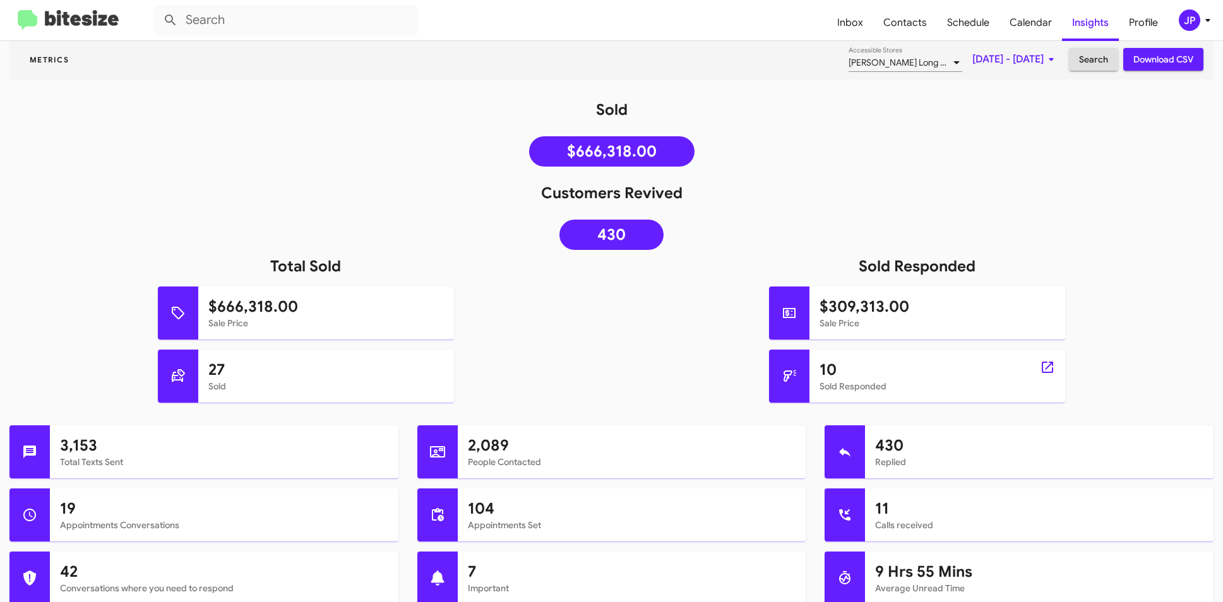
scroll to position [109, 0]
click at [1185, 23] on div "JP" at bounding box center [1188, 19] width 21 height 21
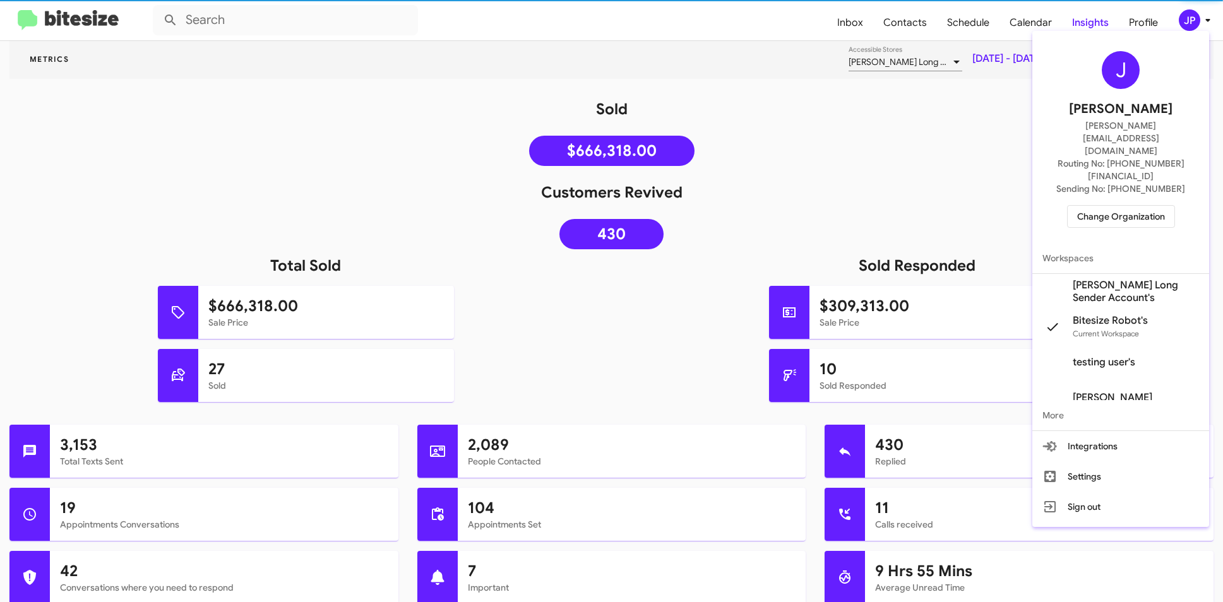
click at [1139, 206] on span "Change Organization" at bounding box center [1121, 216] width 88 height 21
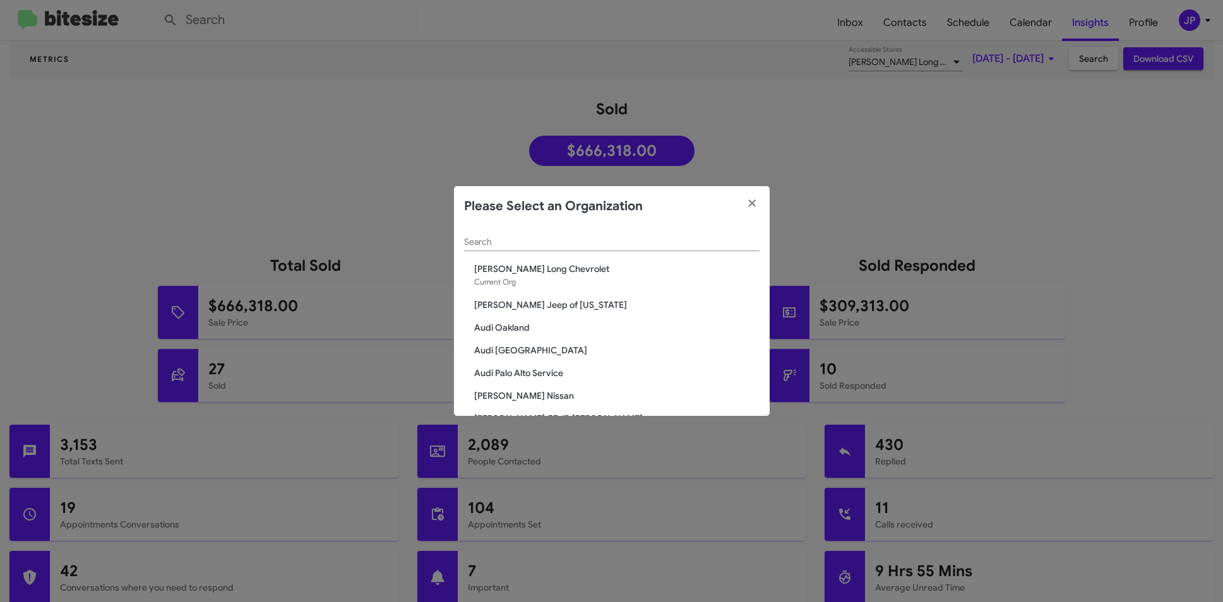
click at [566, 251] on div "Search" at bounding box center [611, 239] width 295 height 25
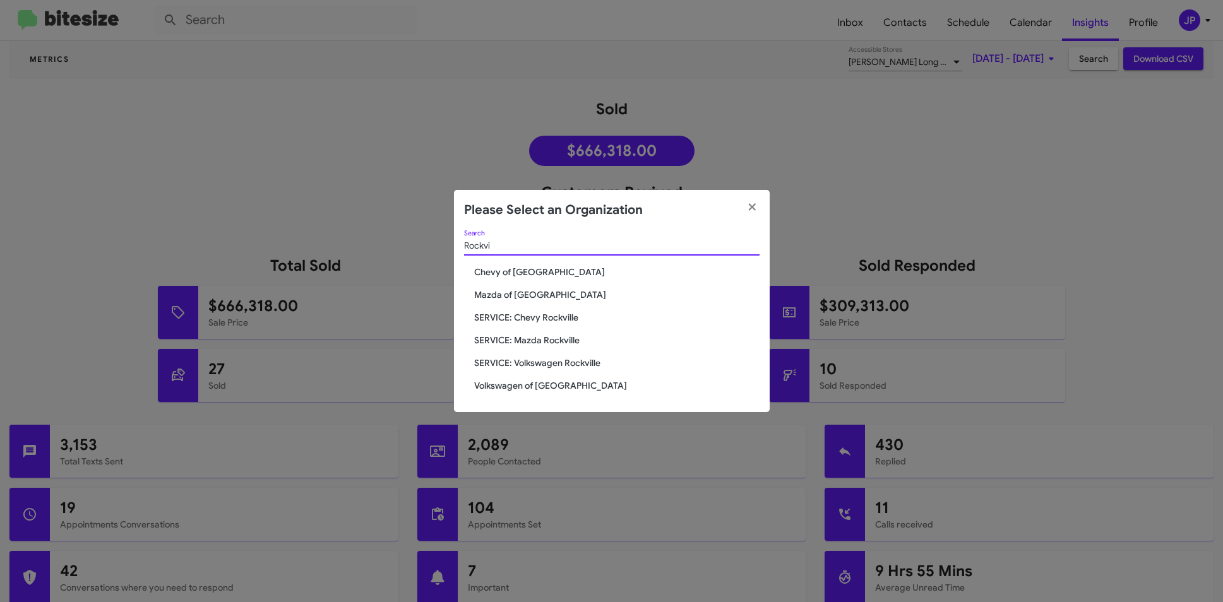
type input "Rockvi"
click at [528, 391] on span "Volkswagen of [GEOGRAPHIC_DATA]" at bounding box center [616, 385] width 285 height 13
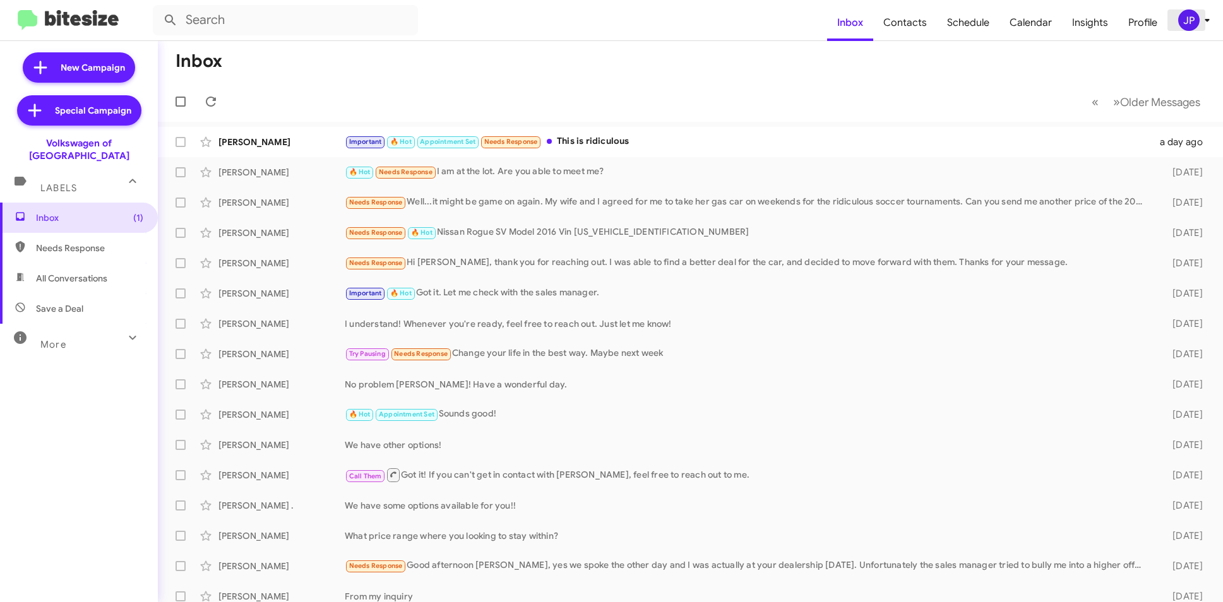
click at [1197, 15] on div "JP" at bounding box center [1188, 19] width 21 height 21
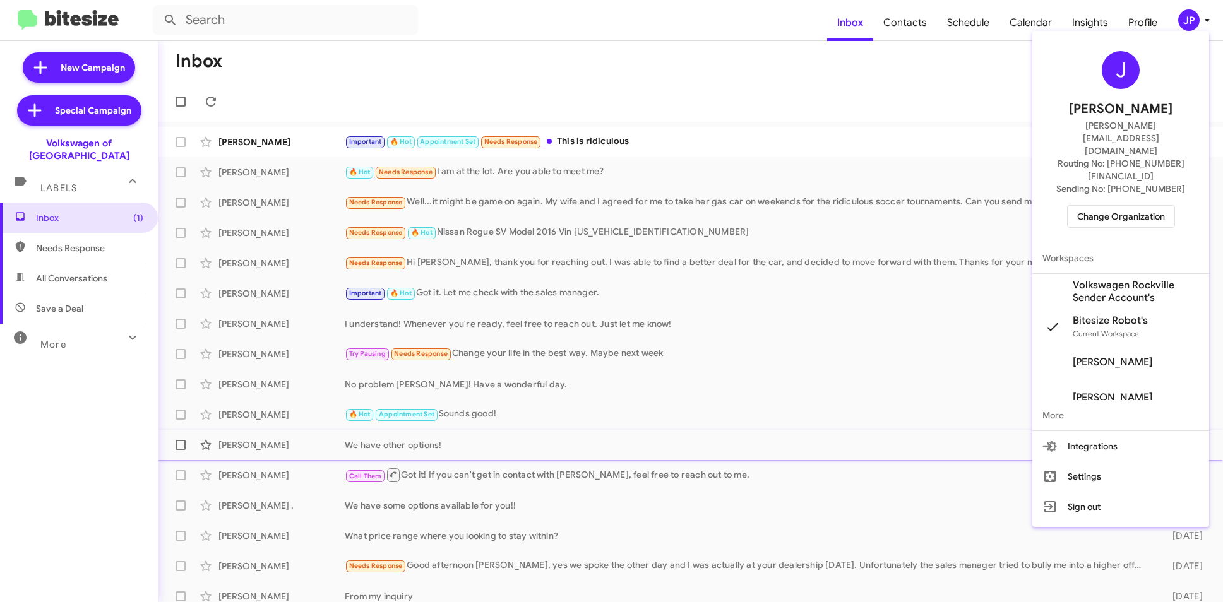
click at [1122, 461] on button "Settings" at bounding box center [1120, 476] width 177 height 30
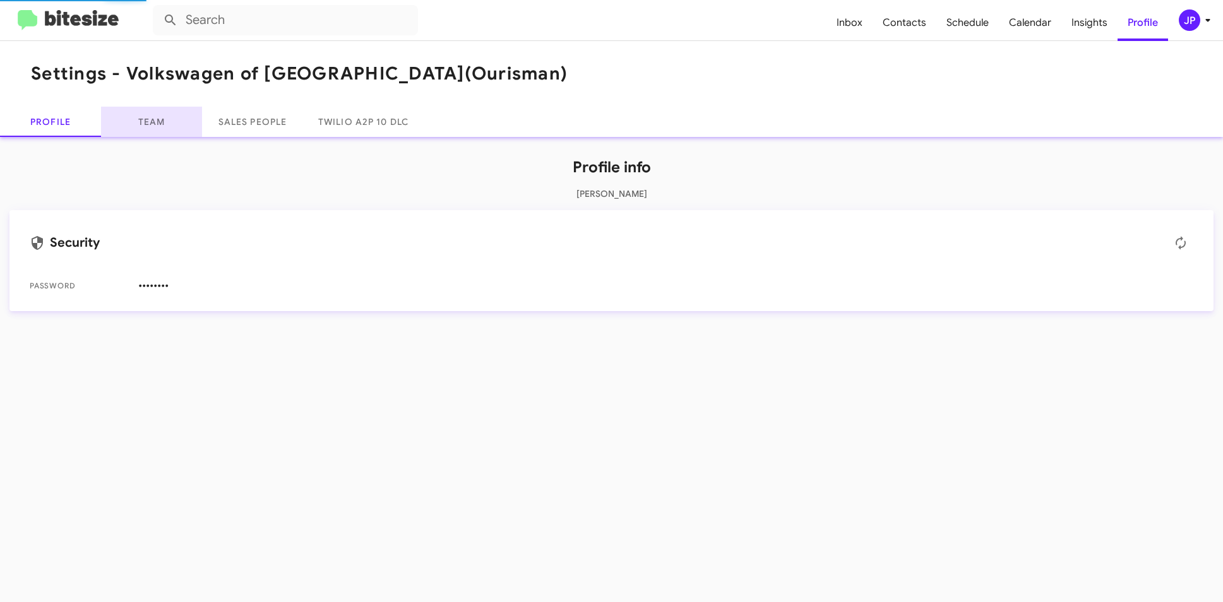
click at [143, 126] on link "Team" at bounding box center [151, 122] width 101 height 30
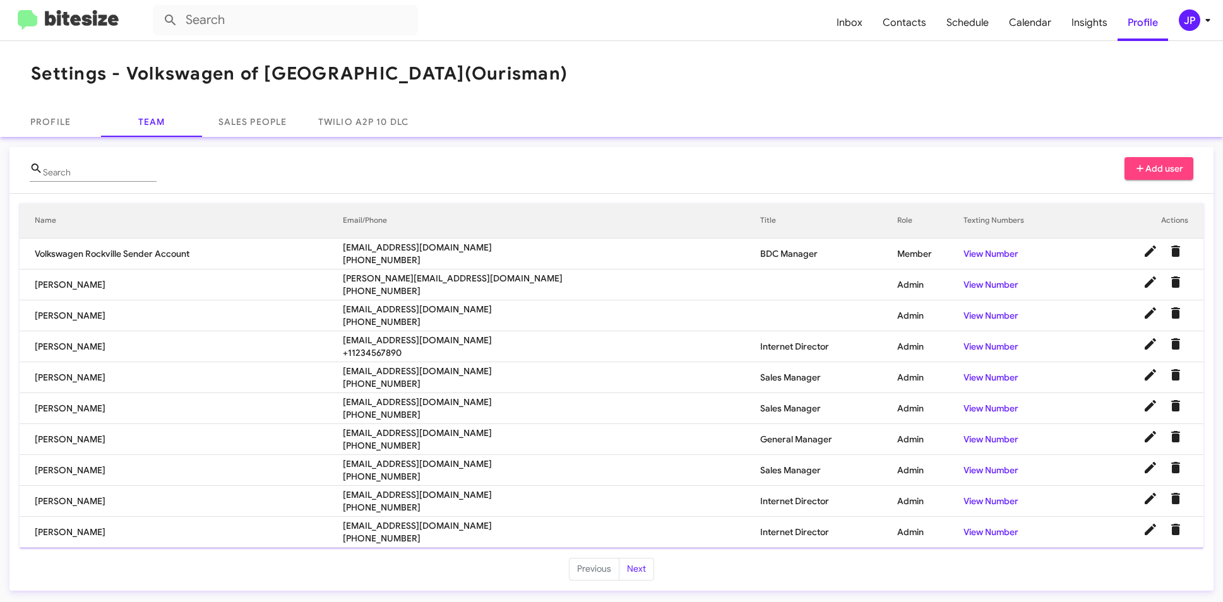
click at [468, 542] on span "[PHONE_NUMBER]" at bounding box center [552, 538] width 418 height 13
click at [409, 539] on span "[PHONE_NUMBER]" at bounding box center [552, 538] width 418 height 13
click at [409, 539] on span "+12404490574" at bounding box center [552, 538] width 418 height 13
click at [488, 541] on span "+12404490574" at bounding box center [552, 538] width 418 height 13
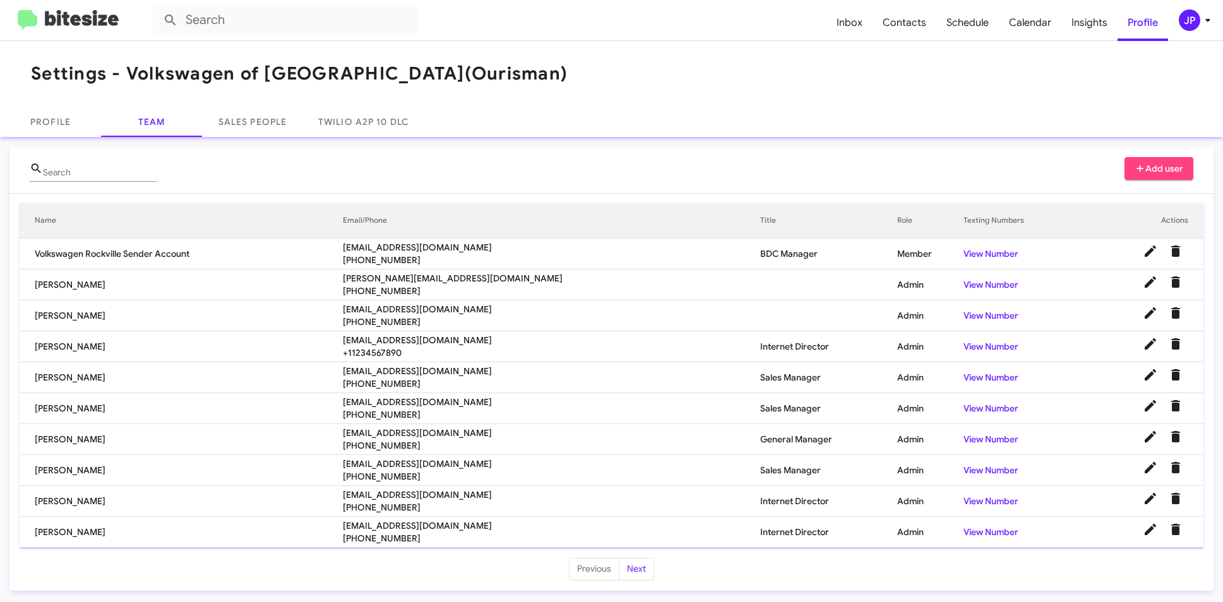
drag, startPoint x: 908, startPoint y: 81, endPoint x: 1176, endPoint y: 49, distance: 270.2
click at [922, 77] on mat-toolbar "Settings - Volkswagen of Rockville (Ourisman)" at bounding box center [611, 74] width 1223 height 66
click at [1181, 16] on div "JP" at bounding box center [1188, 19] width 21 height 21
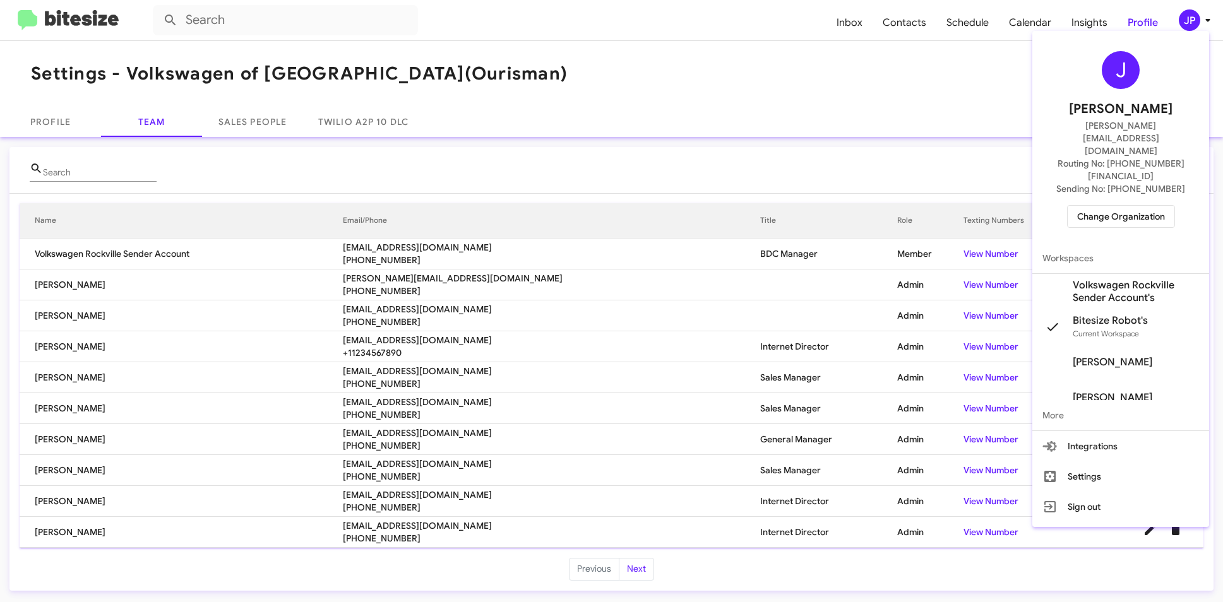
click at [1146, 206] on span "Change Organization" at bounding box center [1121, 216] width 88 height 21
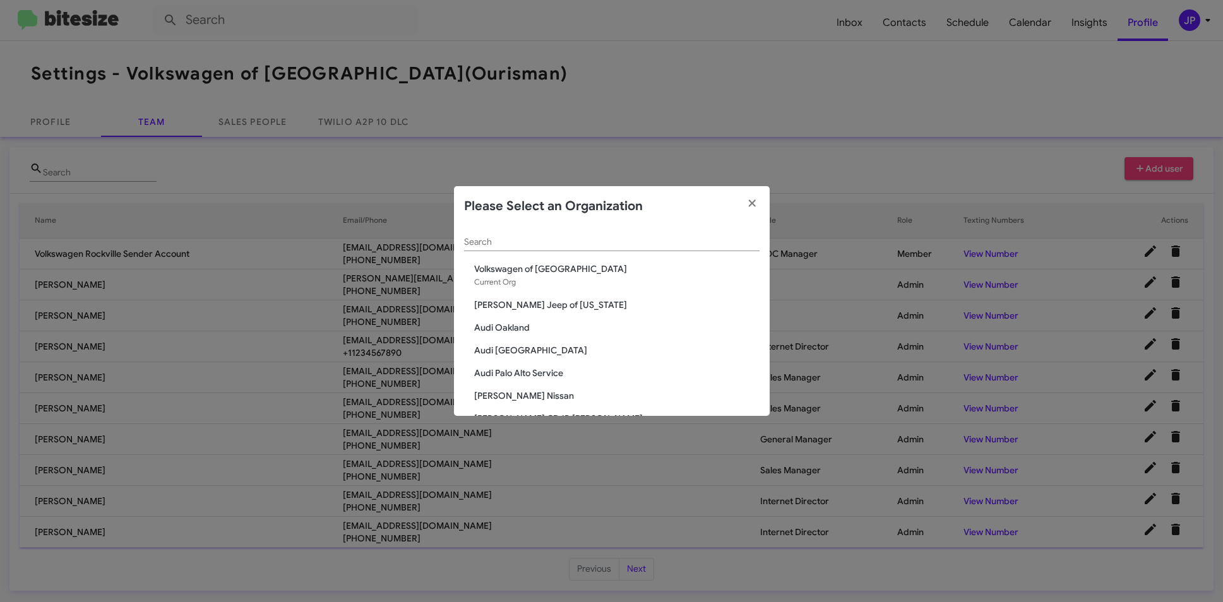
click at [647, 247] on div "Search" at bounding box center [611, 239] width 295 height 25
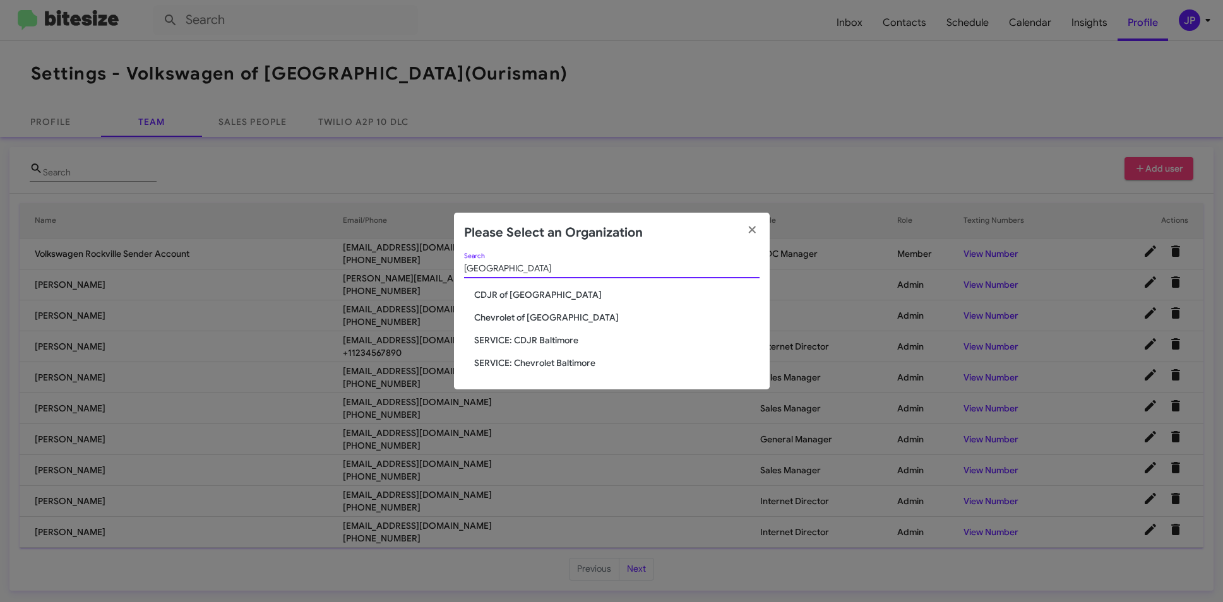
type input "Baltimore"
click at [560, 317] on span "Chevrolet of Baltimore" at bounding box center [616, 317] width 285 height 13
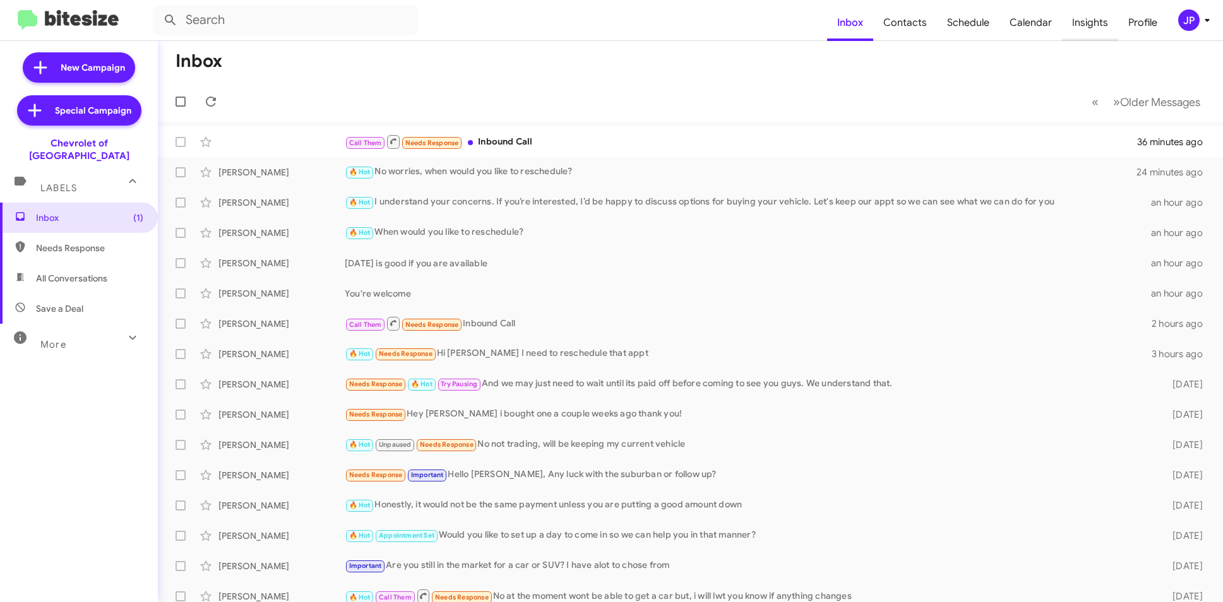
click at [1106, 27] on span "Insights" at bounding box center [1090, 22] width 56 height 37
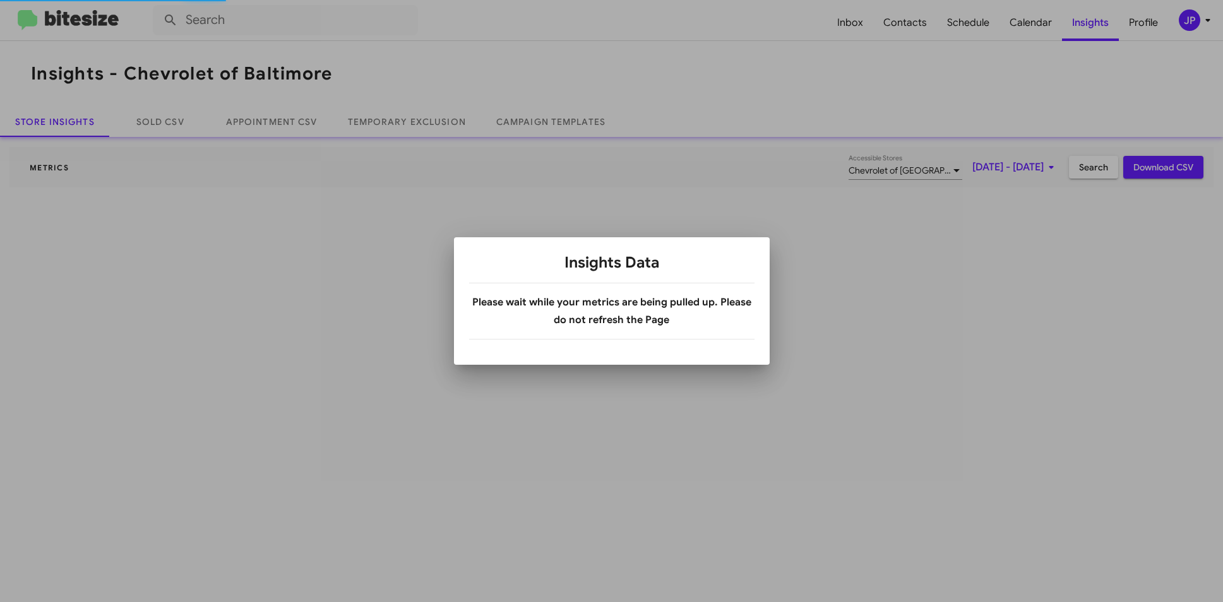
click at [1176, 16] on div at bounding box center [611, 301] width 1223 height 602
click at [1186, 19] on div at bounding box center [611, 301] width 1223 height 602
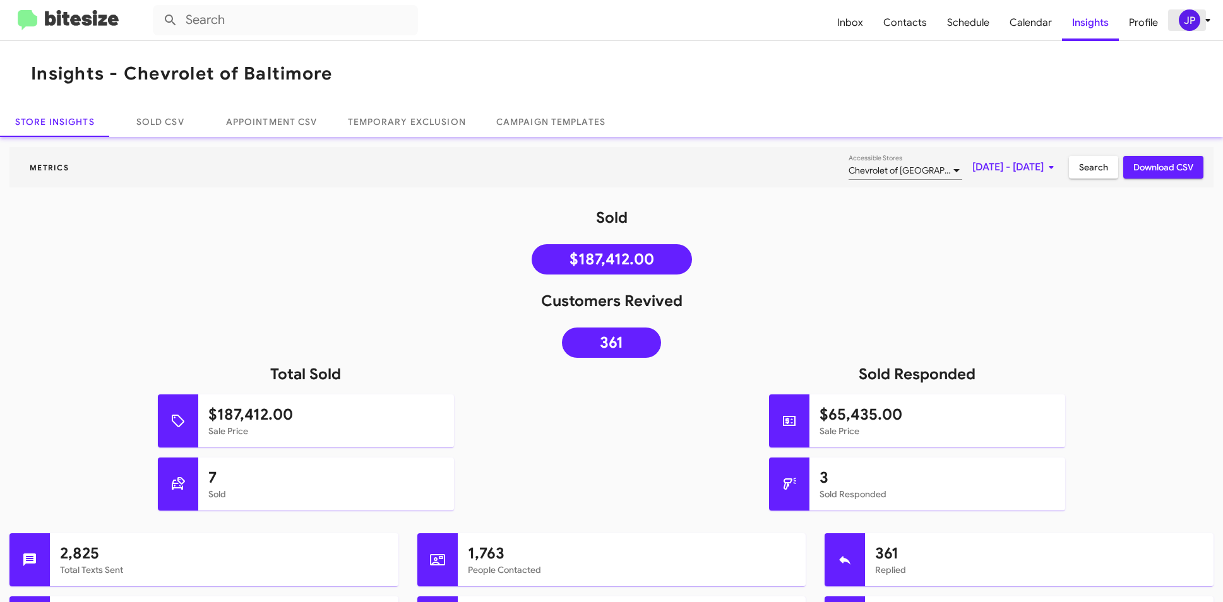
click at [1204, 28] on span "JP" at bounding box center [1197, 19] width 38 height 21
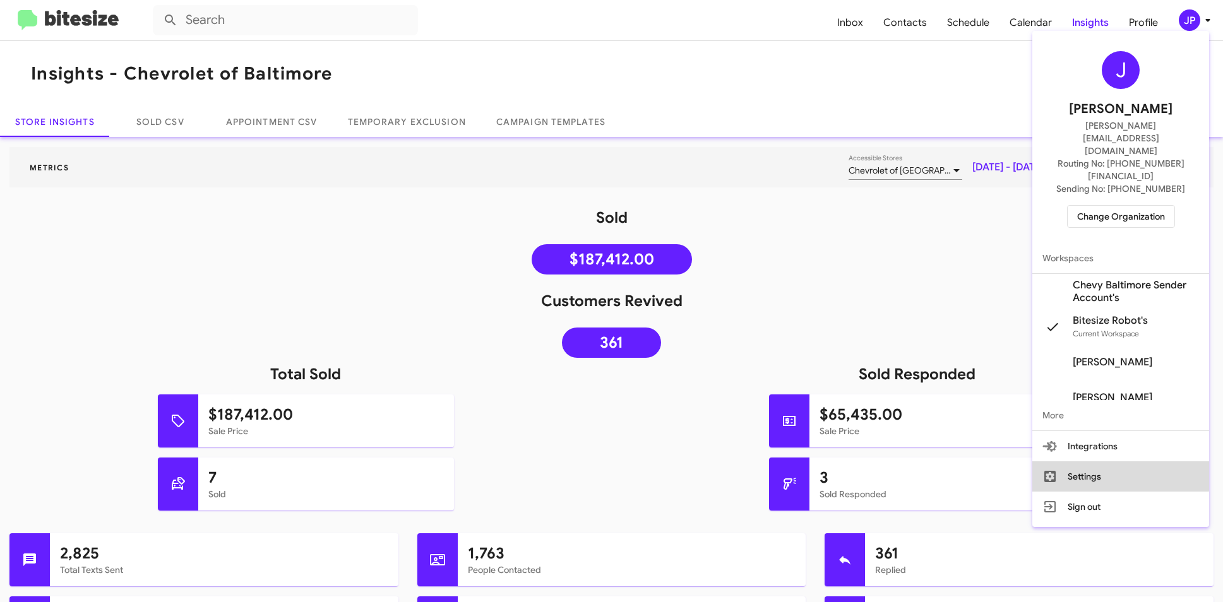
click at [1100, 461] on button "Settings" at bounding box center [1120, 476] width 177 height 30
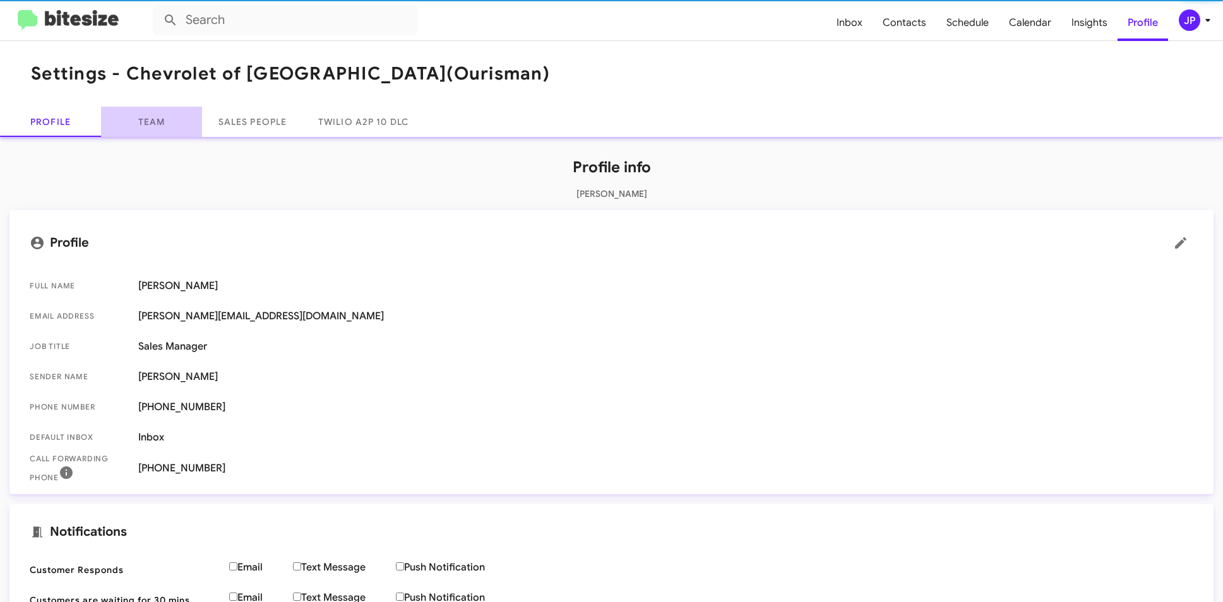
click at [148, 129] on link "Team" at bounding box center [151, 122] width 101 height 30
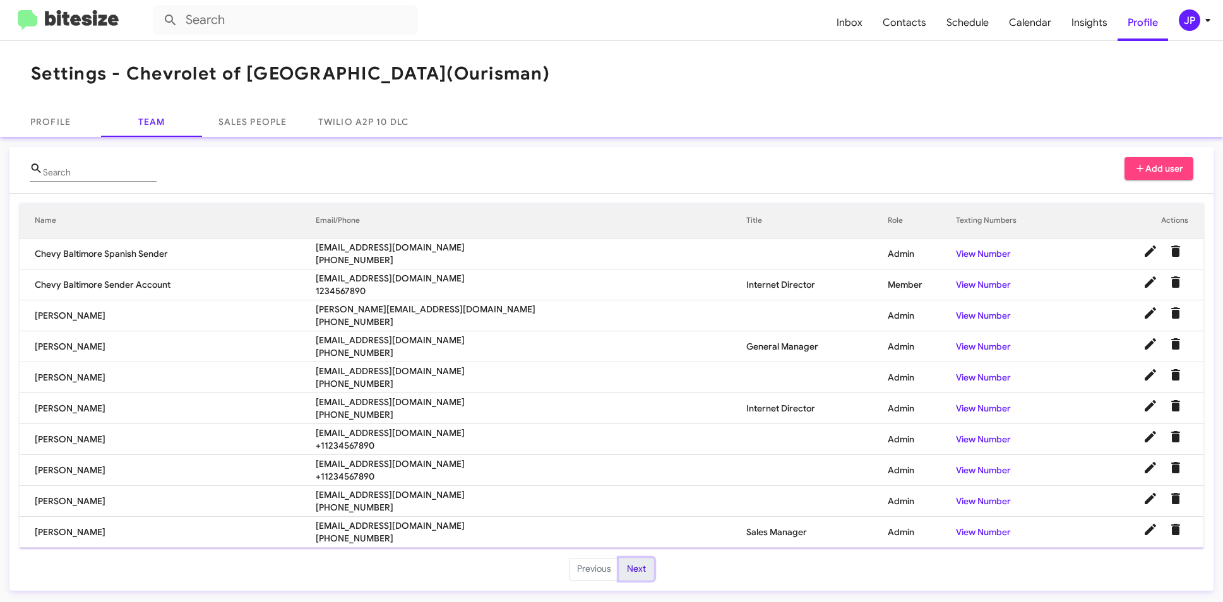
click at [632, 571] on button "Next" at bounding box center [636, 569] width 35 height 23
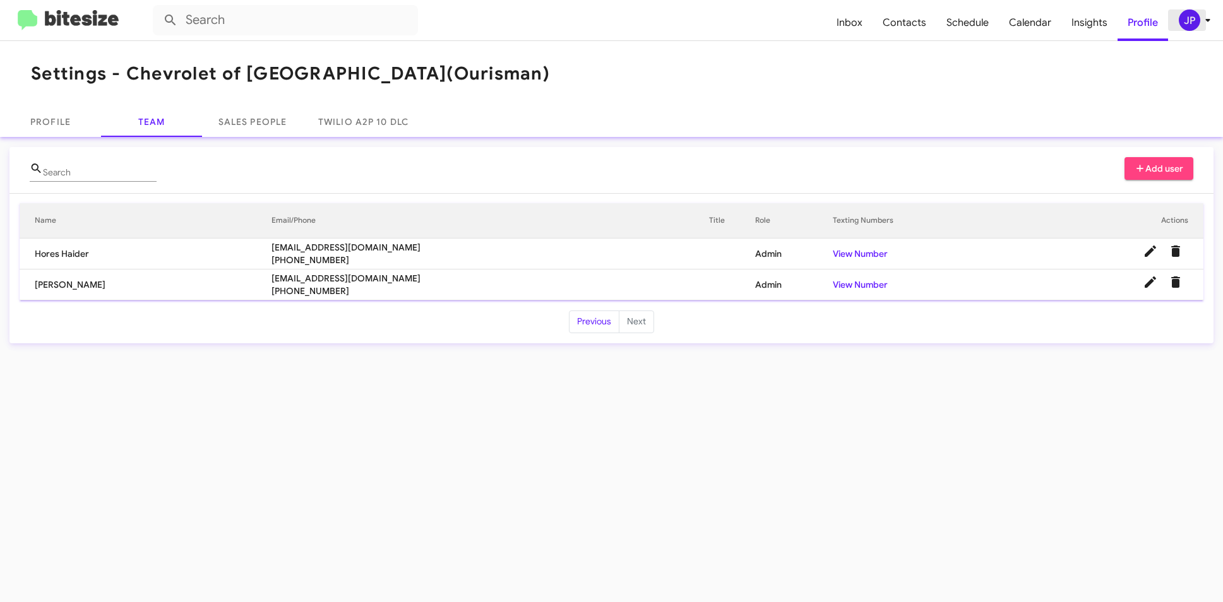
click at [1191, 27] on div "JP" at bounding box center [1188, 19] width 21 height 21
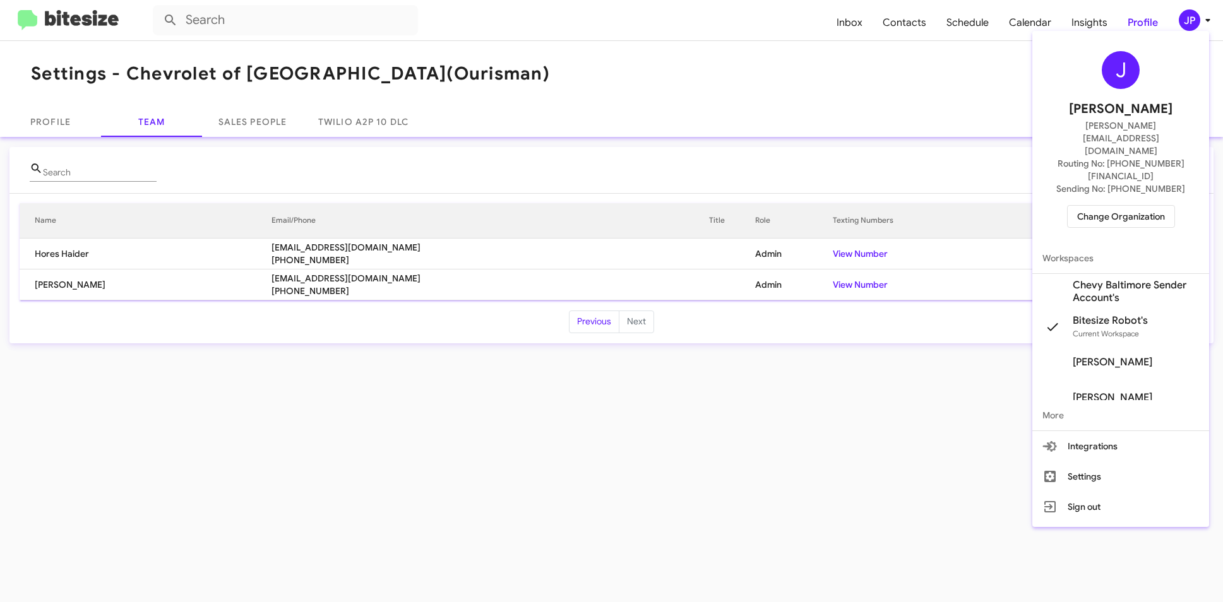
click at [1137, 206] on span "Change Organization" at bounding box center [1121, 216] width 88 height 21
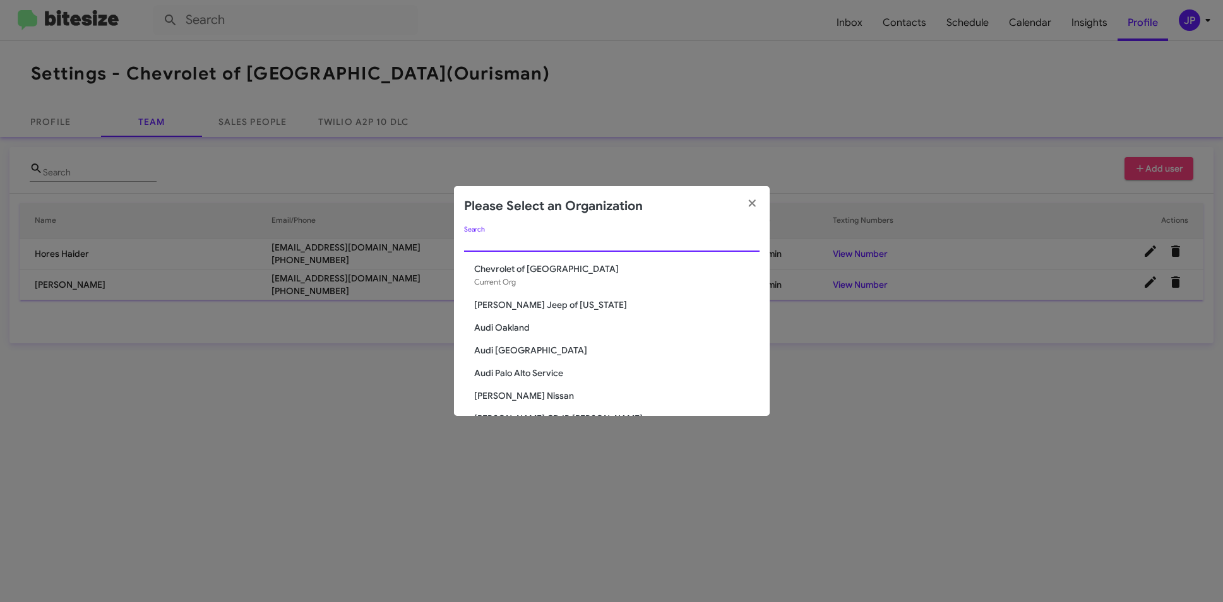
click at [597, 244] on input "Search" at bounding box center [611, 242] width 295 height 10
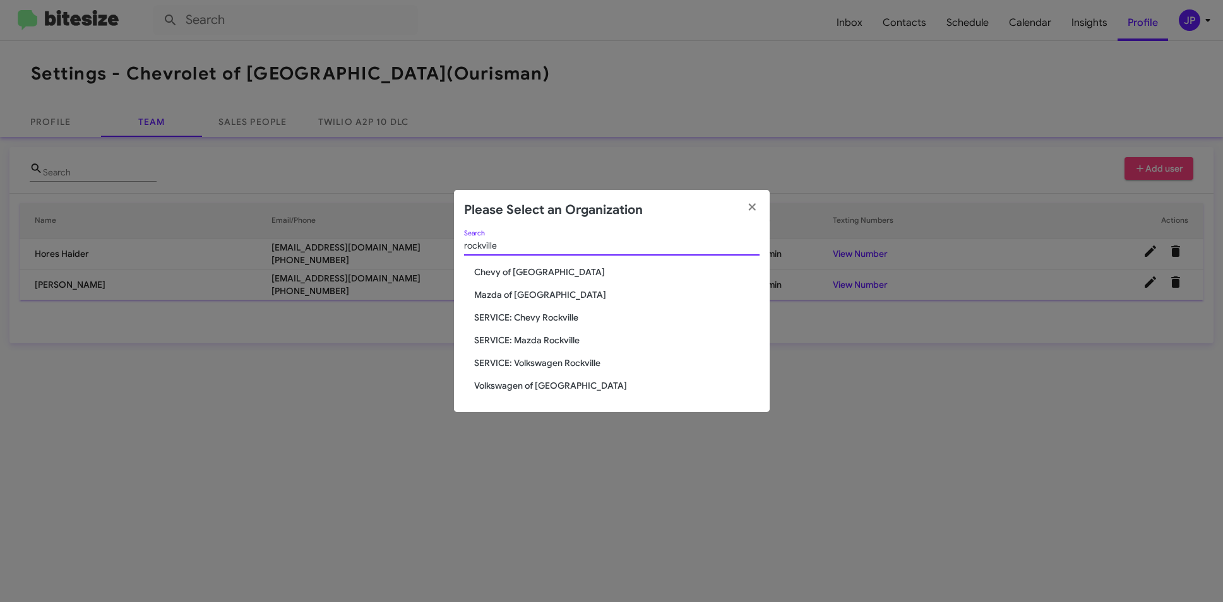
type input "rockville"
click at [545, 380] on span "Volkswagen of [GEOGRAPHIC_DATA]" at bounding box center [616, 385] width 285 height 13
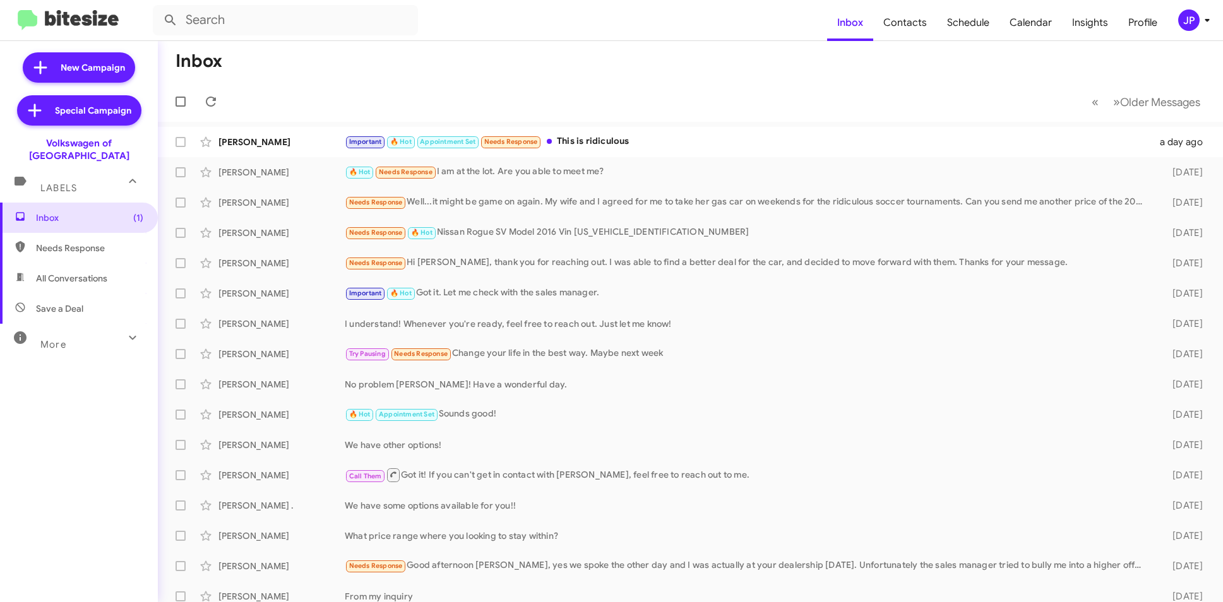
click at [1183, 20] on div "JP" at bounding box center [1188, 19] width 21 height 21
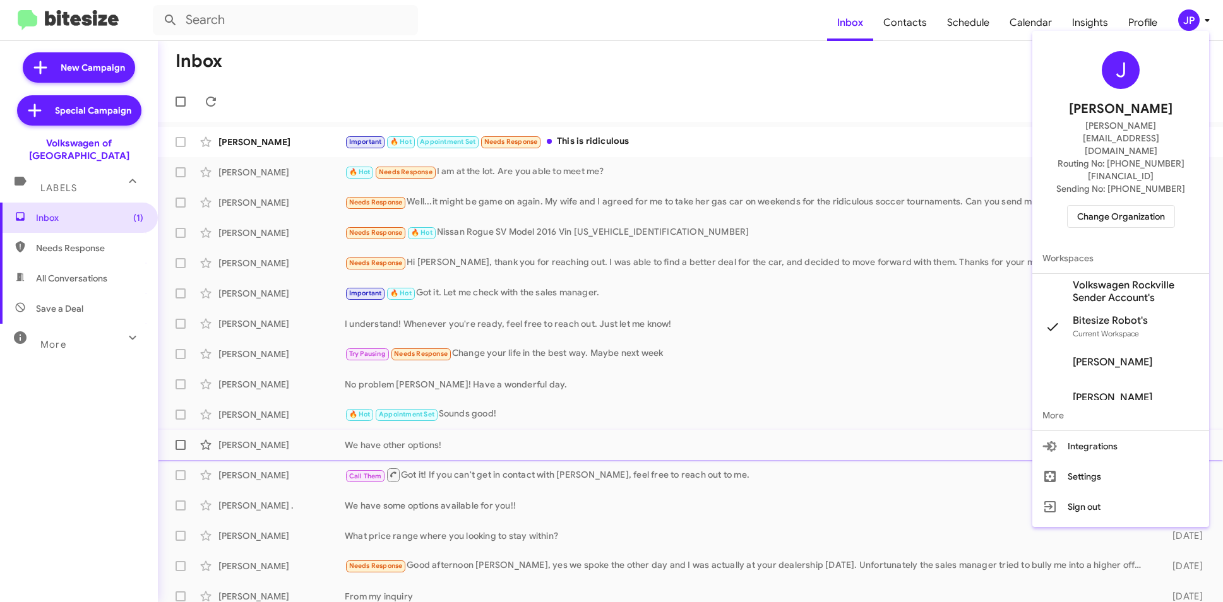
drag, startPoint x: 1117, startPoint y: 442, endPoint x: 1109, endPoint y: 432, distance: 13.5
click at [1117, 461] on button "Settings" at bounding box center [1120, 476] width 177 height 30
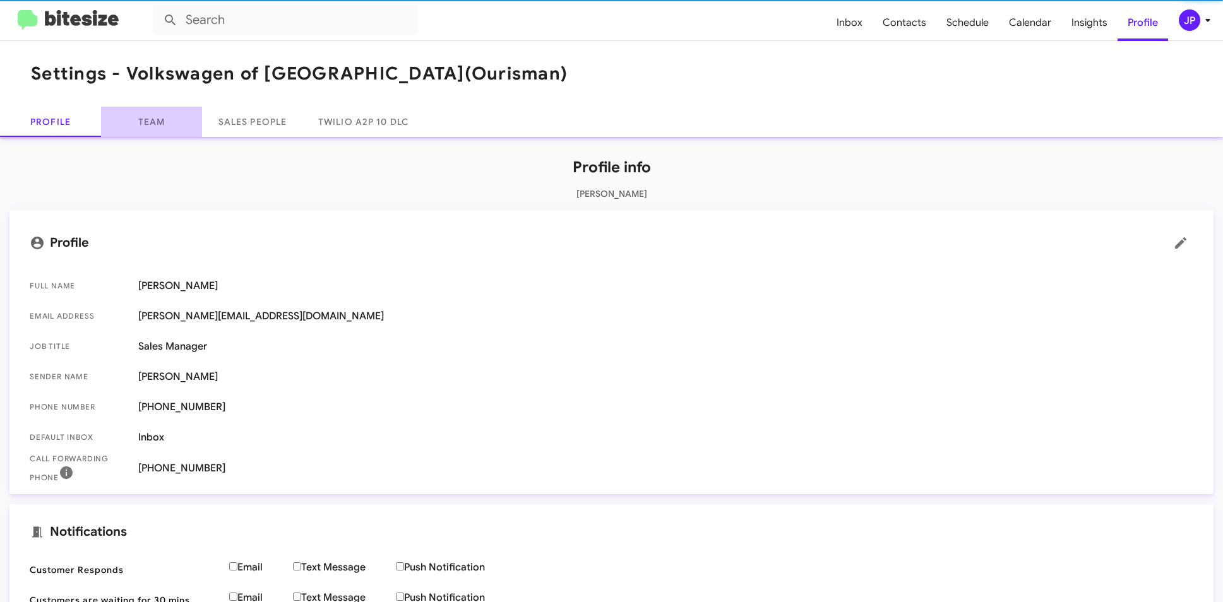
click at [146, 110] on link "Team" at bounding box center [151, 122] width 101 height 30
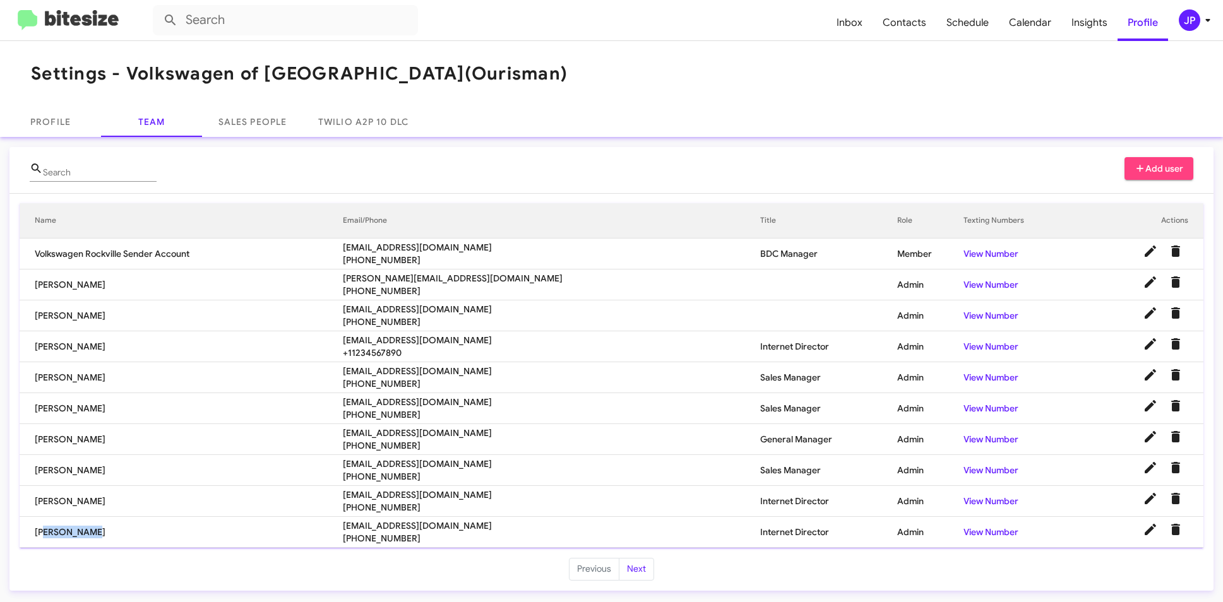
drag, startPoint x: 96, startPoint y: 538, endPoint x: 39, endPoint y: 538, distance: 57.4
click at [39, 538] on td "[PERSON_NAME]" at bounding box center [181, 532] width 323 height 31
click at [1047, 29] on span "Calendar" at bounding box center [1029, 22] width 62 height 37
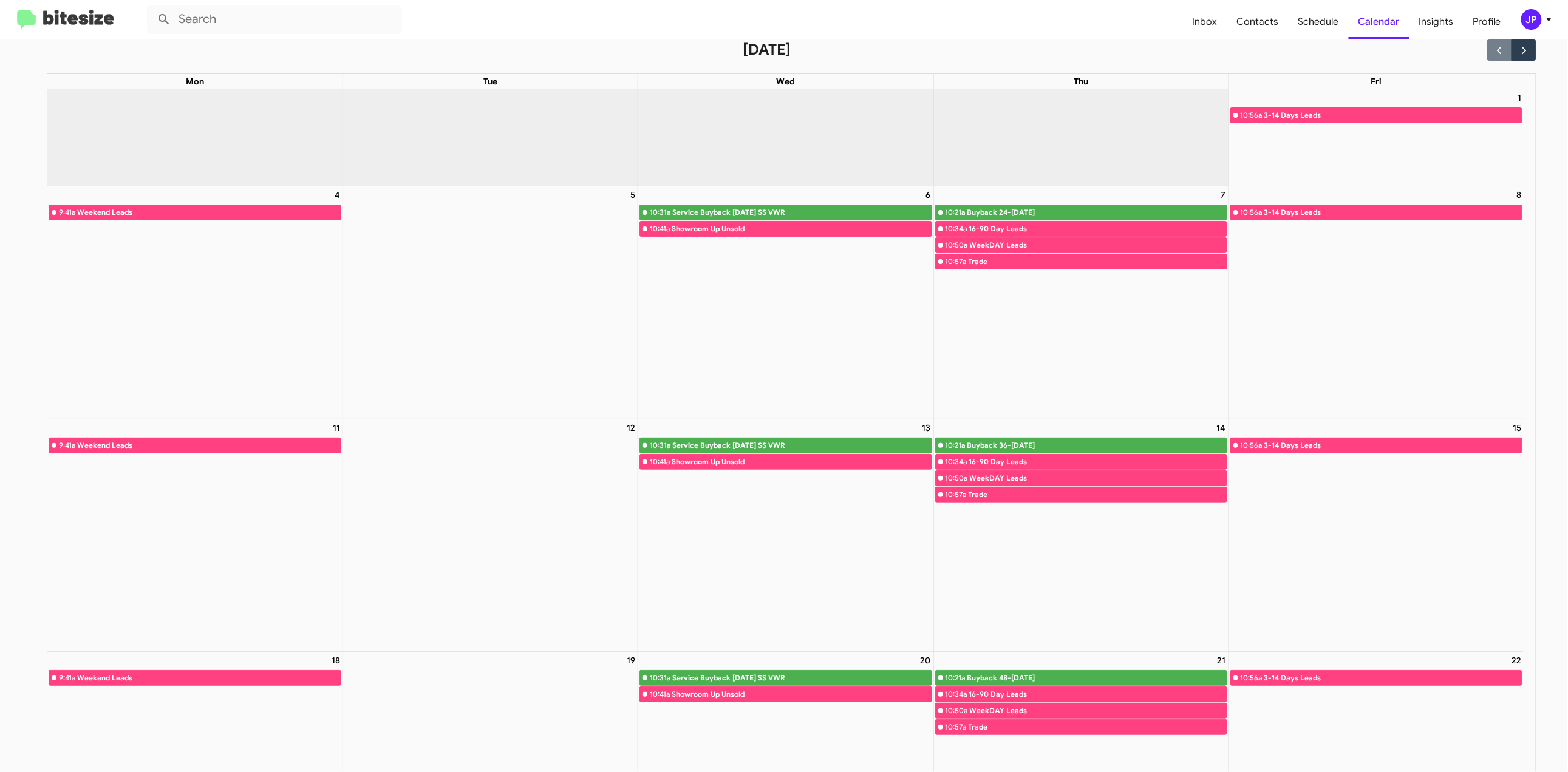
scroll to position [34, 0]
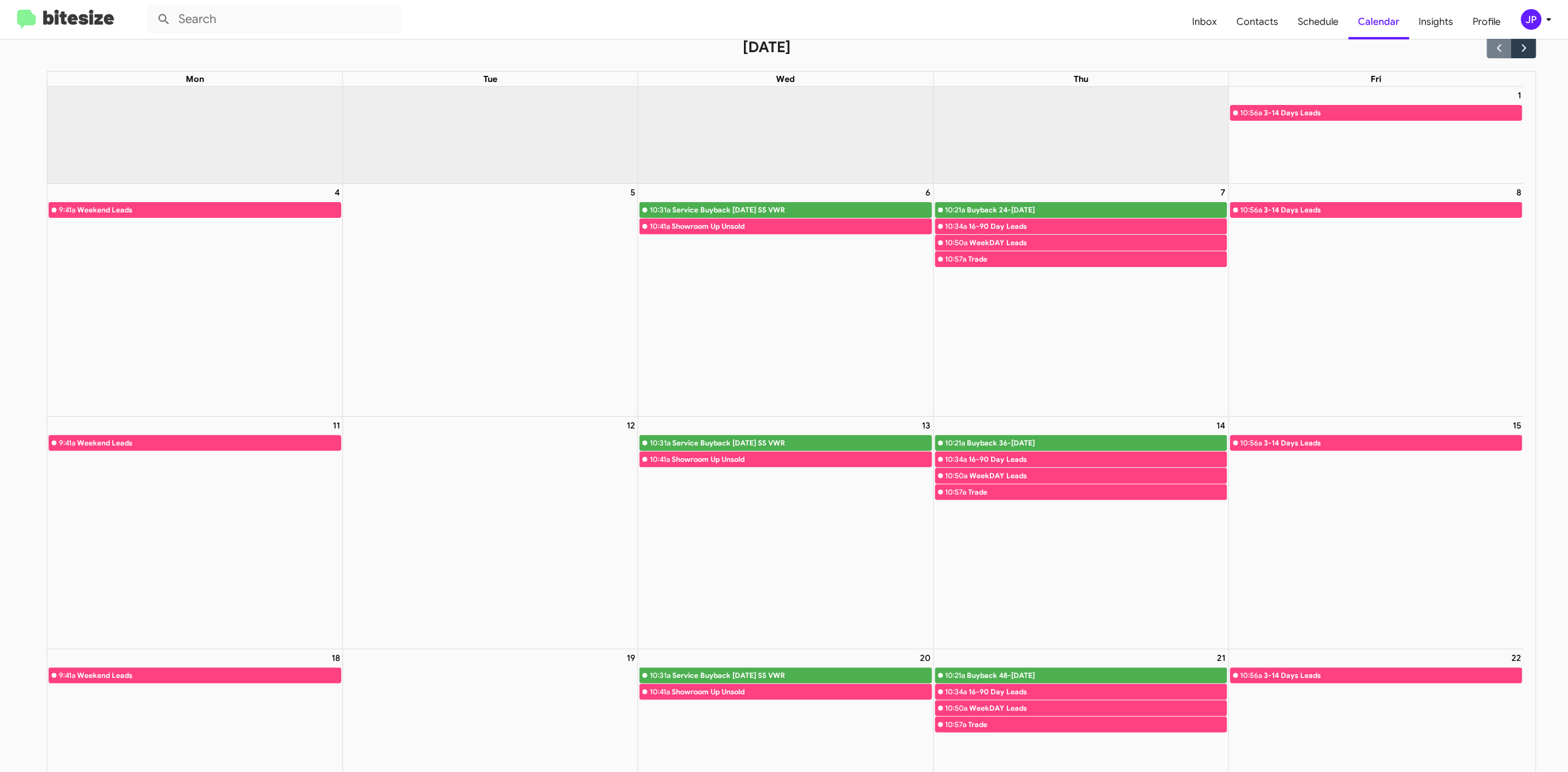
click at [89, 15] on img at bounding box center [65, 19] width 97 height 20
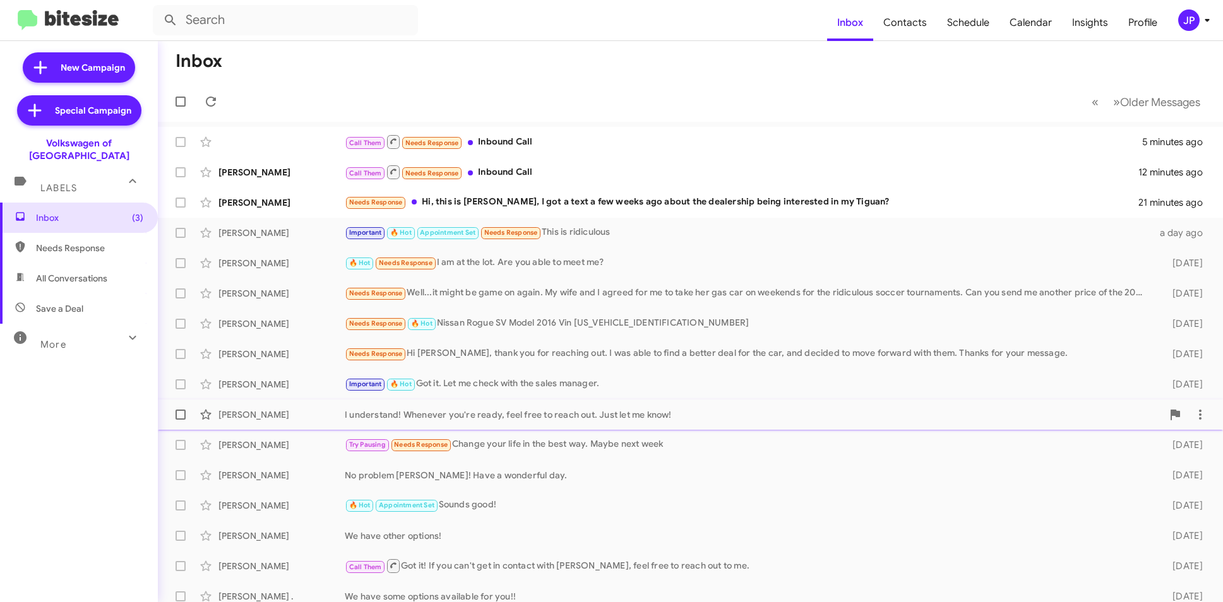
click at [586, 417] on div "I understand! Whenever you're ready, feel free to reach out. Just let me know!" at bounding box center [753, 414] width 817 height 13
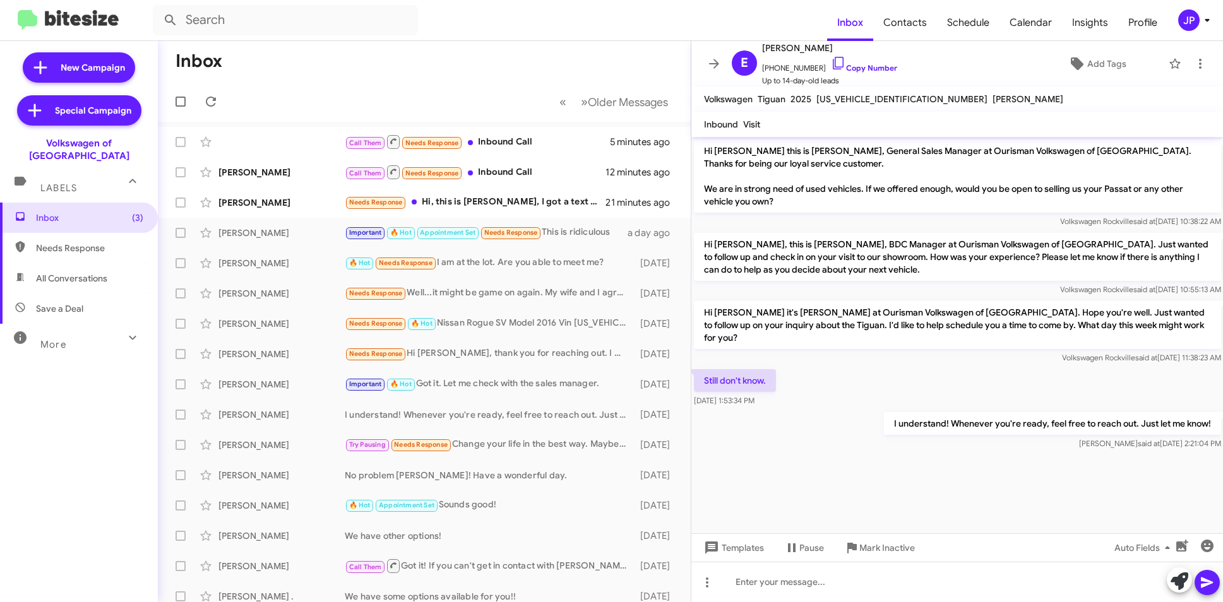
click at [741, 553] on mat-tooltip-component "Change message mode" at bounding box center [706, 551] width 97 height 38
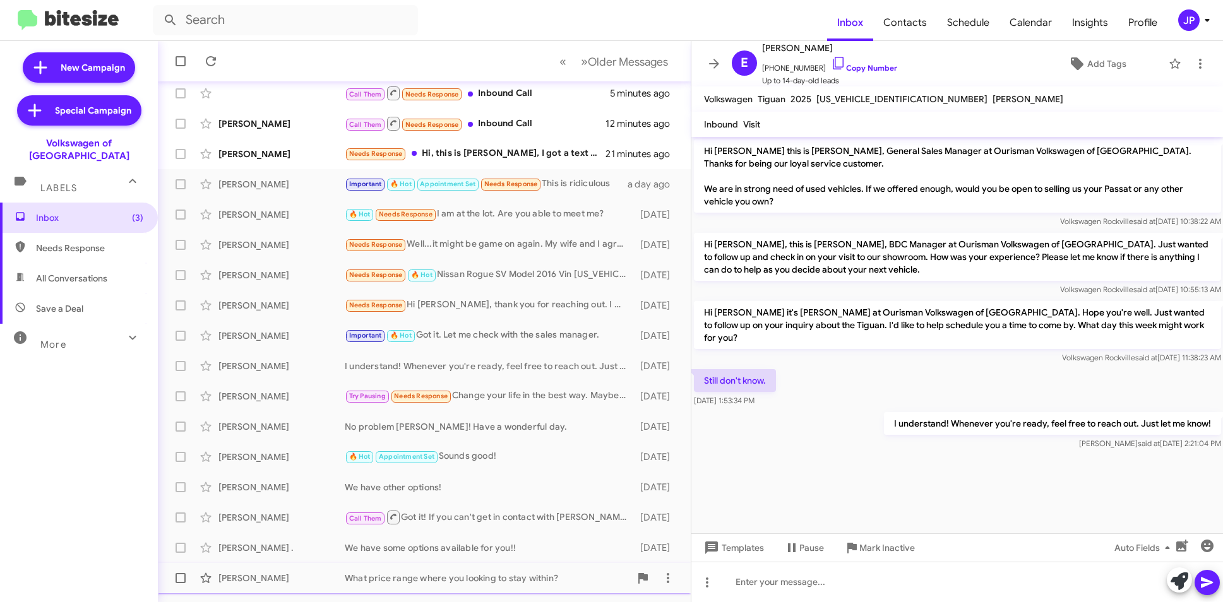
scroll to position [131, 0]
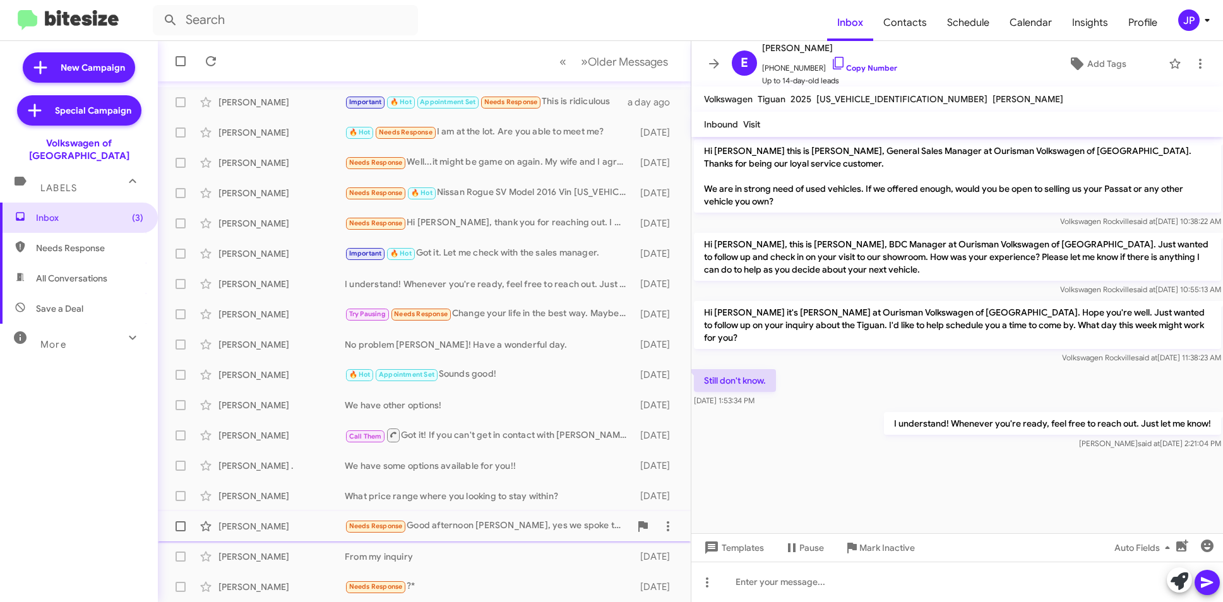
click at [430, 520] on div "Needs Response Good afternoon [PERSON_NAME], yes we spoke the other day and I w…" at bounding box center [487, 526] width 285 height 15
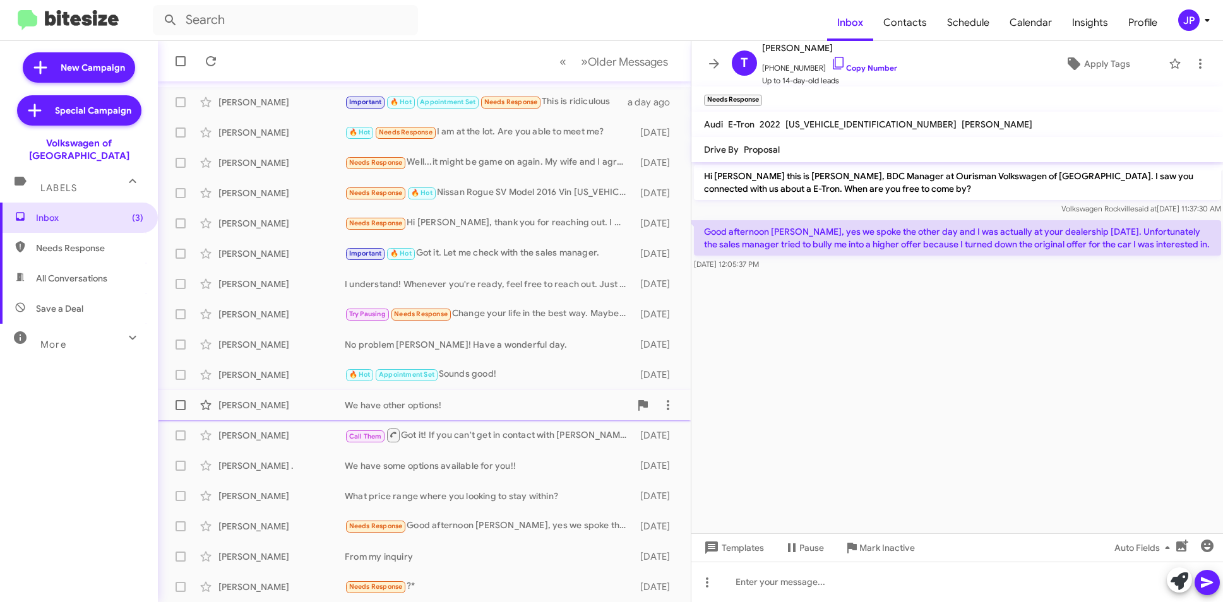
click at [365, 413] on div "[PERSON_NAME] We have other options! [DATE]" at bounding box center [424, 405] width 513 height 25
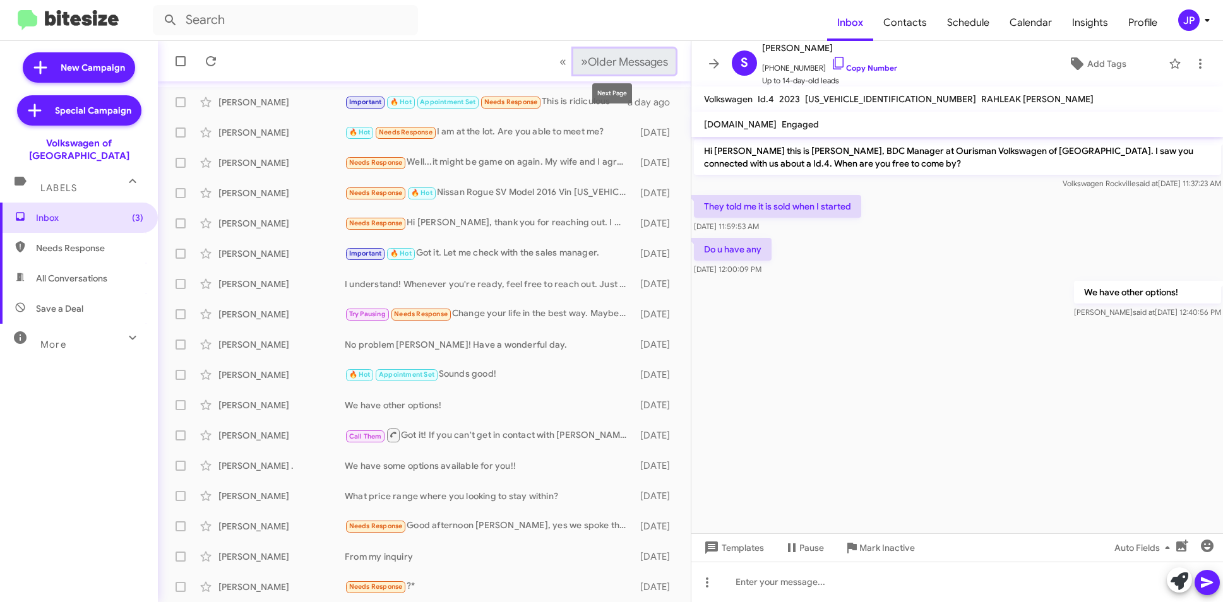
click at [598, 64] on span "Older Messages" at bounding box center [628, 62] width 80 height 14
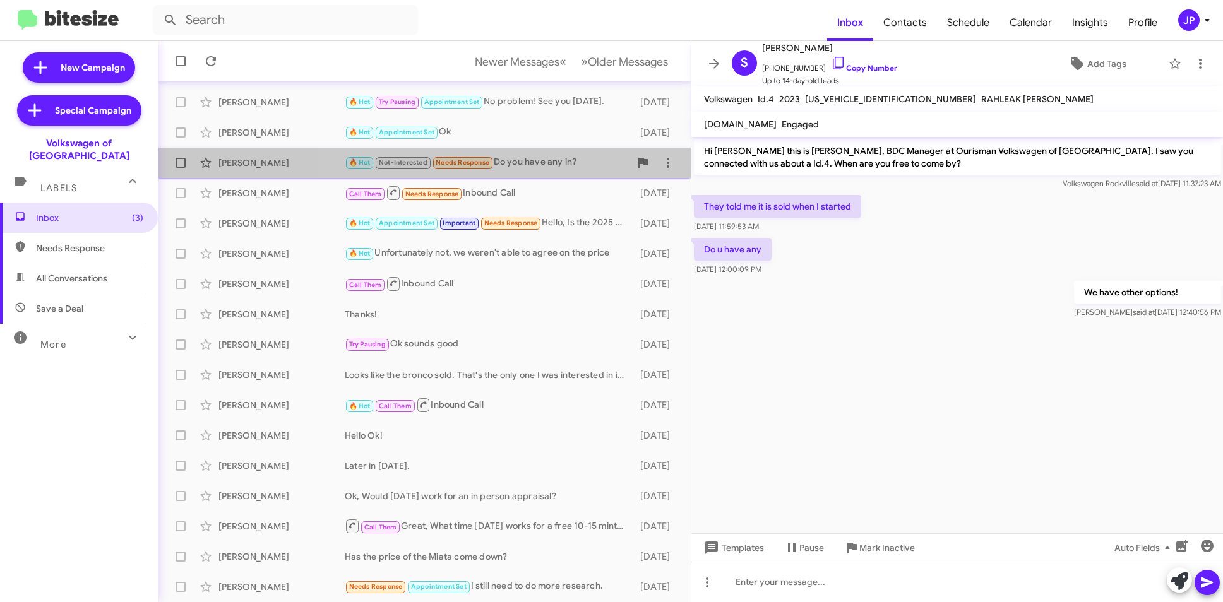
click at [569, 172] on div "[PERSON_NAME] 🔥 Hot Not-Interested Needs Response Do you have any in? [DATE]" at bounding box center [424, 162] width 513 height 25
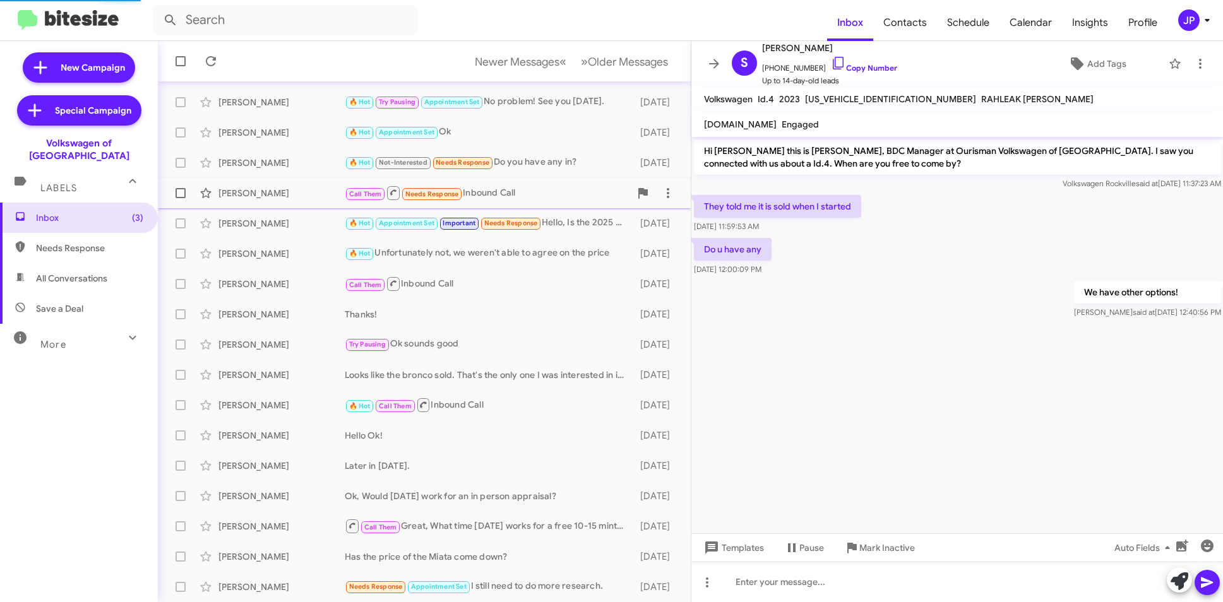
scroll to position [329, 0]
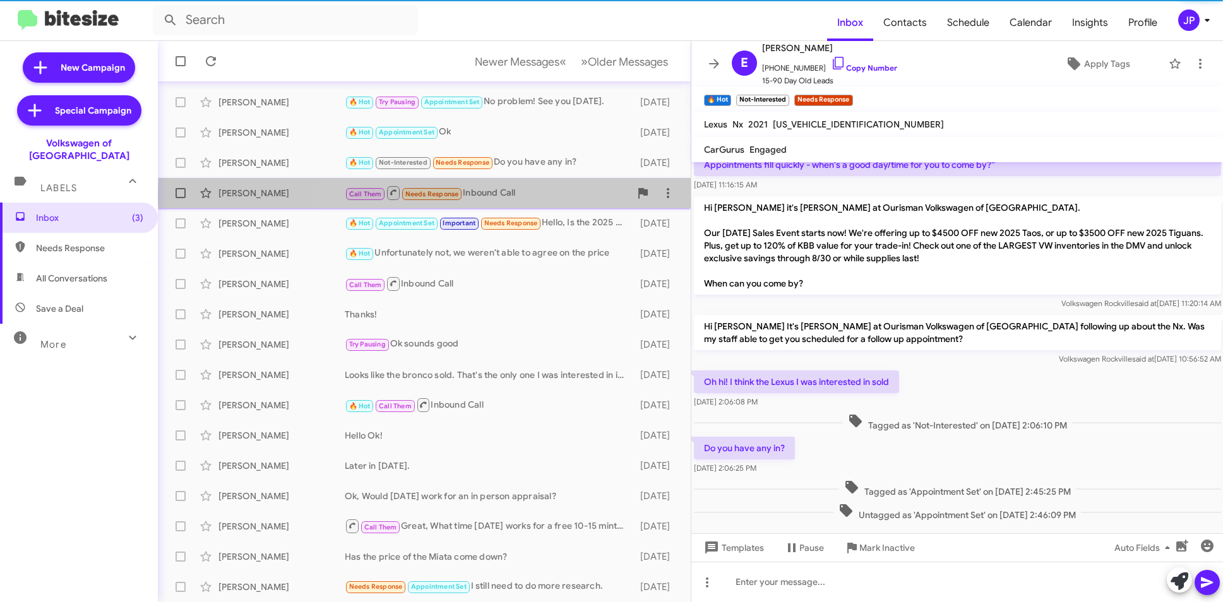
click at [570, 194] on div "Call Them Needs Response Inbound Call" at bounding box center [487, 193] width 285 height 16
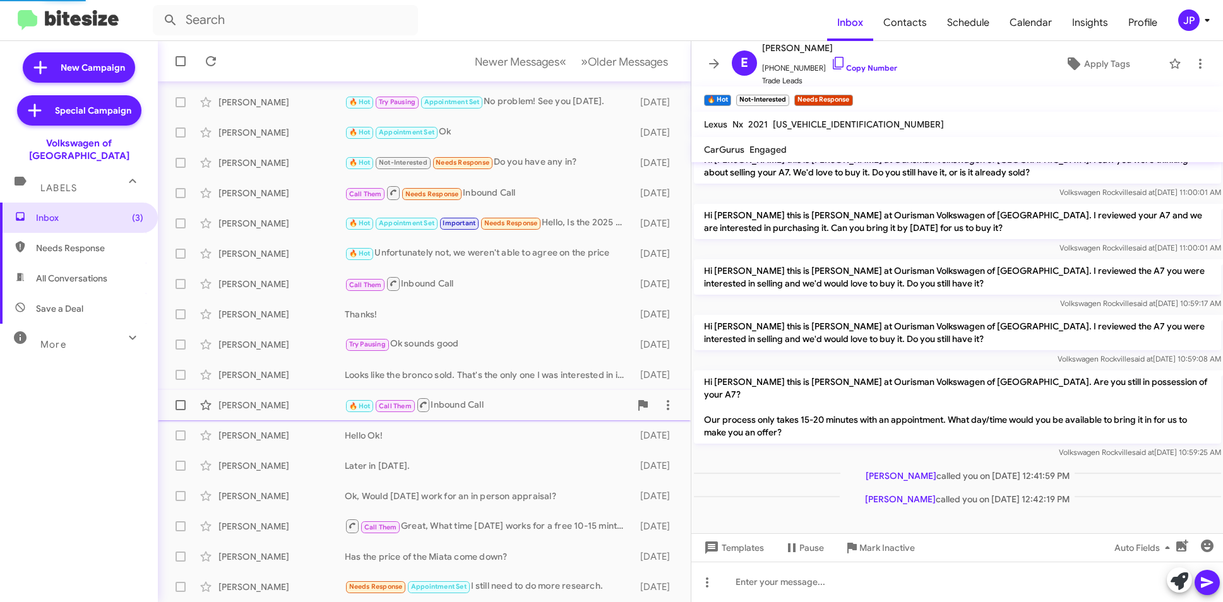
scroll to position [59, 0]
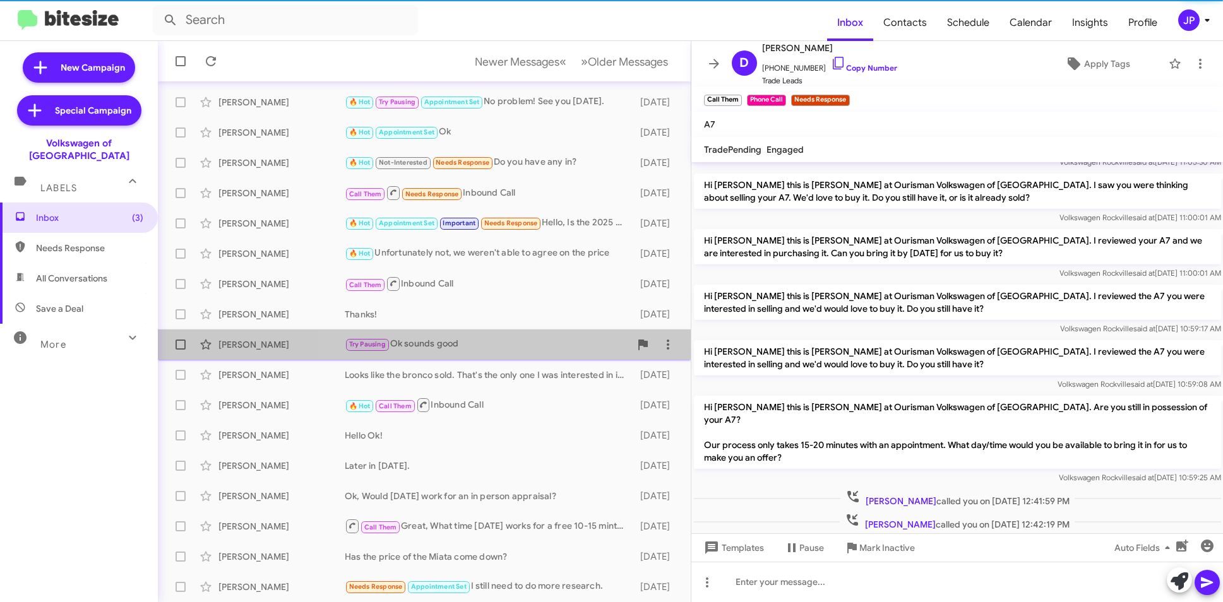
click at [538, 353] on div "Yi Song Try Pausing Ok sounds good 4 days ago" at bounding box center [424, 344] width 513 height 25
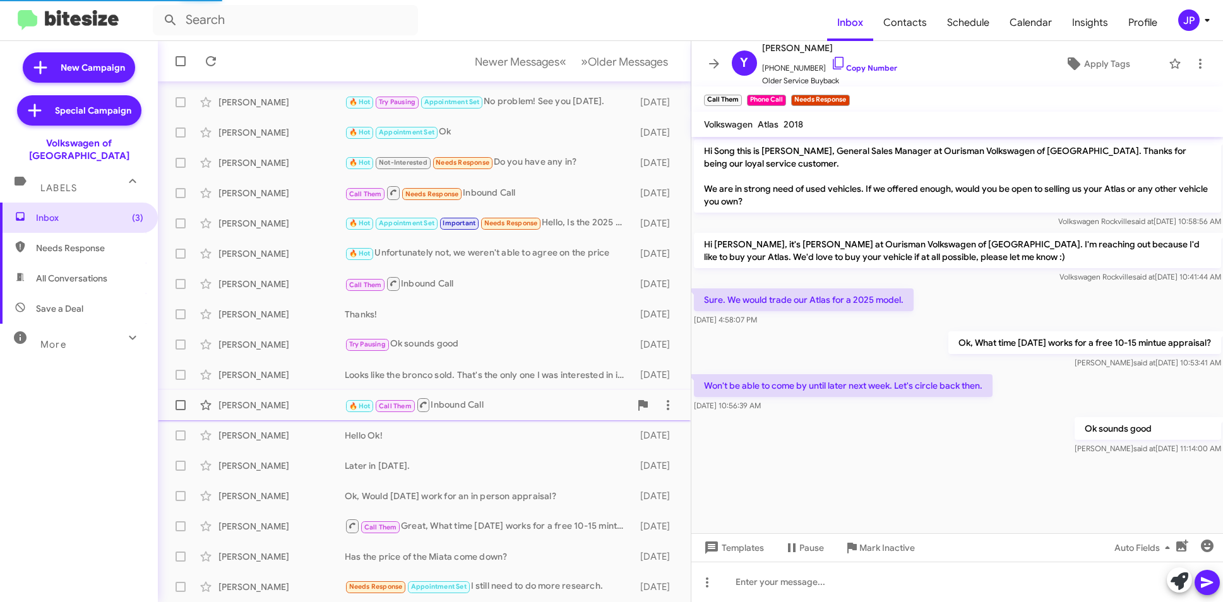
click at [525, 397] on div "🔥 Hot Call Them Inbound Call" at bounding box center [487, 405] width 285 height 16
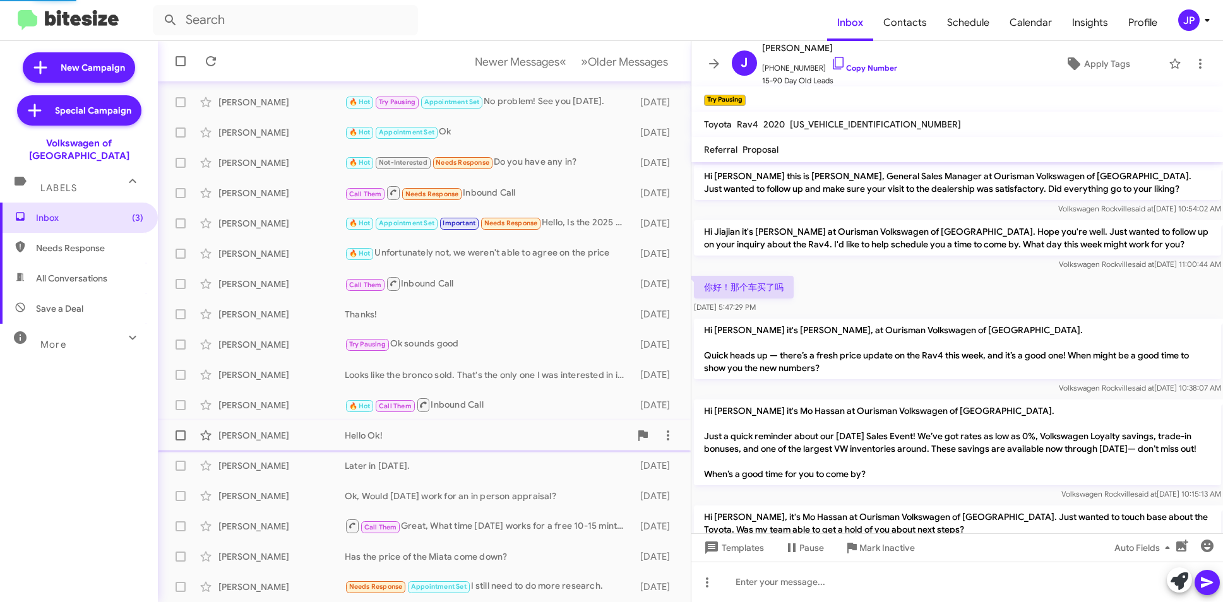
scroll to position [536, 0]
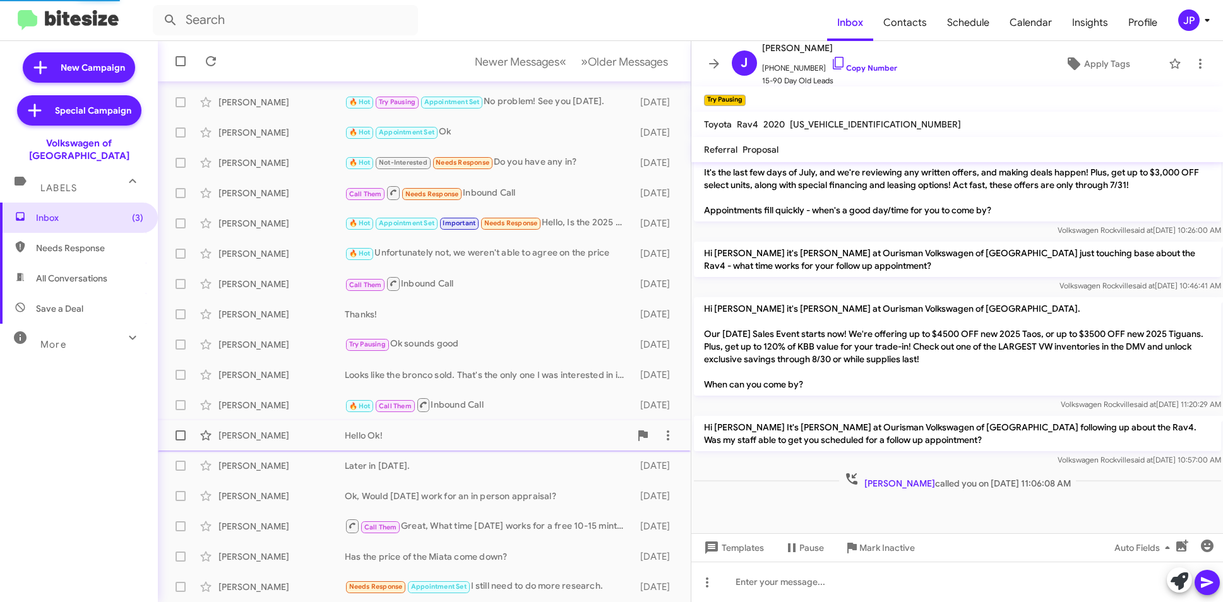
click at [517, 449] on span "Natalie Spriggs Hello Ok! 4 days ago" at bounding box center [424, 435] width 533 height 30
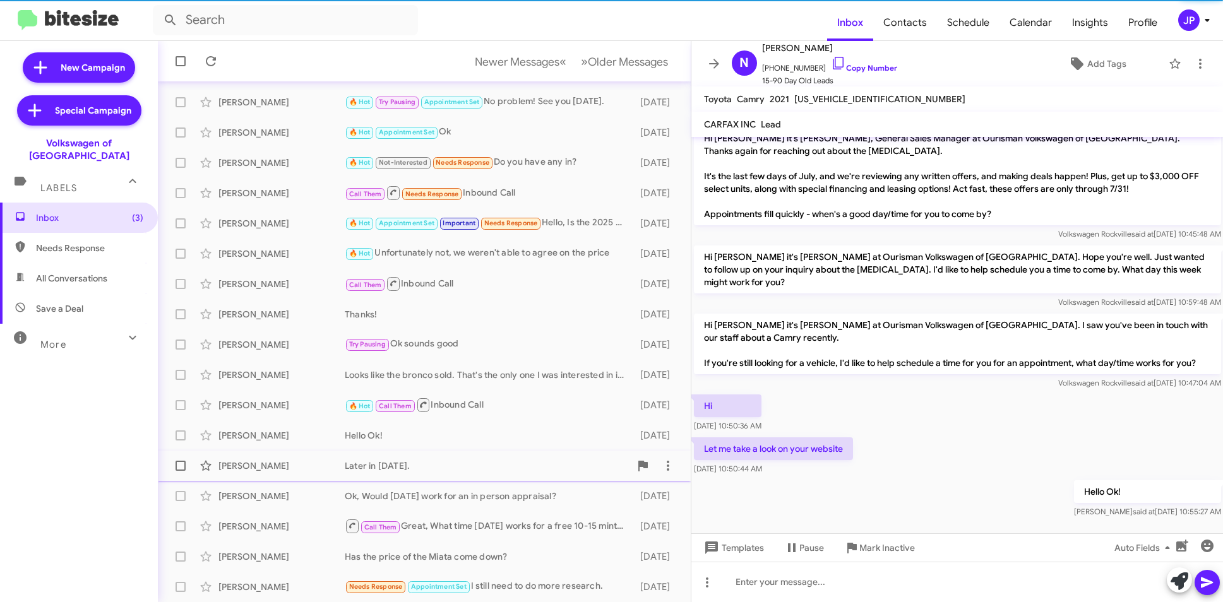
click at [520, 471] on div "Later in 2026." at bounding box center [487, 465] width 285 height 13
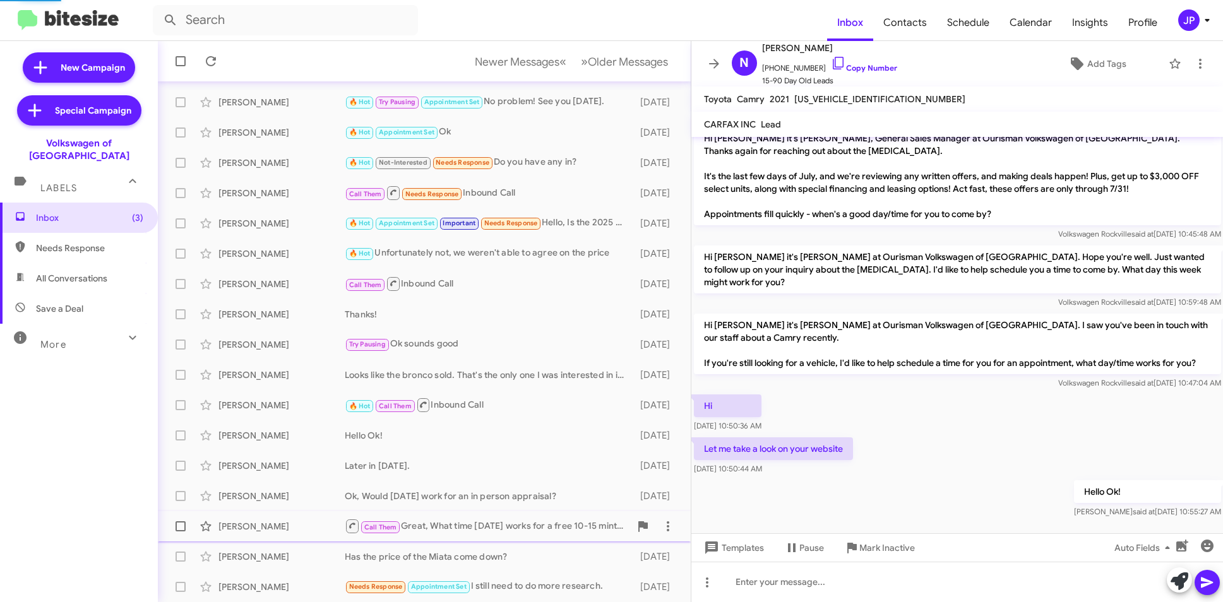
scroll to position [52, 0]
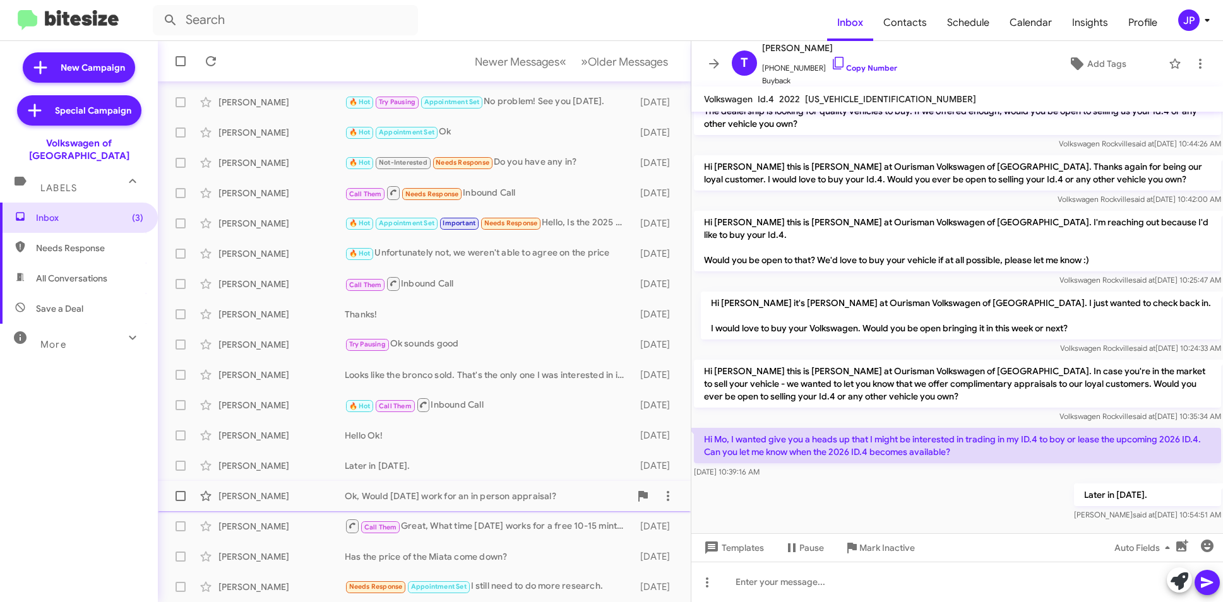
click at [529, 504] on div "Mark Hofmeister Ok, Would today work for an in person appraisal? 4 days ago" at bounding box center [424, 495] width 513 height 25
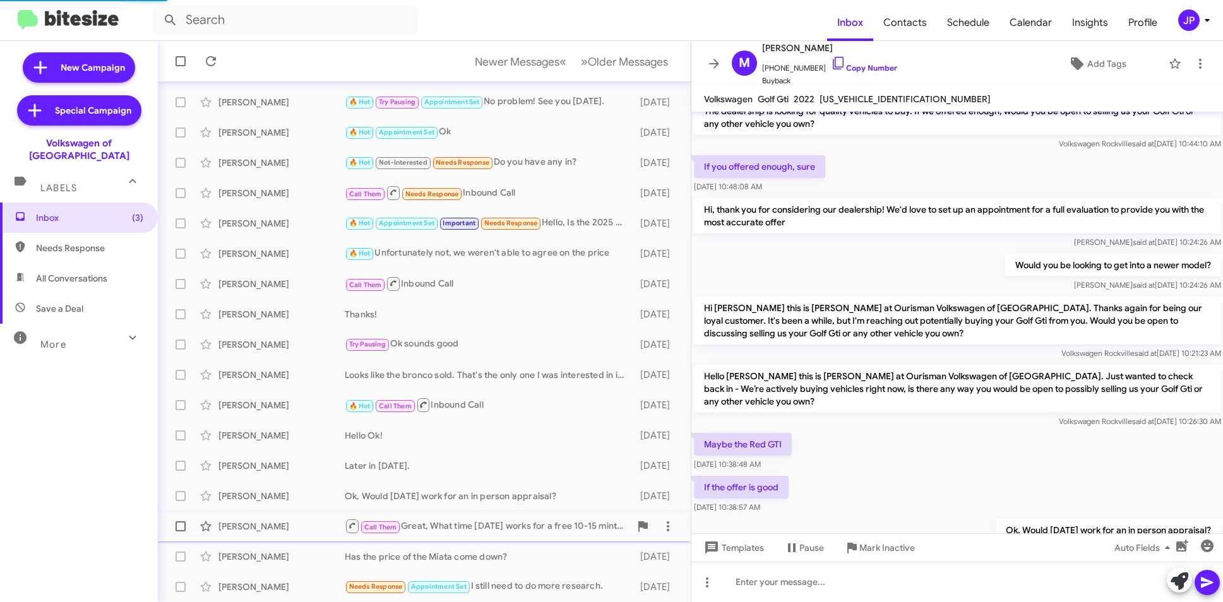
scroll to position [107, 0]
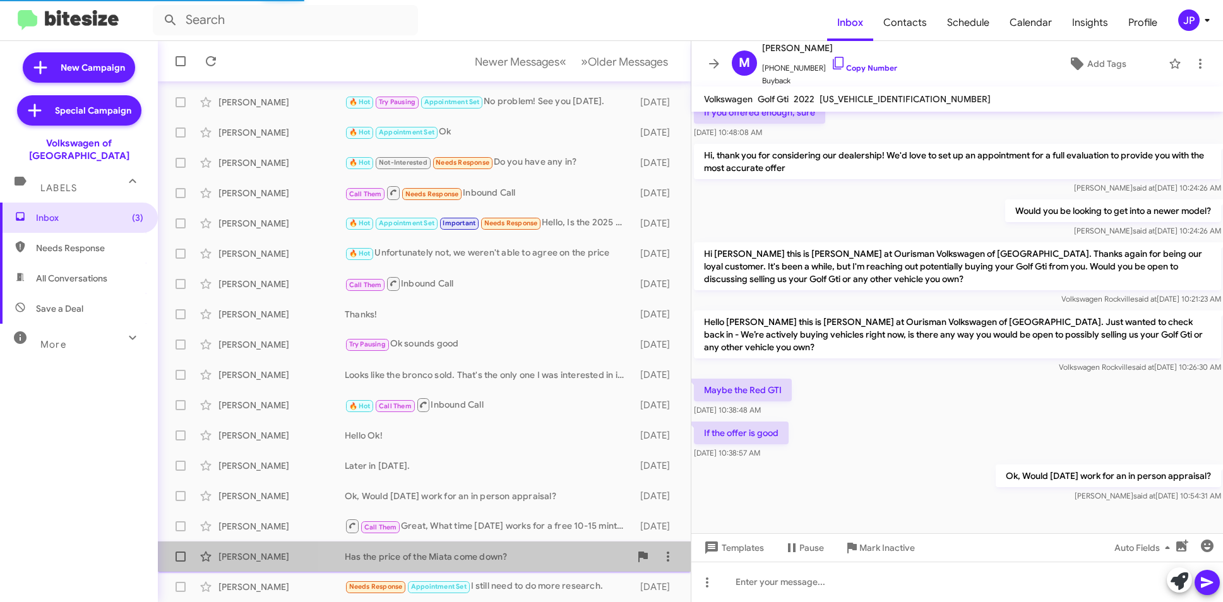
click at [525, 542] on span "Robert Zachariasiewicz Has the price of the Miata come down? 4 days ago" at bounding box center [424, 557] width 533 height 30
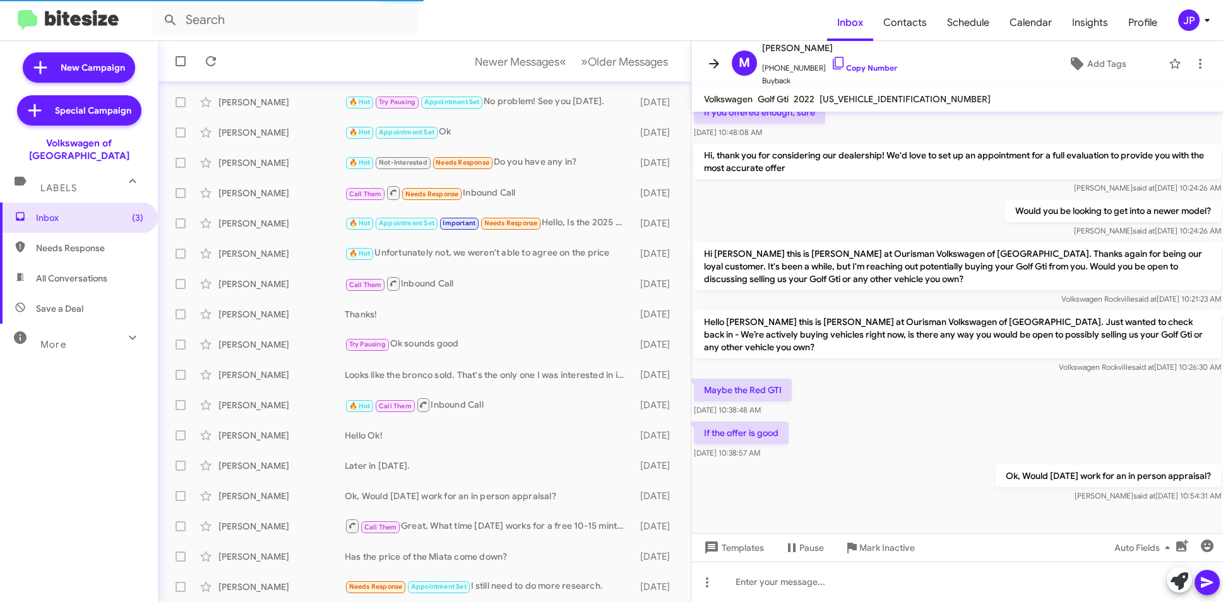
scroll to position [107, 0]
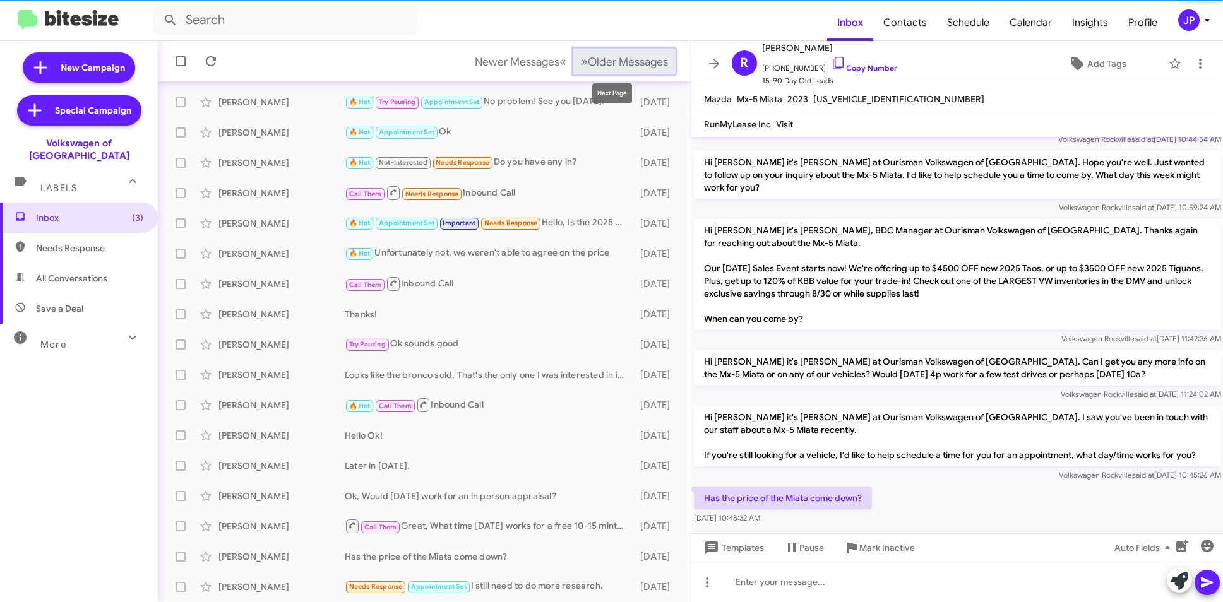
click at [632, 61] on span "Older Messages" at bounding box center [628, 62] width 80 height 14
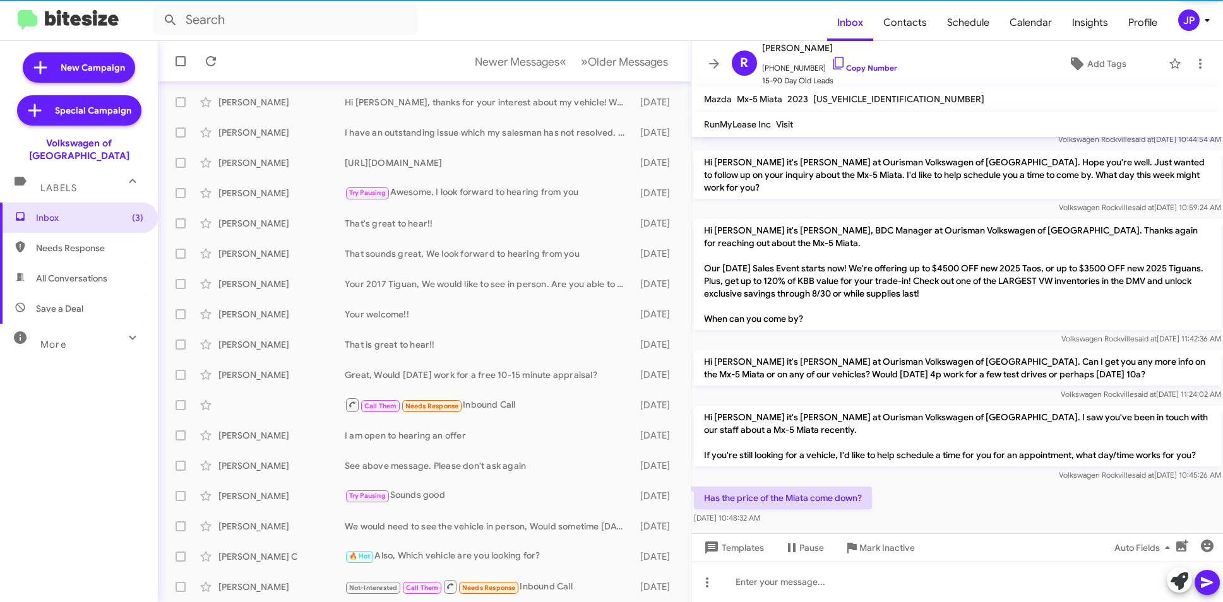
click at [1199, 18] on icon at bounding box center [1206, 20] width 15 height 15
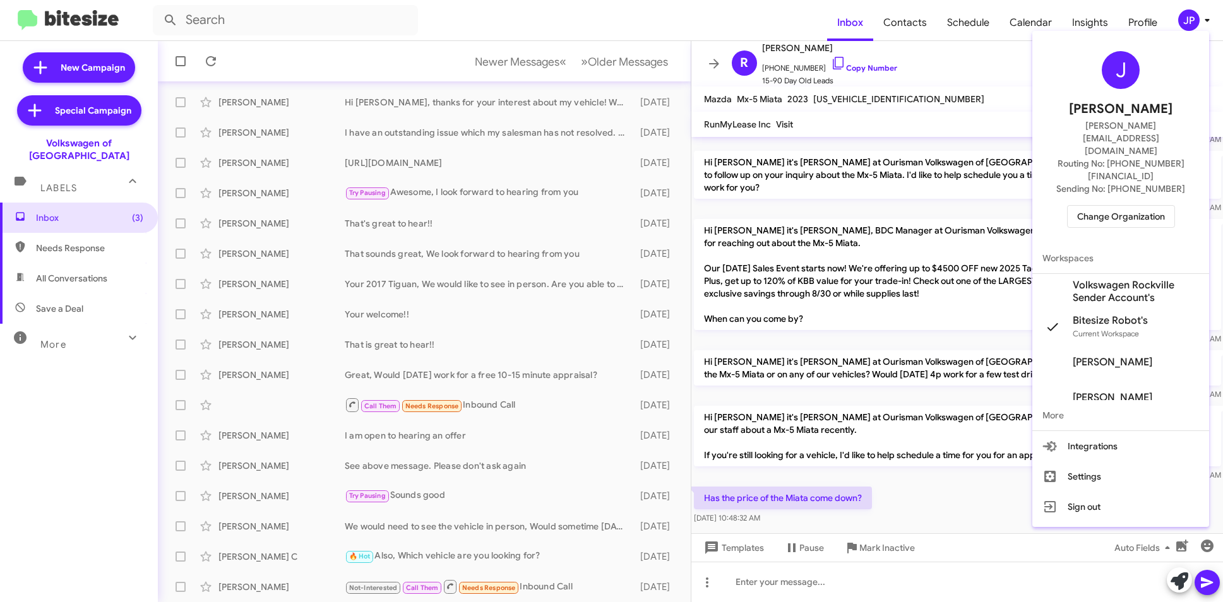
click at [1110, 206] on span "Change Organization" at bounding box center [1121, 216] width 88 height 21
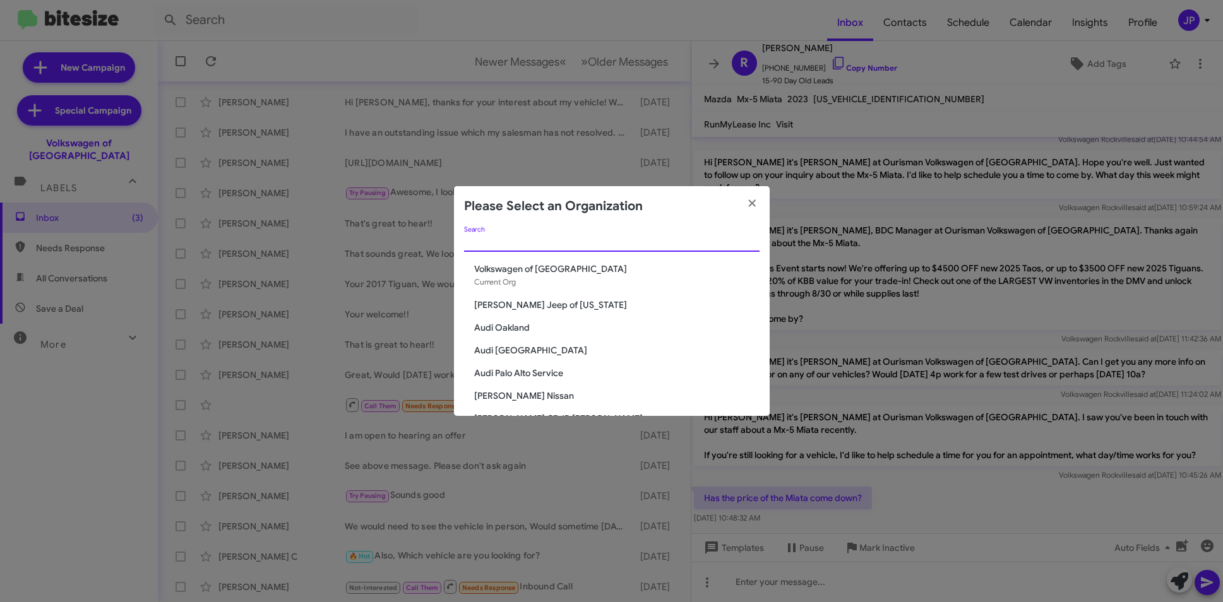
click at [519, 239] on input "Search" at bounding box center [611, 242] width 295 height 10
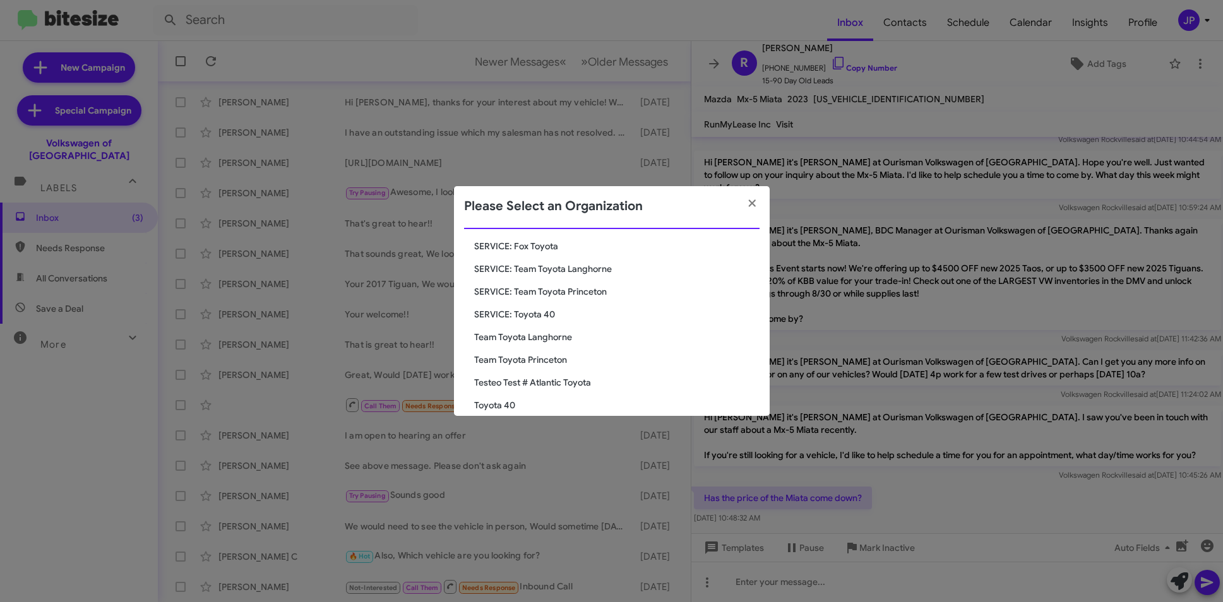
scroll to position [84, 0]
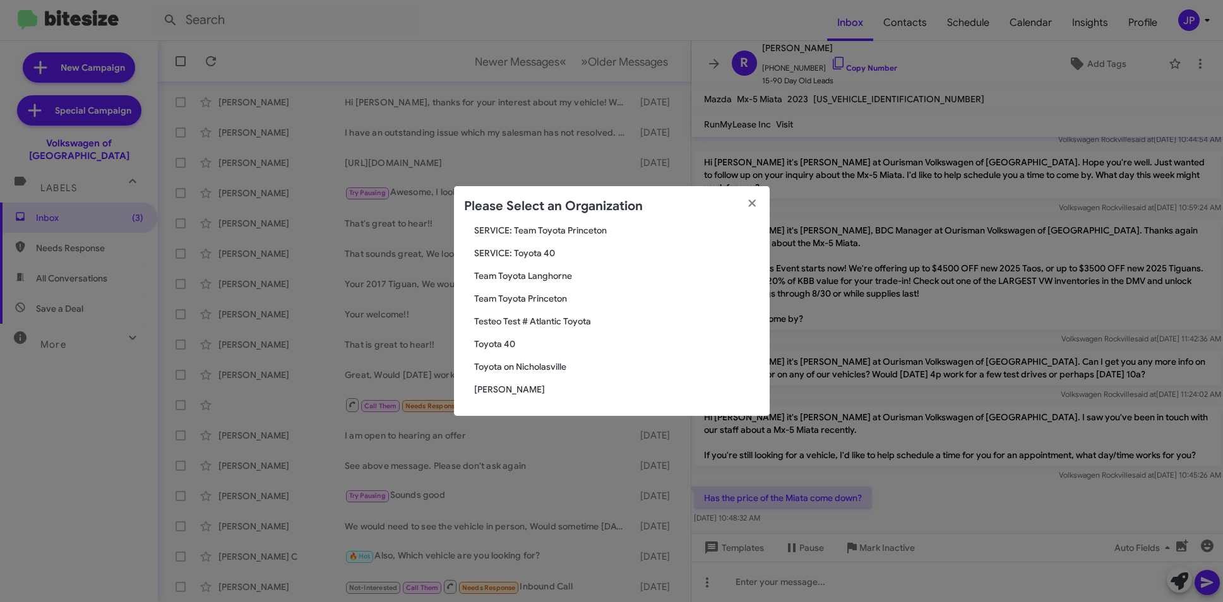
type input "Toyota"
click at [531, 347] on span "Toyota 40" at bounding box center [616, 344] width 285 height 13
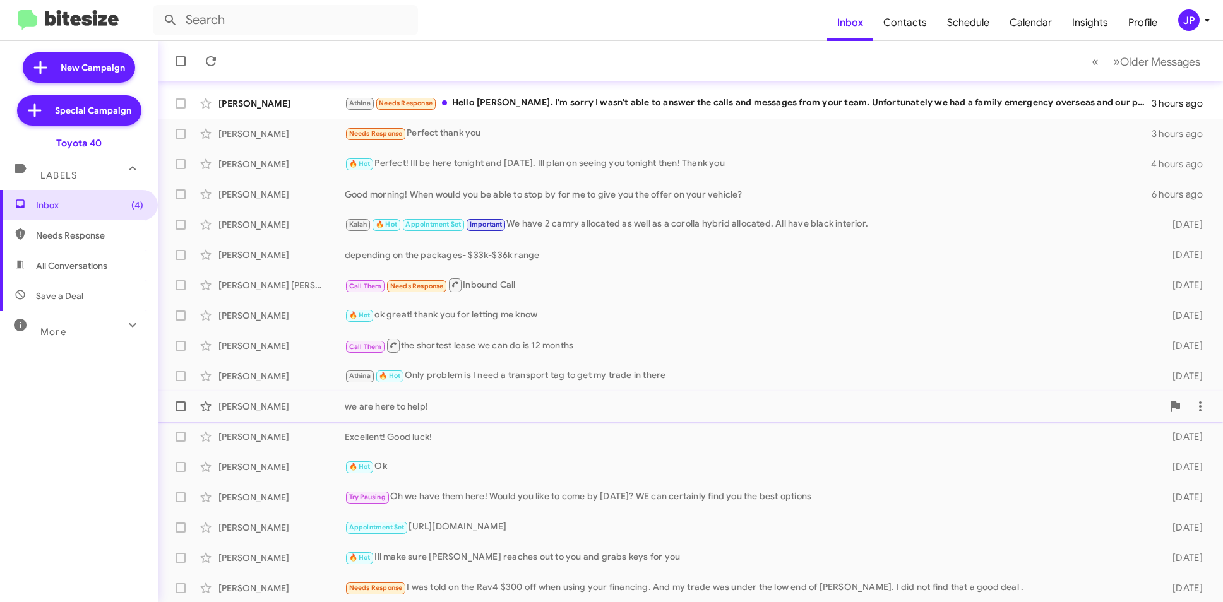
scroll to position [131, 0]
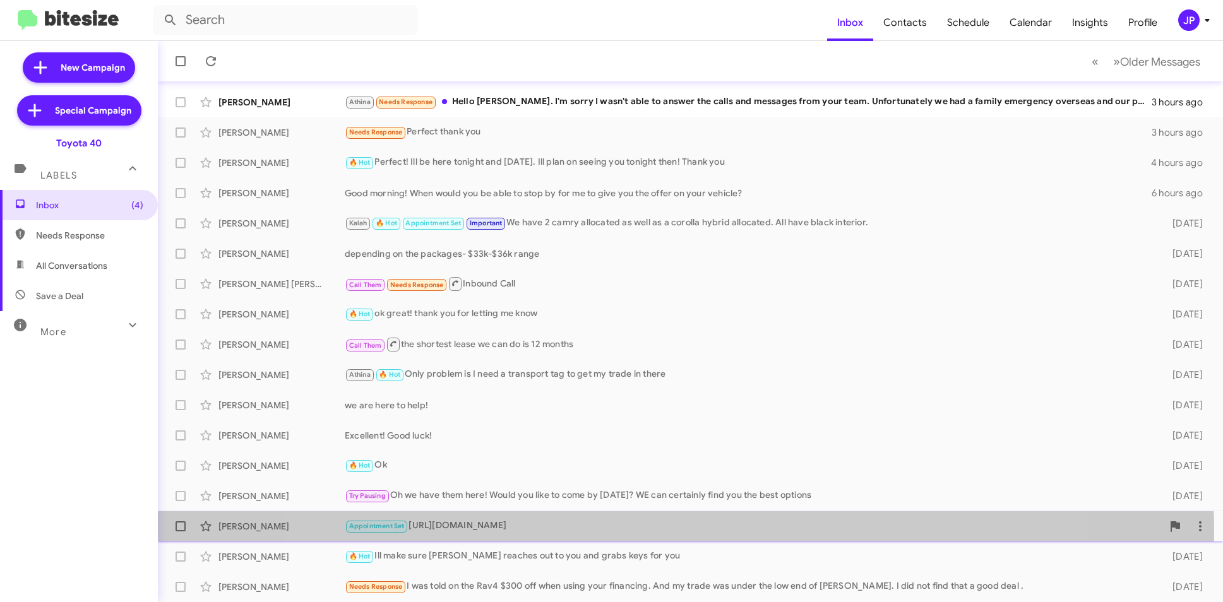
click at [669, 532] on div "Appointment Set [URL][DOMAIN_NAME]" at bounding box center [753, 526] width 817 height 15
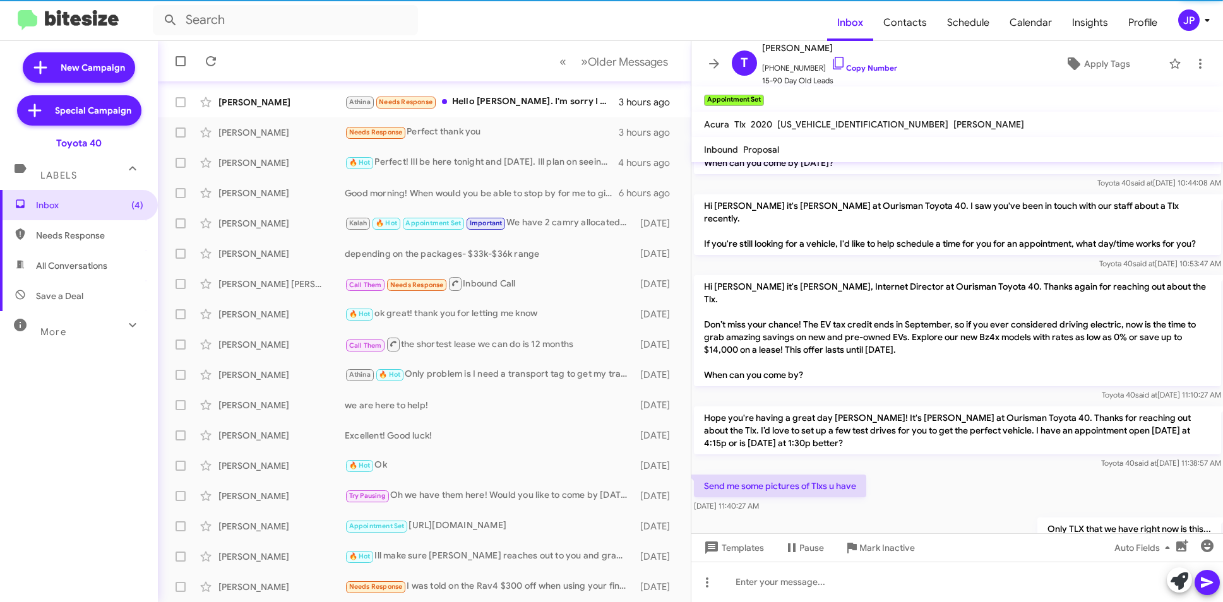
scroll to position [952, 0]
